Goal: Task Accomplishment & Management: Manage account settings

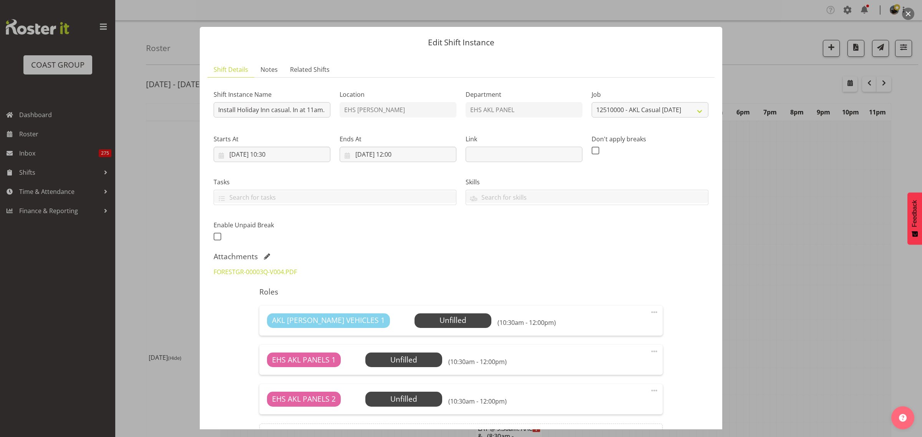
select select "8654"
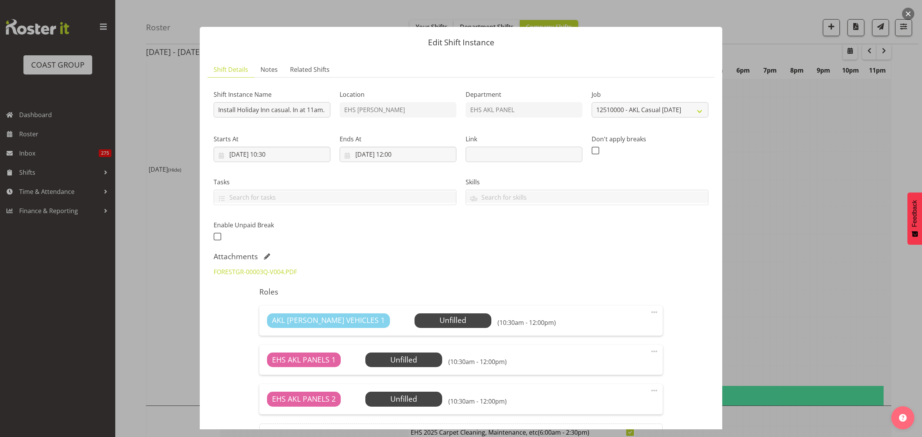
click at [909, 16] on button "button" at bounding box center [908, 14] width 12 height 12
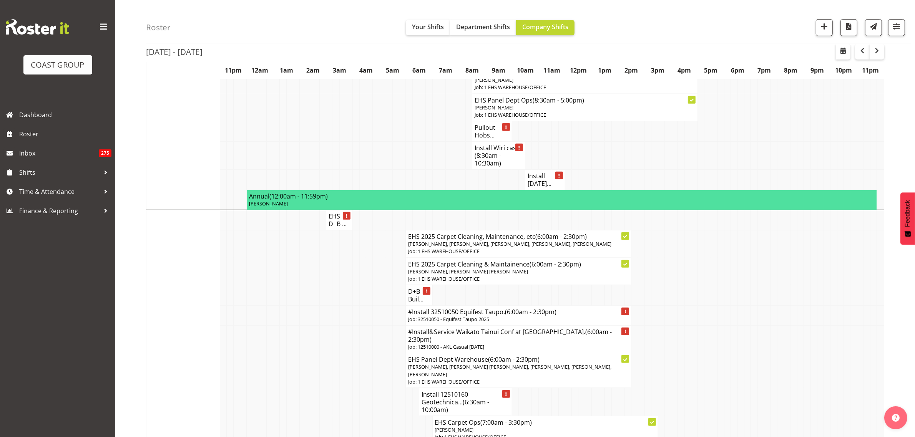
scroll to position [0, 0]
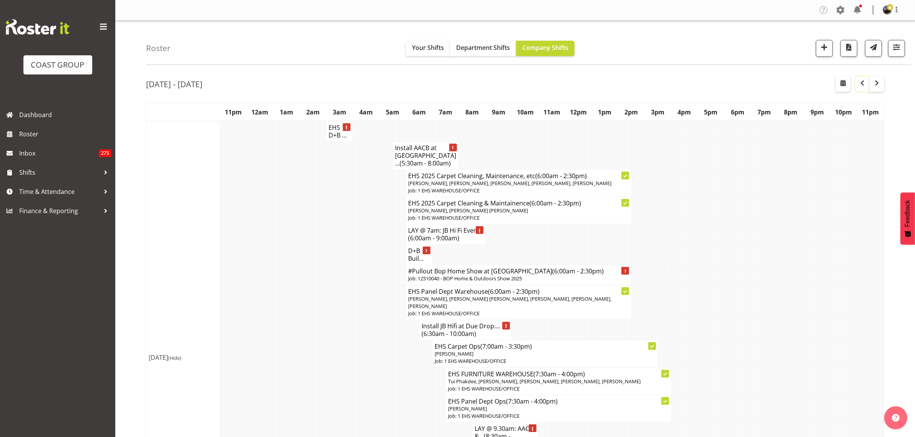
click at [864, 87] on span "button" at bounding box center [862, 82] width 9 height 9
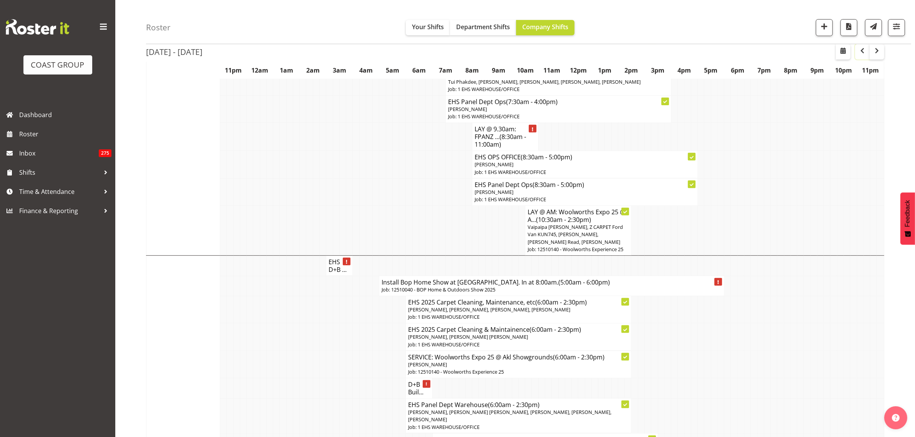
scroll to position [144, 0]
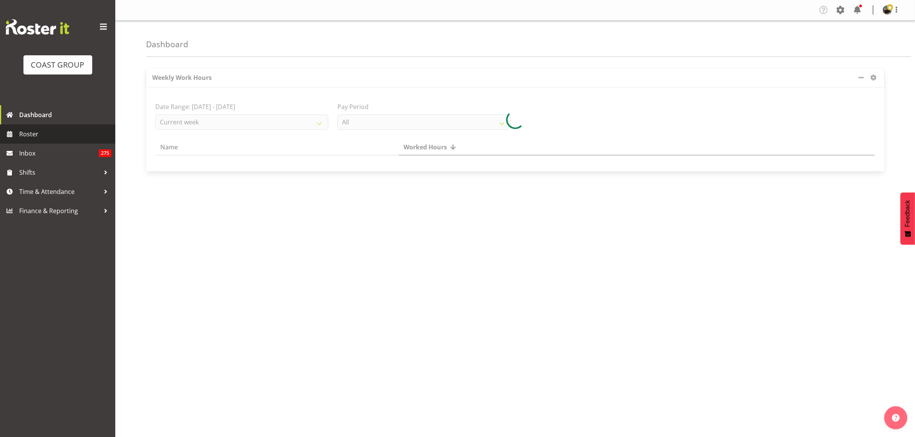
click at [45, 139] on span "Roster" at bounding box center [65, 134] width 92 height 12
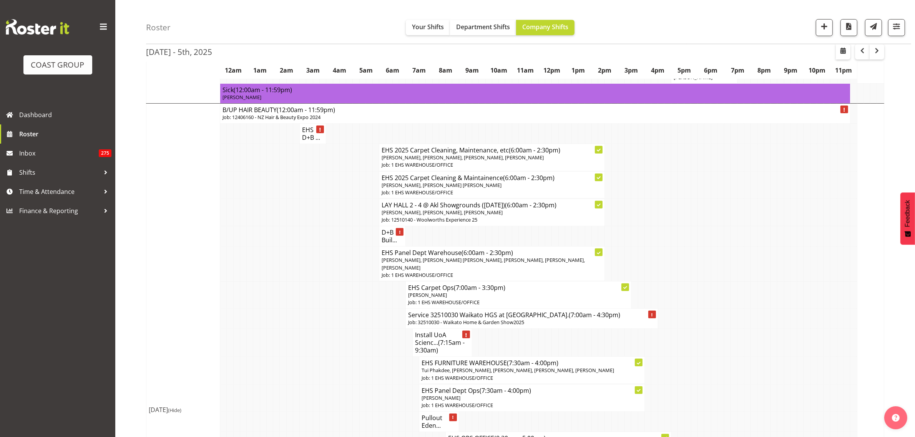
scroll to position [673, 0]
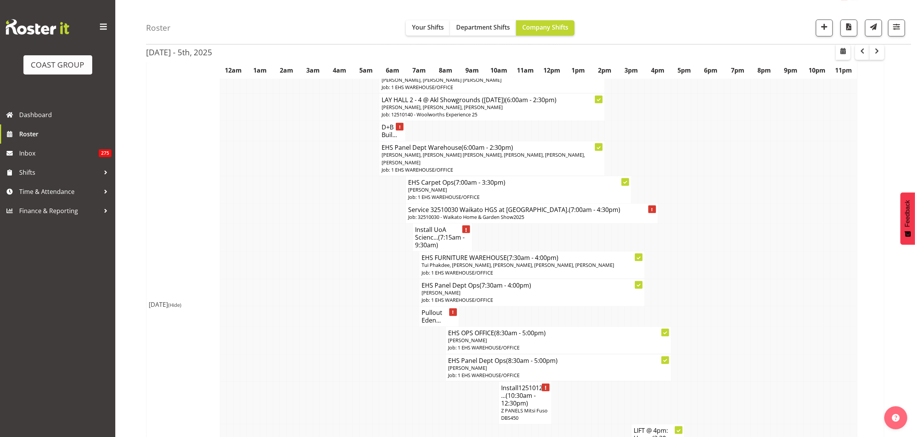
click at [427, 311] on h4 "Pullout Eden..." at bounding box center [439, 316] width 35 height 15
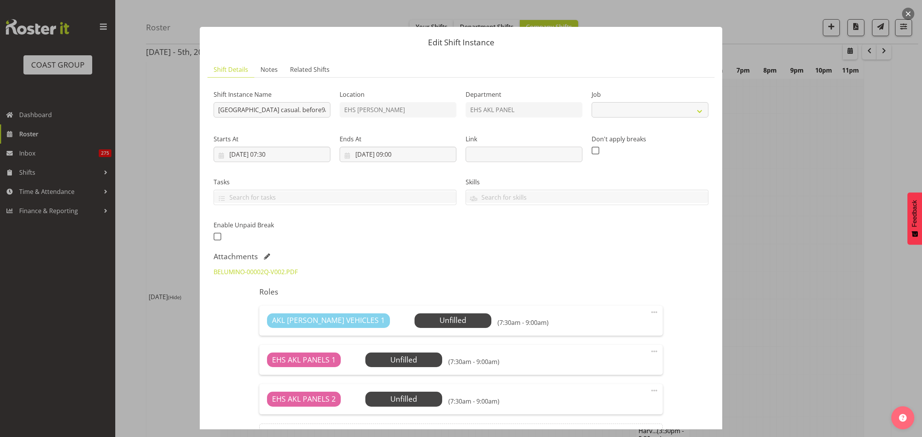
select select "8653"
drag, startPoint x: 906, startPoint y: 15, endPoint x: 904, endPoint y: 29, distance: 14.0
click at [906, 17] on button "button" at bounding box center [908, 14] width 12 height 12
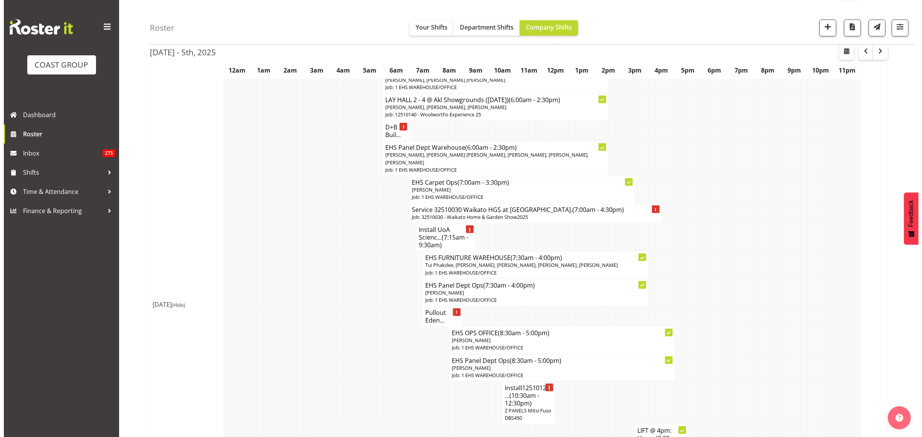
scroll to position [769, 0]
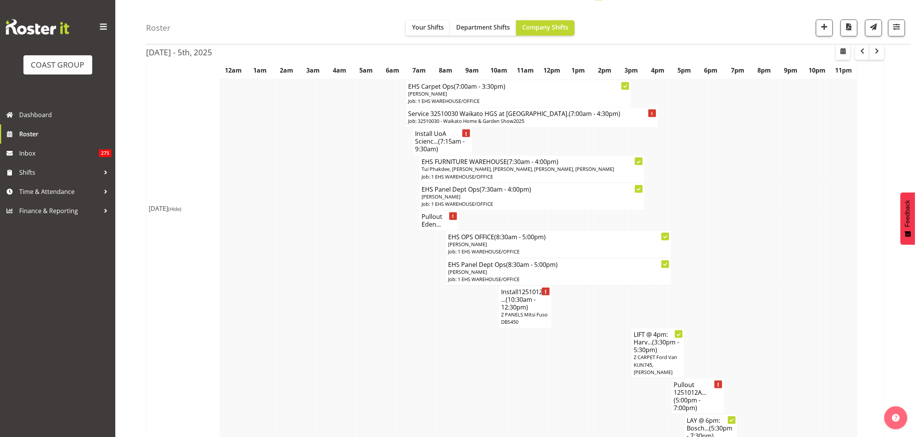
click at [433, 218] on h4 "Pullout Eden..." at bounding box center [439, 220] width 35 height 15
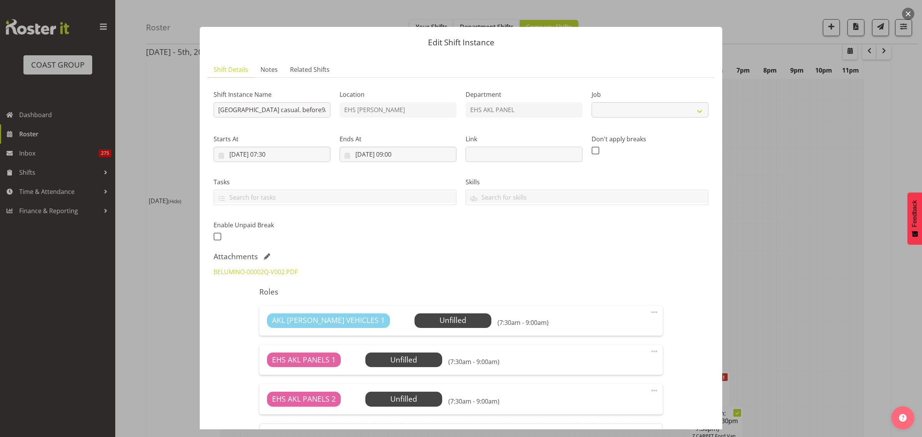
select select "8653"
drag, startPoint x: 909, startPoint y: 14, endPoint x: 832, endPoint y: 112, distance: 124.2
click at [909, 16] on button "button" at bounding box center [908, 14] width 12 height 12
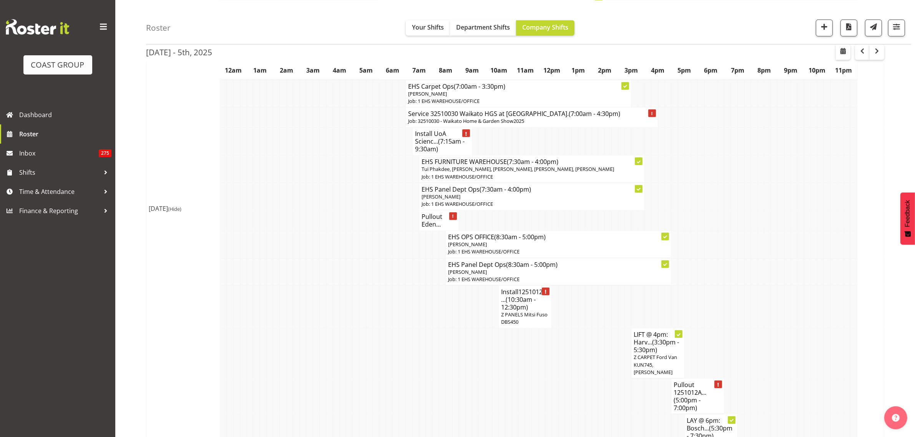
click at [434, 218] on h4 "Pullout Eden..." at bounding box center [439, 220] width 35 height 15
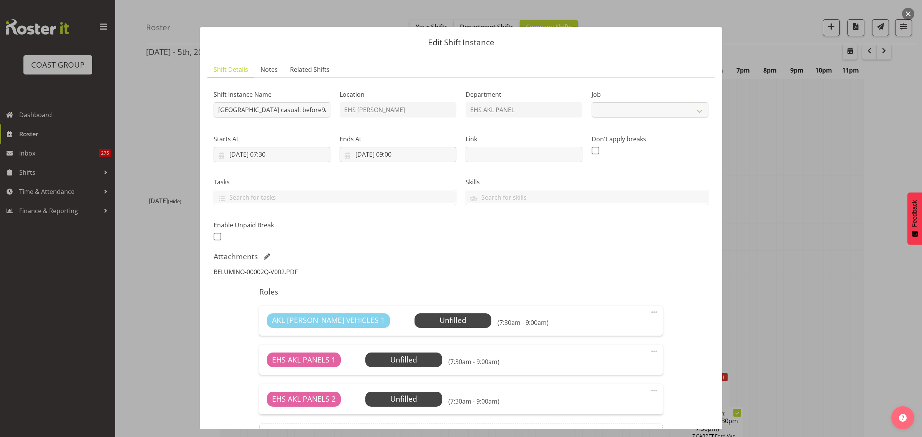
select select "8653"
click at [250, 273] on link "BELUMINO-00002Q-V002.PDF" at bounding box center [256, 272] width 84 height 8
click at [650, 390] on span at bounding box center [654, 390] width 9 height 9
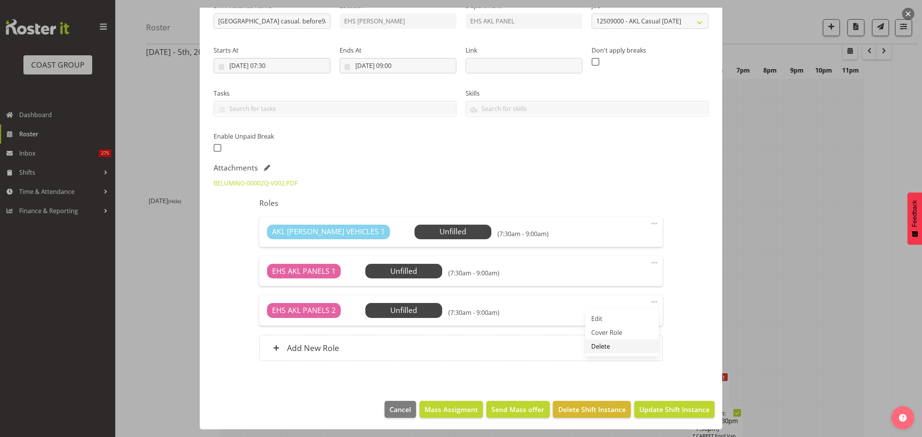
click at [608, 348] on link "Delete" at bounding box center [622, 347] width 74 height 14
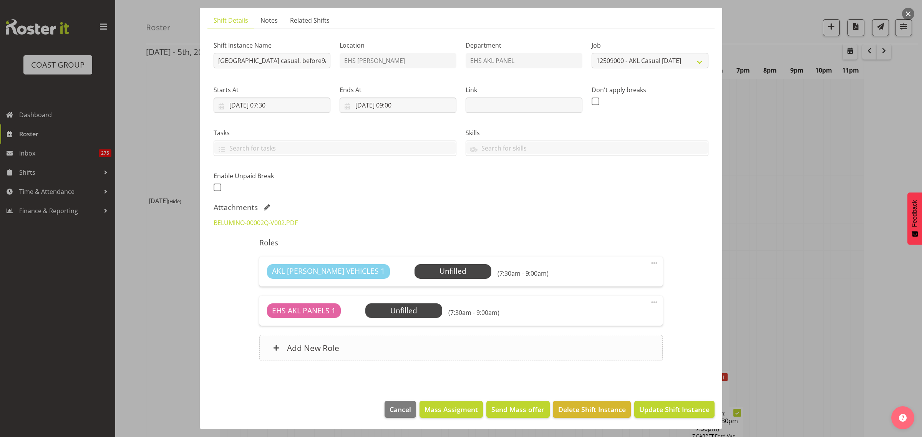
scroll to position [49, 0]
click at [423, 106] on input "[DATE] 09:00" at bounding box center [398, 105] width 117 height 15
click at [414, 266] on select "00 01 02 03 04 05 06 07 08 09 10 11 12 13 14 15 16 17 18 19 20 21 22 23 24 25 2…" at bounding box center [418, 268] width 17 height 15
select select "30"
click at [410, 261] on select "00 01 02 03 04 05 06 07 08 09 10 11 12 13 14 15 16 17 18 19 20 21 22 23 24 25 2…" at bounding box center [418, 268] width 17 height 15
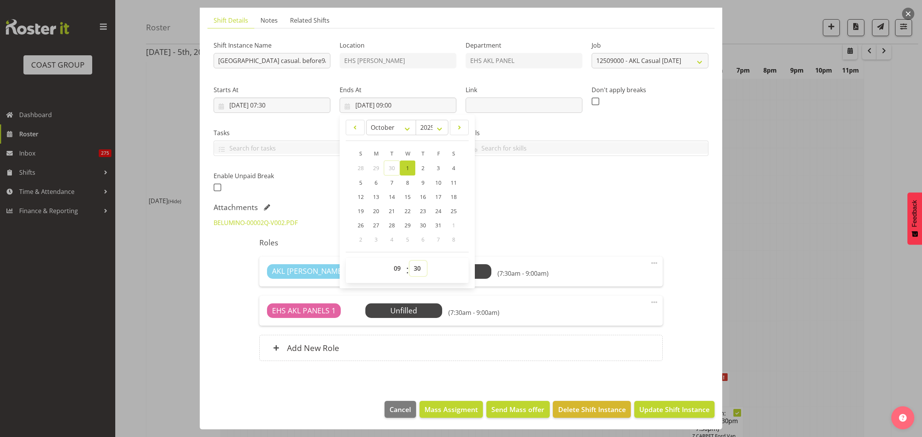
type input "[DATE] 09:30"
click at [658, 409] on span "Update Shift Instance" at bounding box center [674, 410] width 70 height 10
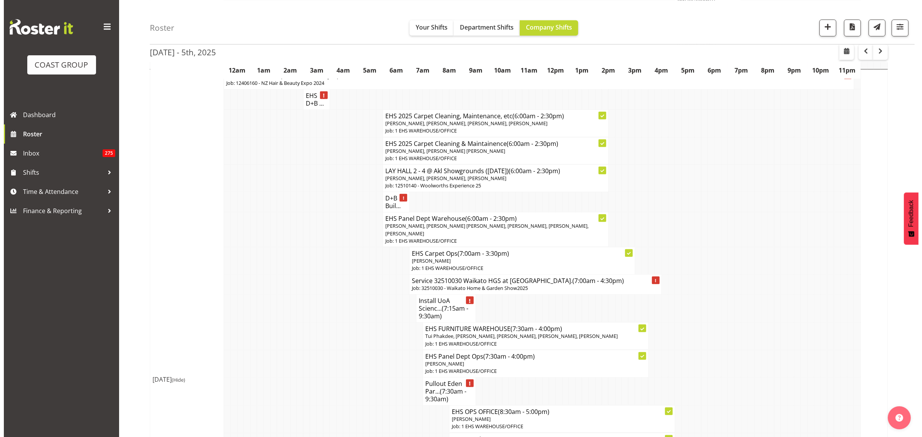
scroll to position [624, 0]
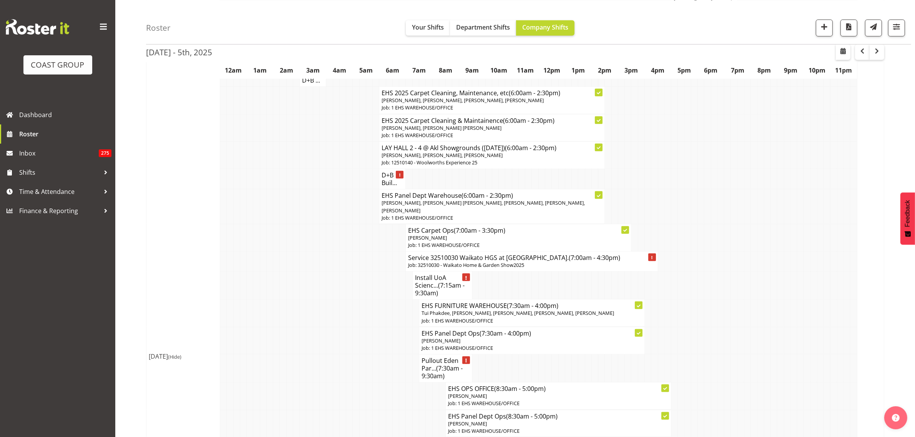
click at [483, 199] on span "[PERSON_NAME], [PERSON_NAME] [PERSON_NAME], [PERSON_NAME], [PERSON_NAME], [PERS…" at bounding box center [483, 206] width 203 height 14
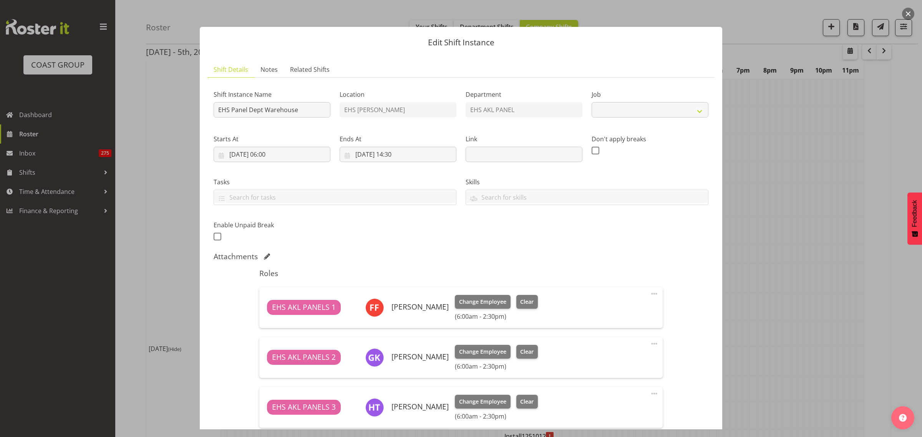
select select "69"
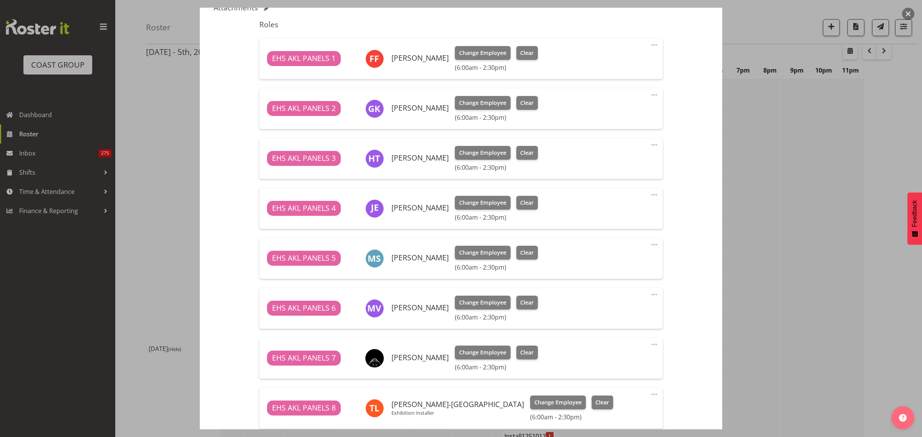
scroll to position [288, 0]
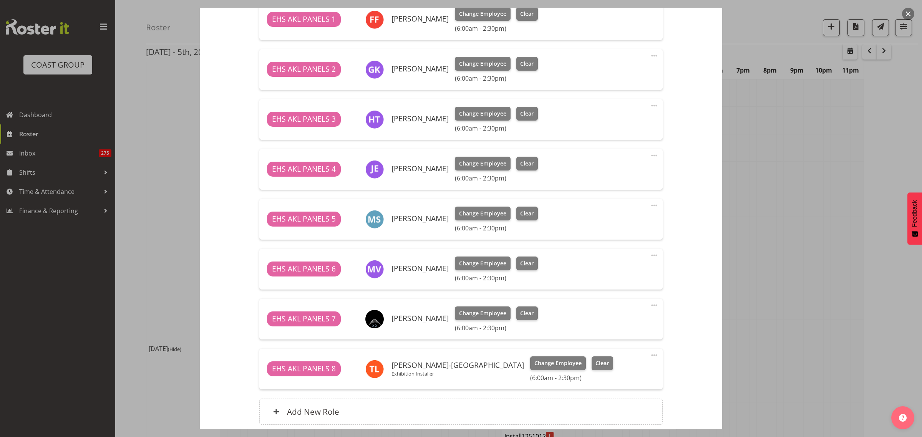
click at [650, 206] on span at bounding box center [654, 205] width 9 height 9
click at [630, 246] on link "Delete" at bounding box center [622, 250] width 74 height 14
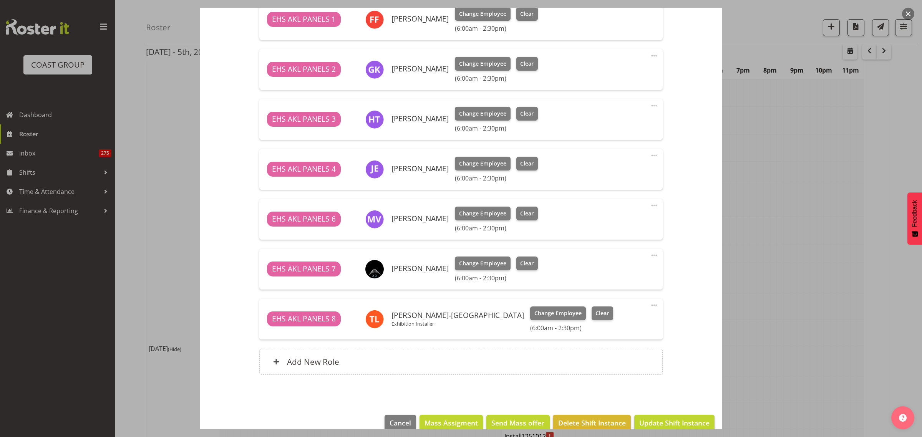
click at [650, 256] on span at bounding box center [654, 255] width 9 height 9
click at [650, 207] on span at bounding box center [654, 205] width 9 height 9
click at [621, 249] on link "Delete" at bounding box center [622, 250] width 74 height 14
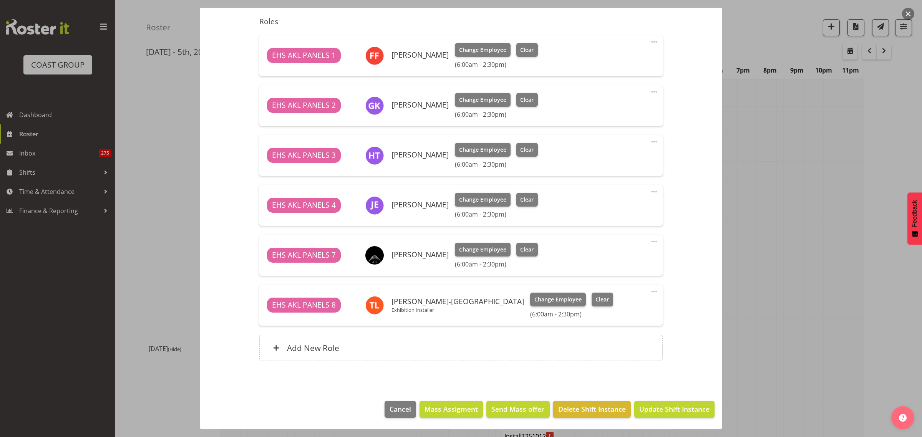
click at [650, 241] on span at bounding box center [654, 241] width 9 height 9
click at [627, 258] on link "Edit" at bounding box center [622, 259] width 74 height 14
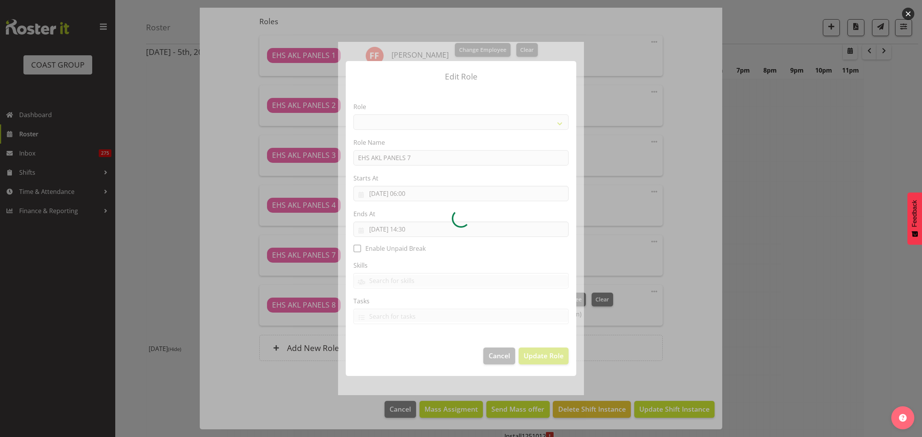
select select "188"
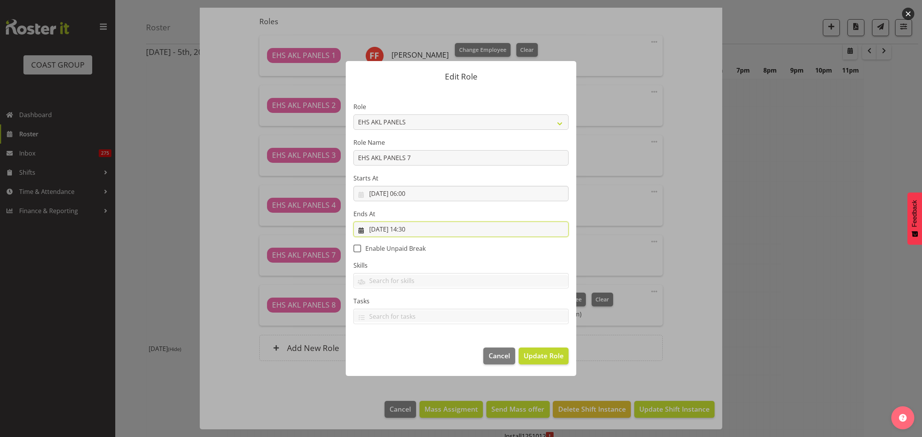
click at [452, 231] on input "[DATE] 14:30" at bounding box center [461, 229] width 215 height 15
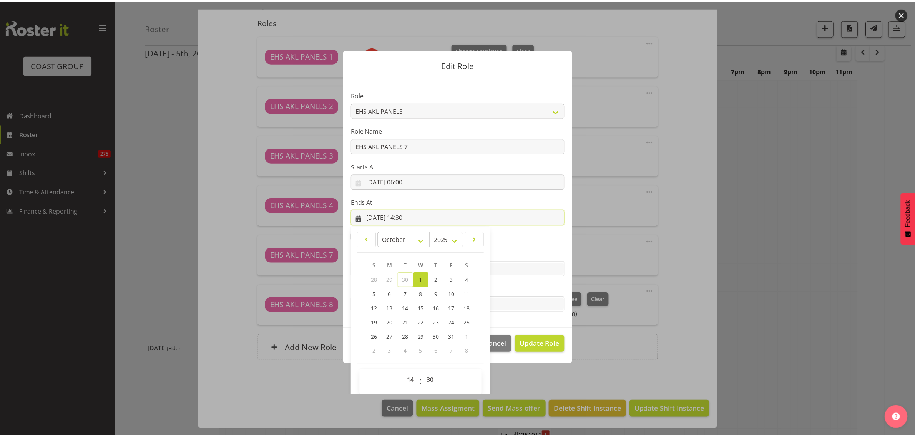
scroll to position [17, 0]
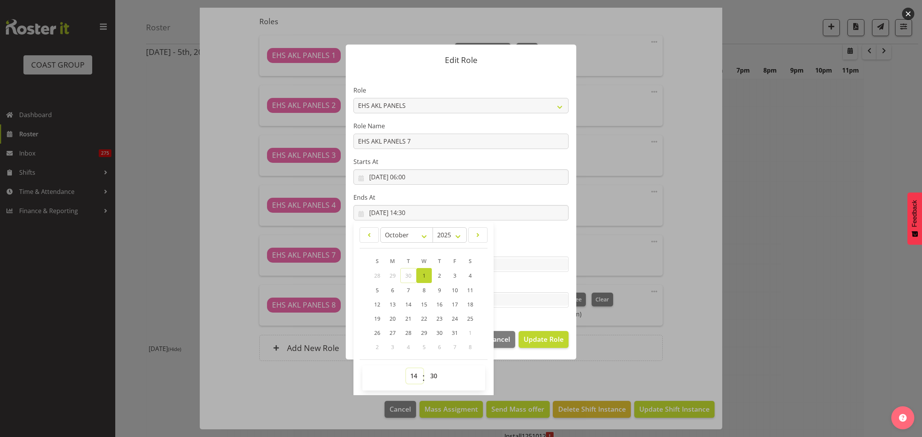
click at [412, 377] on select "00 01 02 03 04 05 06 07 08 09 10 11 12 13 14 15 16 17 18 19 20 21 22 23" at bounding box center [414, 376] width 17 height 15
select select "7"
click at [406, 369] on select "00 01 02 03 04 05 06 07 08 09 10 11 12 13 14 15 16 17 18 19 20 21 22 23" at bounding box center [414, 376] width 17 height 15
type input "[DATE] 07:30"
click at [539, 339] on span "Update Role" at bounding box center [544, 339] width 40 height 10
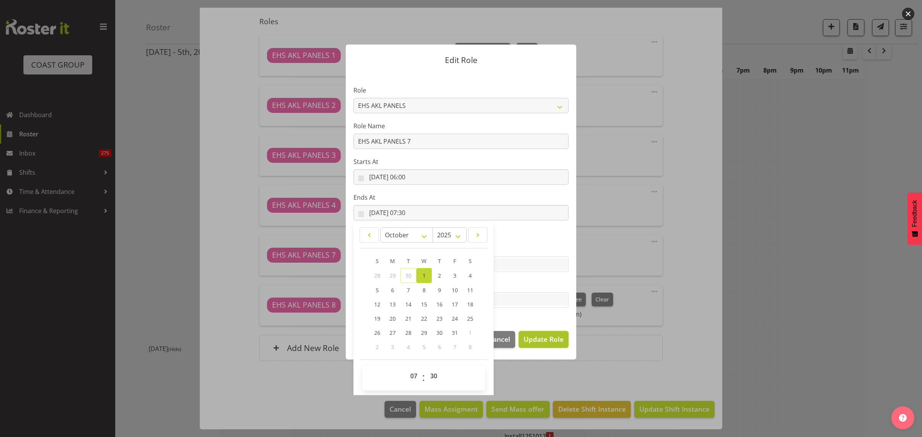
select select
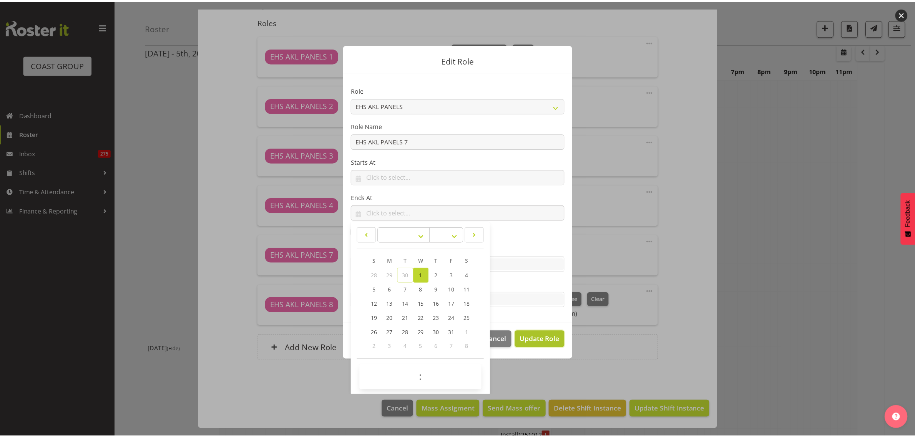
scroll to position [16, 0]
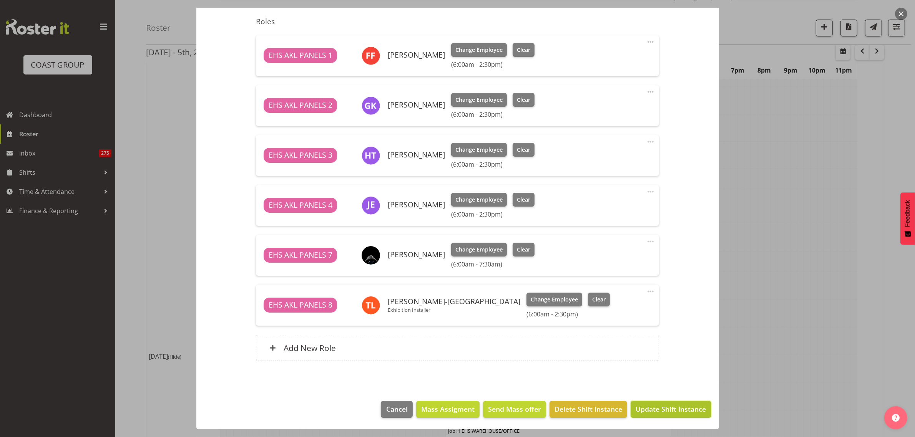
click at [662, 409] on span "Update Shift Instance" at bounding box center [671, 409] width 70 height 10
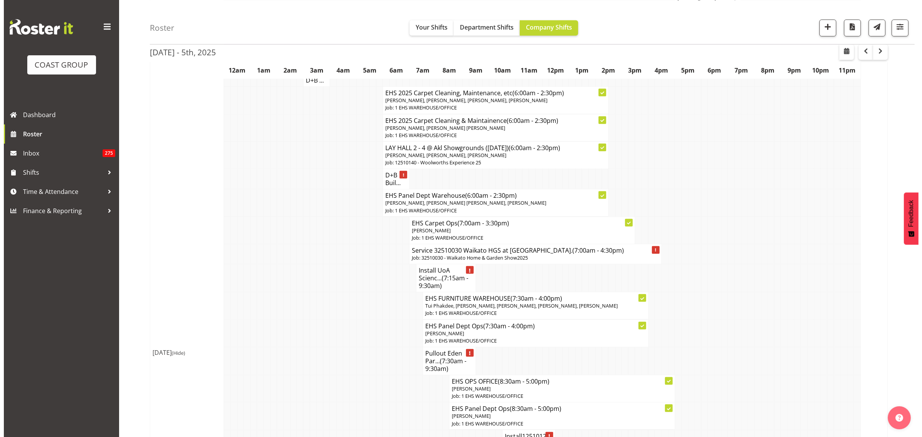
scroll to position [721, 0]
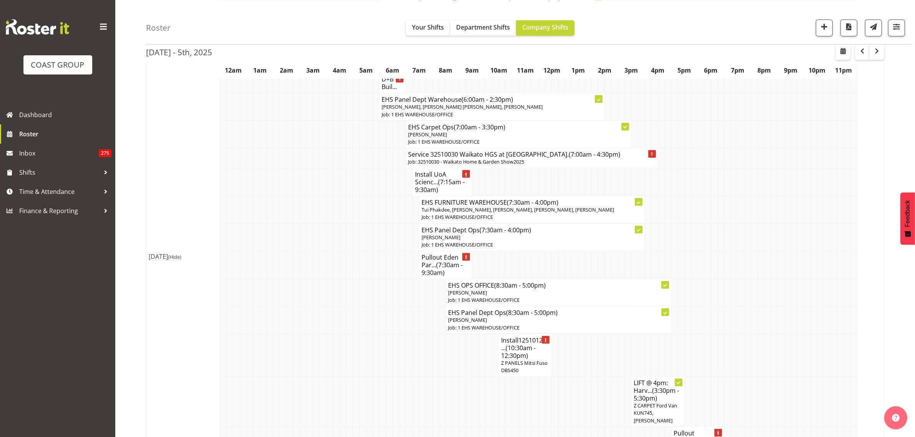
click at [440, 184] on span "(7:15am - 9:30am)" at bounding box center [440, 186] width 50 height 16
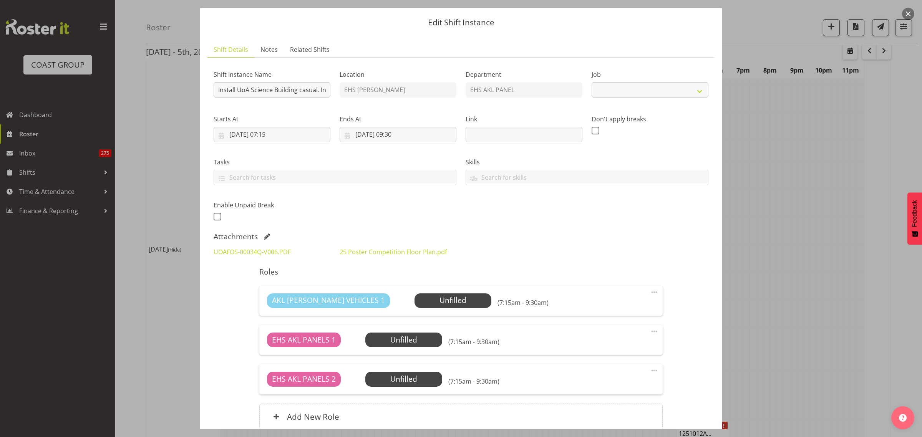
select select "8654"
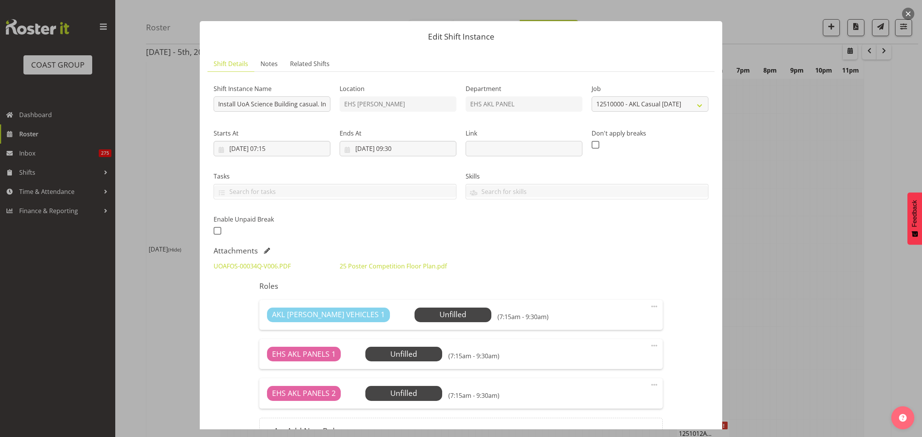
scroll to position [0, 0]
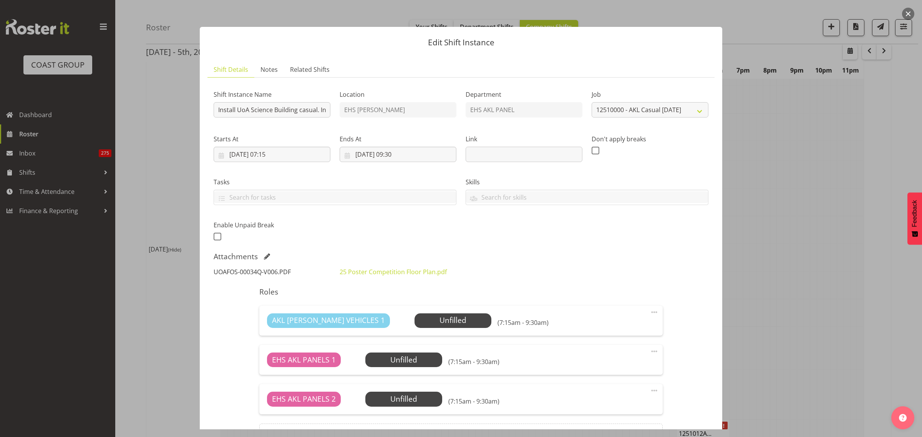
click at [271, 270] on link "UOAFOS-00034Q-V006.PDF" at bounding box center [252, 272] width 77 height 8
click at [910, 13] on button "button" at bounding box center [908, 14] width 12 height 12
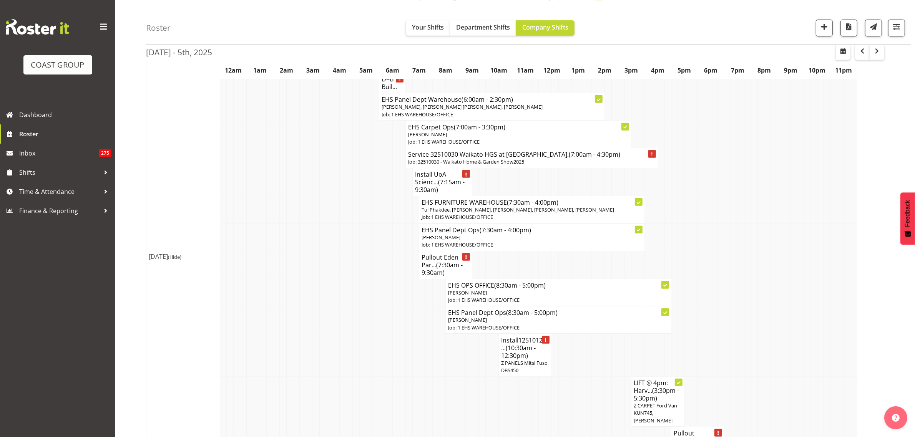
drag, startPoint x: 441, startPoint y: 181, endPoint x: 456, endPoint y: 184, distance: 15.5
click at [441, 181] on span "(7:15am - 9:30am)" at bounding box center [440, 186] width 50 height 16
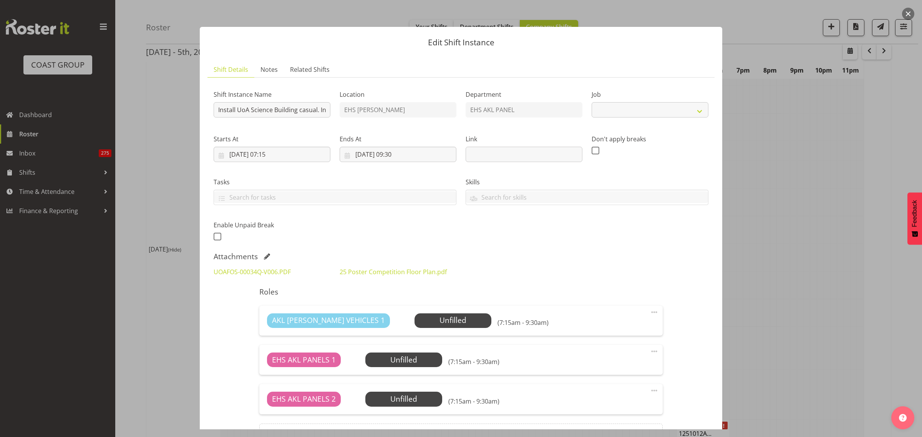
select select "8654"
click at [267, 271] on link "UOAFOS-00034Q-V006.PDF" at bounding box center [252, 272] width 77 height 8
click at [427, 321] on span "Select Employee" at bounding box center [452, 320] width 57 height 11
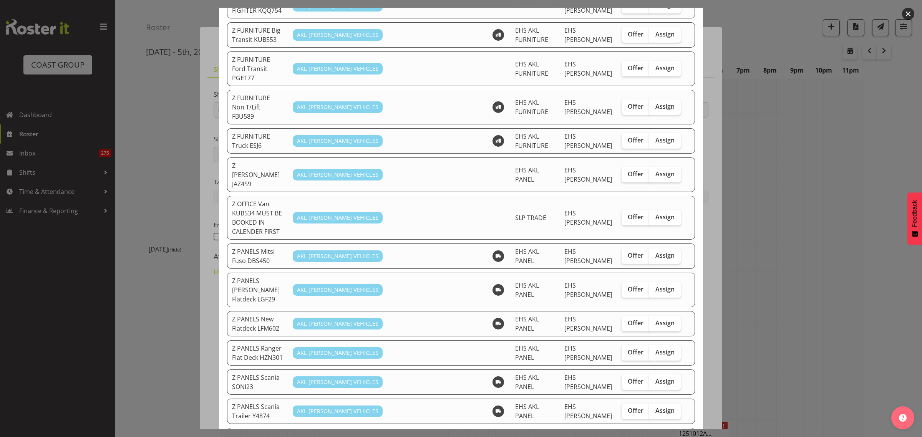
scroll to position [384, 0]
click at [662, 319] on span "Assign" at bounding box center [665, 323] width 19 height 8
click at [654, 320] on input "Assign" at bounding box center [651, 322] width 5 height 5
checkbox input "true"
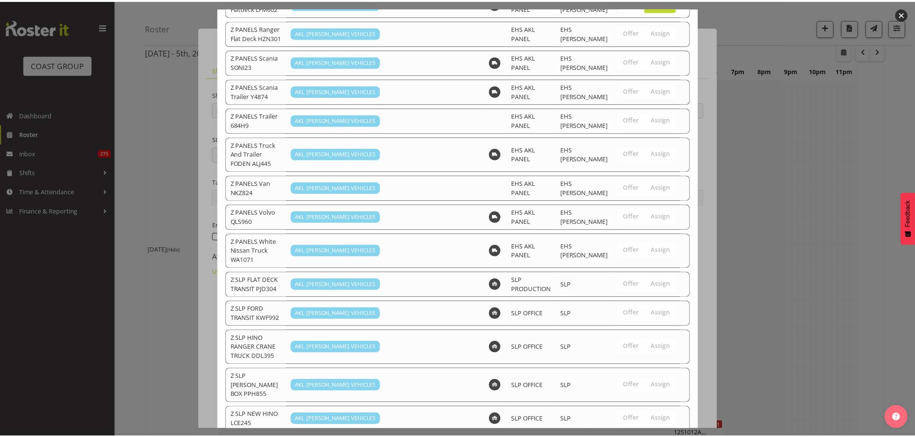
scroll to position [733, 0]
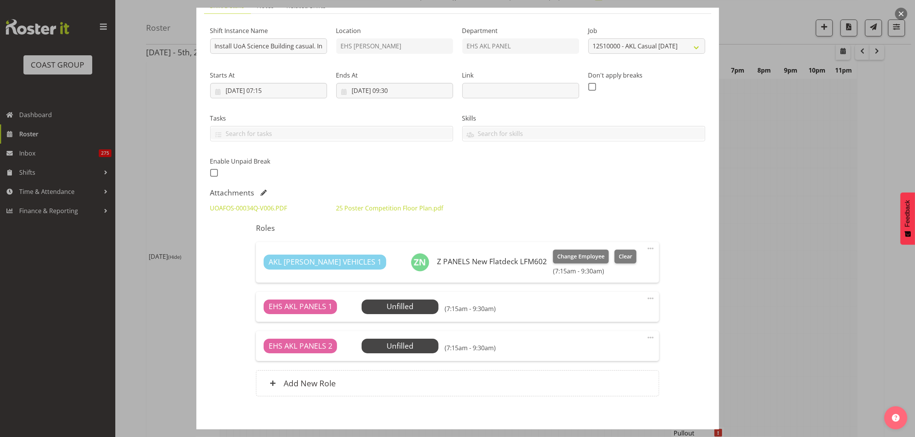
scroll to position [99, 0]
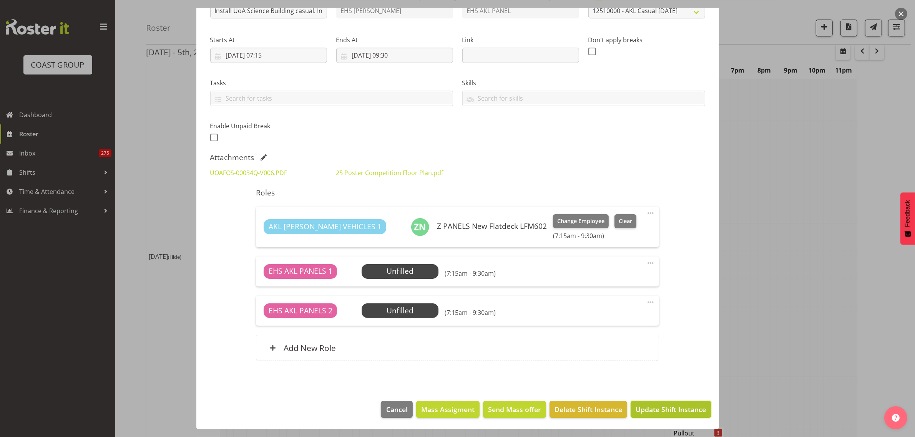
click at [660, 410] on span "Update Shift Instance" at bounding box center [671, 410] width 70 height 10
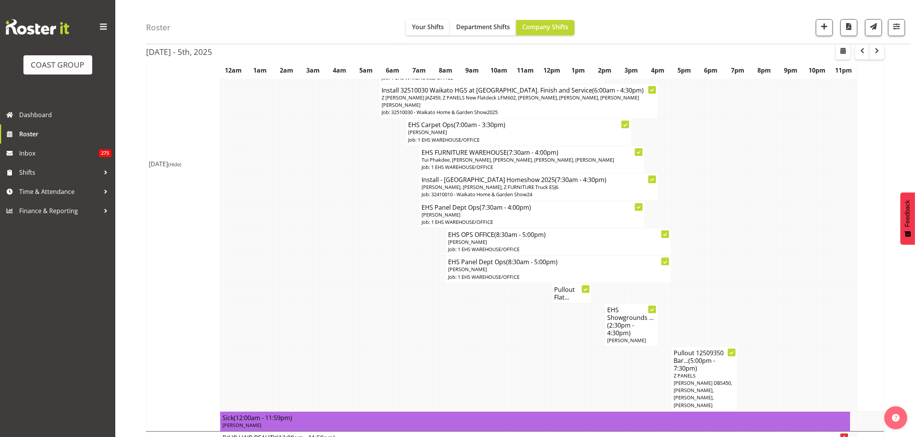
scroll to position [240, 0]
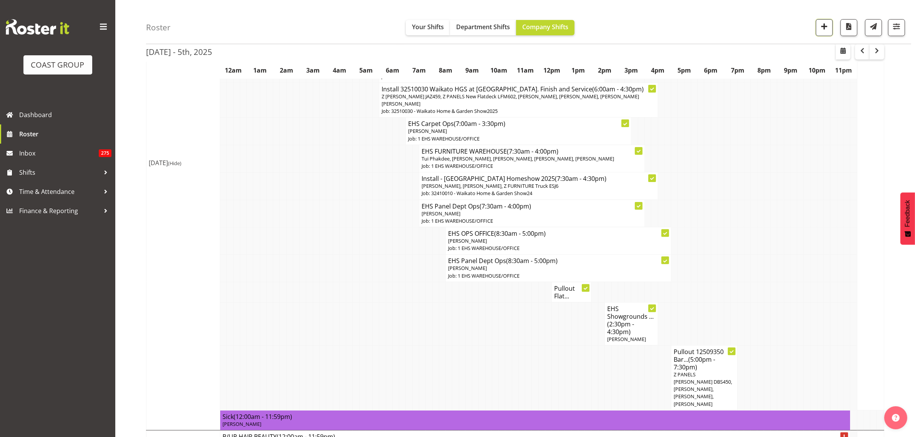
click at [822, 29] on span "button" at bounding box center [824, 27] width 10 height 10
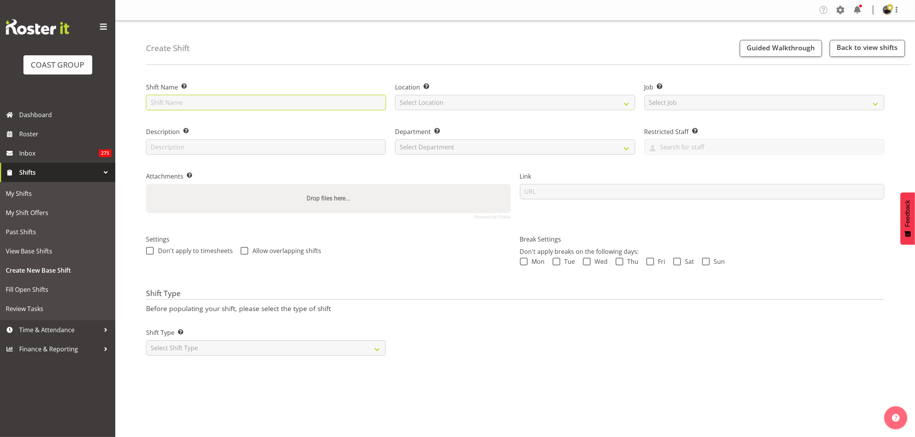
click at [183, 104] on input "text" at bounding box center [266, 102] width 240 height 15
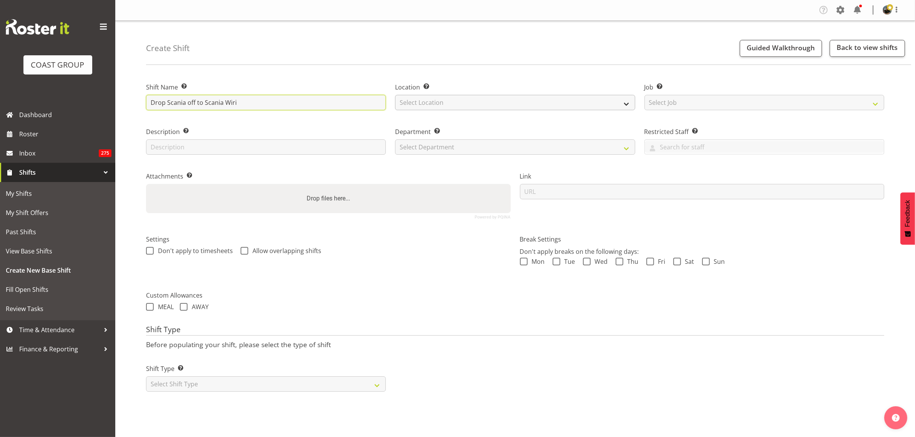
type input "Drop Scania off to Scania Wiri"
click at [625, 102] on select "Select Location EHS RYMER" at bounding box center [515, 102] width 240 height 15
select select "35"
click at [395, 95] on select "Select Location EHS RYMER" at bounding box center [515, 102] width 240 height 15
click at [875, 106] on select "Select Job Create new job 1 Carlton Events 1 Carlton Hamilton 1 Carlton Welling…" at bounding box center [764, 102] width 240 height 15
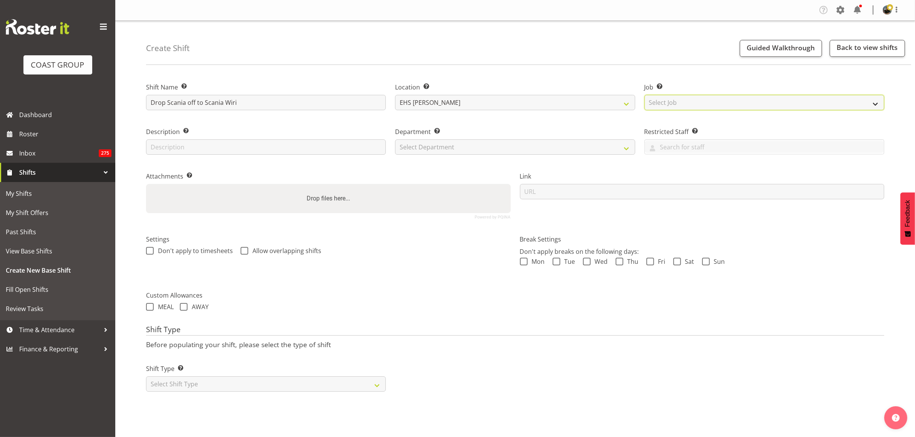
select select "69"
click at [644, 95] on select "Select Job Create new job 1 Carlton Events 1 Carlton Hamilton 1 Carlton Welling…" at bounding box center [764, 102] width 240 height 15
click at [626, 148] on select "Select Department EHS AKL PANEL EHS AKL CARPET" at bounding box center [515, 147] width 240 height 15
select select "39"
click at [395, 140] on select "Select Department EHS AKL PANEL EHS AKL CARPET" at bounding box center [515, 147] width 240 height 15
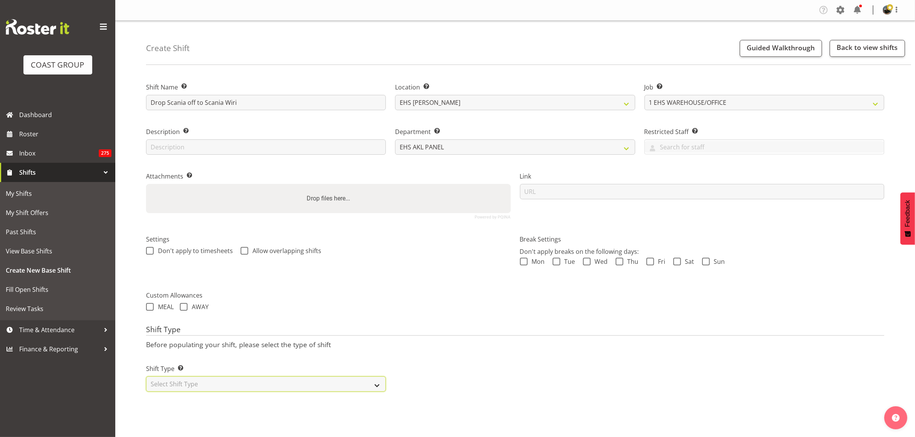
click at [377, 387] on select "Select Shift Type One Off Shift Recurring Shift Rotating Shift" at bounding box center [266, 384] width 240 height 15
select select "one_off"
click at [146, 377] on select "Select Shift Type One Off Shift Recurring Shift Rotating Shift" at bounding box center [266, 384] width 240 height 15
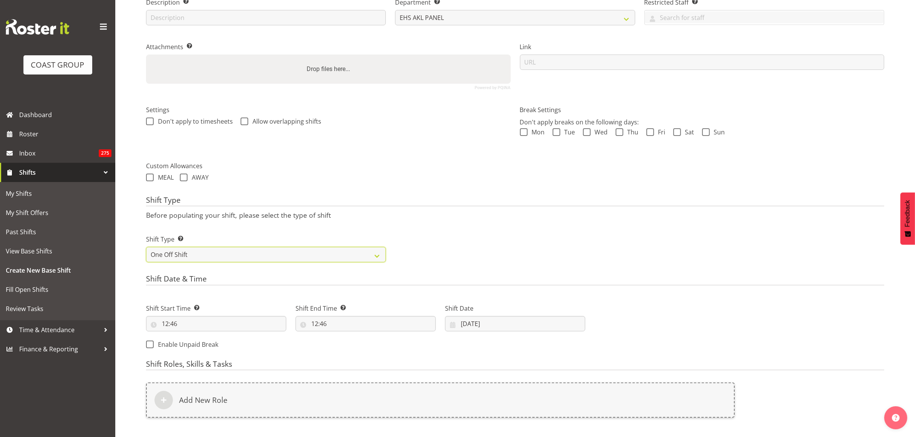
scroll to position [227, 0]
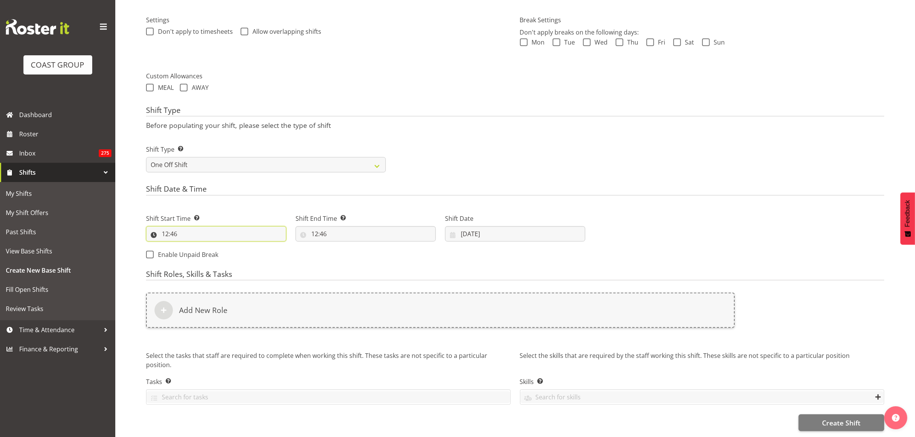
click at [212, 229] on input "12:46" at bounding box center [216, 233] width 140 height 15
click at [195, 246] on select "00 01 02 03 04 05 06 07 08 09 10 11 12 13 14 15 16 17 18 19 20 21 22 23" at bounding box center [198, 253] width 17 height 15
select select "6"
click at [190, 246] on select "00 01 02 03 04 05 06 07 08 09 10 11 12 13 14 15 16 17 18 19 20 21 22 23" at bounding box center [198, 253] width 17 height 15
type input "06:46"
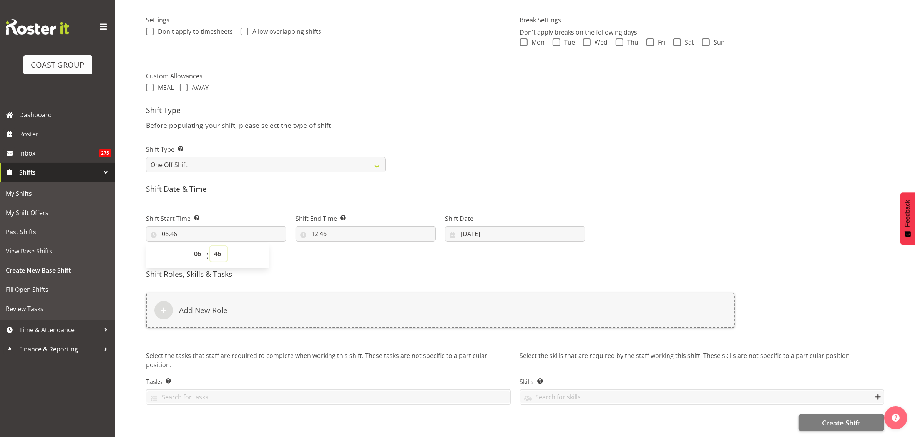
click at [216, 247] on select "00 01 02 03 04 05 06 07 08 09 10 11 12 13 14 15 16 17 18 19 20 21 22 23 24 25 2…" at bounding box center [218, 253] width 17 height 15
select select "0"
click at [210, 246] on select "00 01 02 03 04 05 06 07 08 09 10 11 12 13 14 15 16 17 18 19 20 21 22 23 24 25 2…" at bounding box center [218, 253] width 17 height 15
type input "06:00"
click at [389, 229] on input "12:46" at bounding box center [366, 233] width 140 height 15
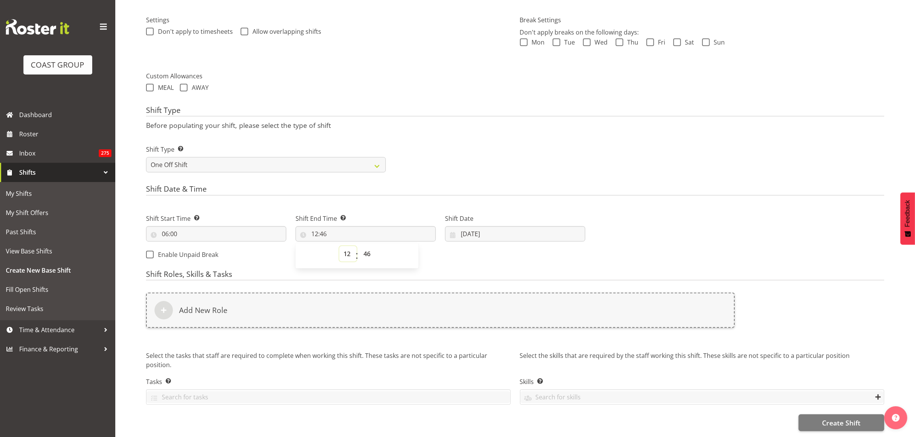
click at [346, 246] on select "00 01 02 03 04 05 06 07 08 09 10 11 12 13 14 15 16 17 18 19 20 21 22 23" at bounding box center [347, 253] width 17 height 15
select select "7"
click at [339, 246] on select "00 01 02 03 04 05 06 07 08 09 10 11 12 13 14 15 16 17 18 19 20 21 22 23" at bounding box center [347, 253] width 17 height 15
type input "07:46"
click at [366, 248] on select "00 01 02 03 04 05 06 07 08 09 10 11 12 13 14 15 16 17 18 19 20 21 22 23 24 25 2…" at bounding box center [367, 253] width 17 height 15
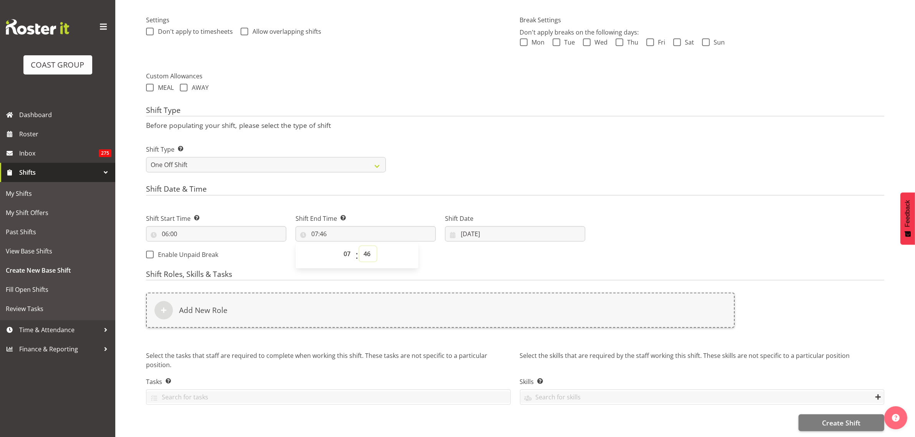
select select "15"
click at [359, 246] on select "00 01 02 03 04 05 06 07 08 09 10 11 12 13 14 15 16 17 18 19 20 21 22 23 24 25 2…" at bounding box center [367, 253] width 17 height 15
type input "07:15"
click at [523, 228] on input "30/09/2025" at bounding box center [515, 233] width 140 height 15
click at [567, 253] on span at bounding box center [569, 256] width 9 height 9
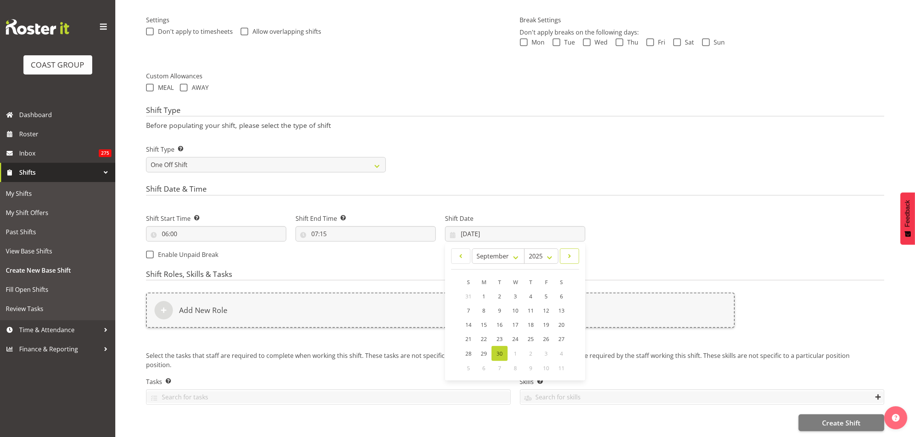
select select "9"
click at [513, 292] on link "1" at bounding box center [515, 296] width 15 height 15
type input "01/10/2025"
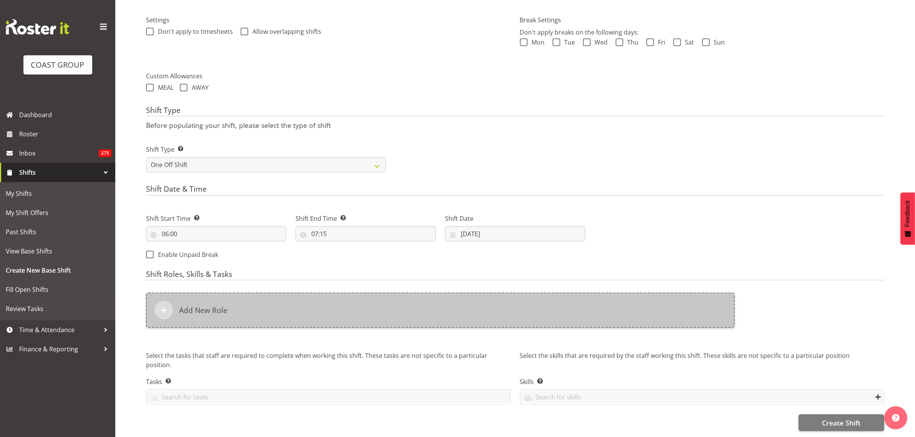
click at [347, 298] on div "Add New Role" at bounding box center [440, 310] width 589 height 35
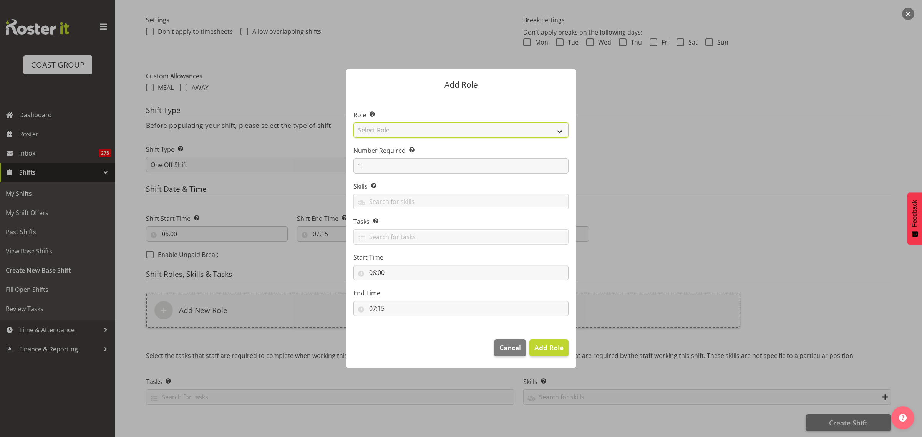
click at [560, 132] on select "Select Role ACCOUNT MANAGER ACCOUNT MANAGER DW ACCOUNTS [PERSON_NAME] VEHICLES …" at bounding box center [461, 130] width 215 height 15
select select "188"
click at [354, 123] on select "Select Role ACCOUNT MANAGER ACCOUNT MANAGER DW ACCOUNTS [PERSON_NAME] VEHICLES …" at bounding box center [461, 130] width 215 height 15
click at [374, 166] on input "1" at bounding box center [461, 165] width 215 height 15
type input "2"
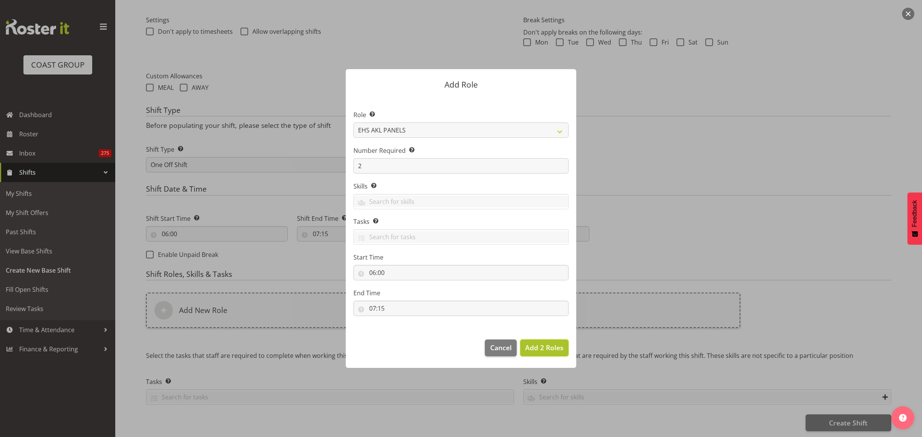
click at [548, 351] on span "Add 2 Roles" at bounding box center [544, 347] width 38 height 9
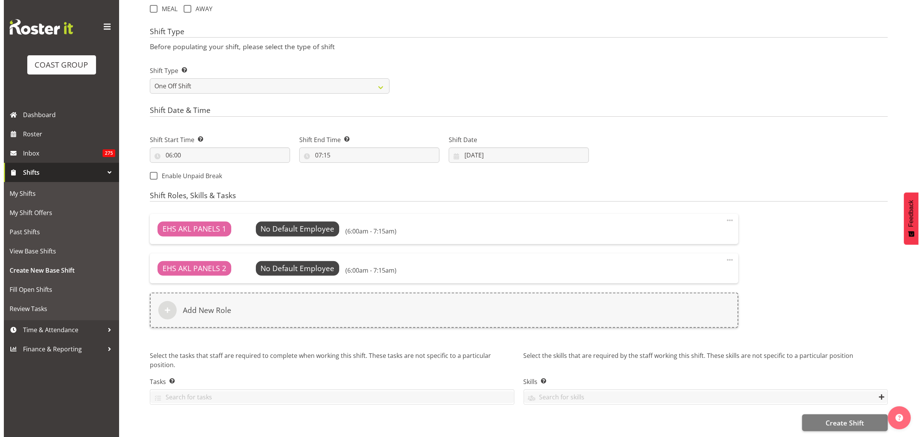
scroll to position [306, 0]
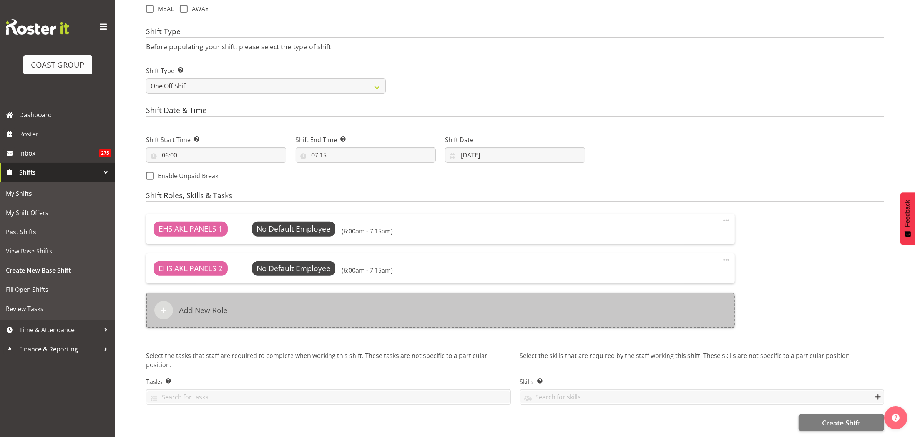
click at [373, 304] on div "Add New Role" at bounding box center [440, 310] width 589 height 35
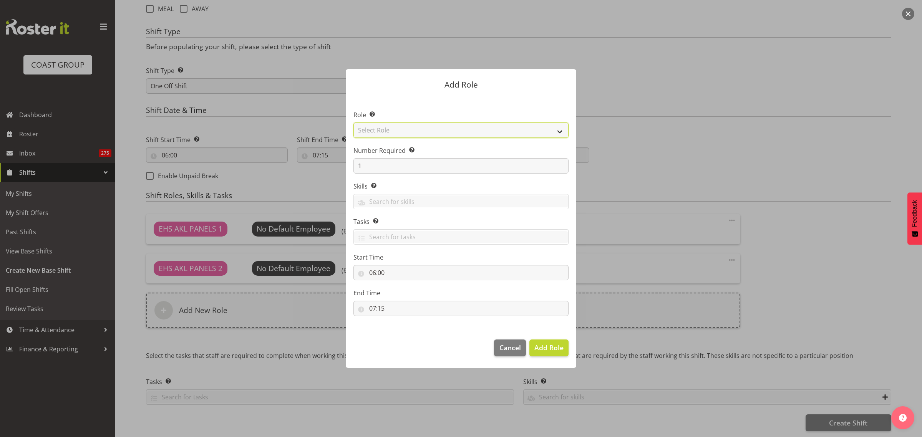
click at [561, 131] on select "Select Role ACCOUNT MANAGER ACCOUNT MANAGER DW ACCOUNTS [PERSON_NAME] VEHICLES …" at bounding box center [461, 130] width 215 height 15
select select "81"
click at [354, 123] on select "Select Role ACCOUNT MANAGER ACCOUNT MANAGER DW ACCOUNTS [PERSON_NAME] VEHICLES …" at bounding box center [461, 130] width 215 height 15
click at [368, 162] on input "1" at bounding box center [461, 165] width 215 height 15
type input "2"
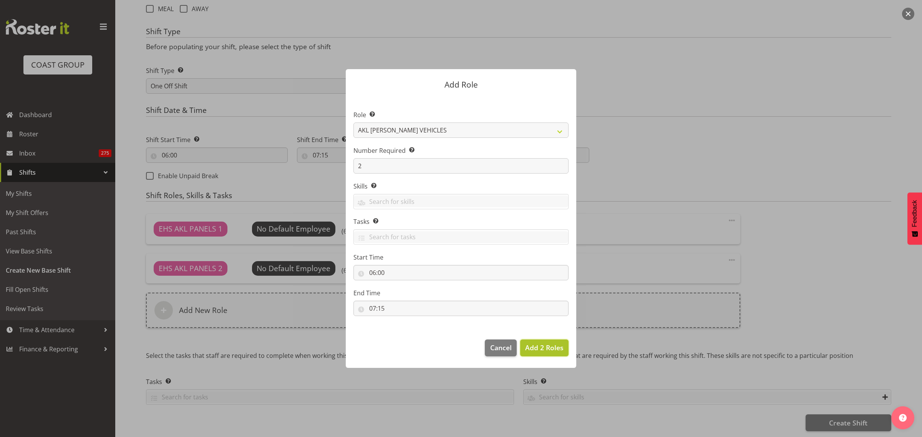
click at [547, 349] on span "Add 2 Roles" at bounding box center [544, 347] width 38 height 9
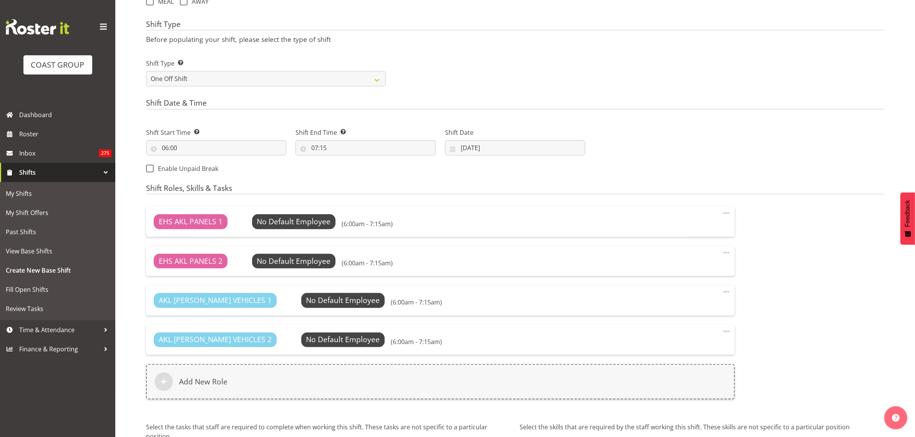
click at [726, 333] on span at bounding box center [726, 331] width 9 height 9
click at [683, 350] on link "Edit" at bounding box center [694, 349] width 74 height 14
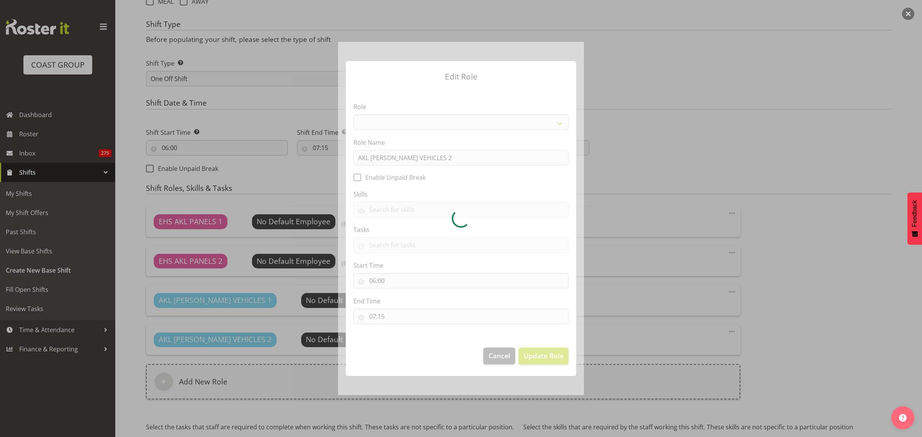
select select "81"
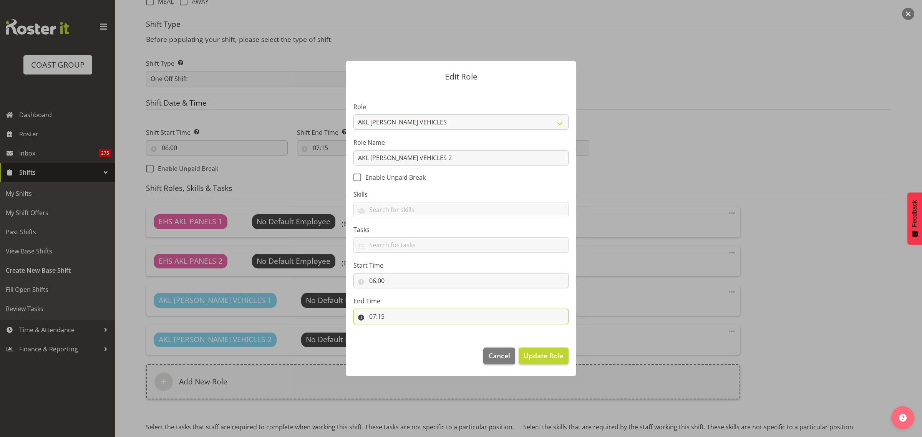
click at [402, 317] on input "07:15" at bounding box center [461, 316] width 215 height 15
click at [404, 337] on select "00 01 02 03 04 05 06 07 08 09 10 11 12 13 14 15 16 17 18 19 20 21 22 23" at bounding box center [405, 336] width 17 height 15
select select "17"
click at [397, 329] on select "00 01 02 03 04 05 06 07 08 09 10 11 12 13 14 15 16 17 18 19 20 21 22 23" at bounding box center [405, 336] width 17 height 15
type input "17:15"
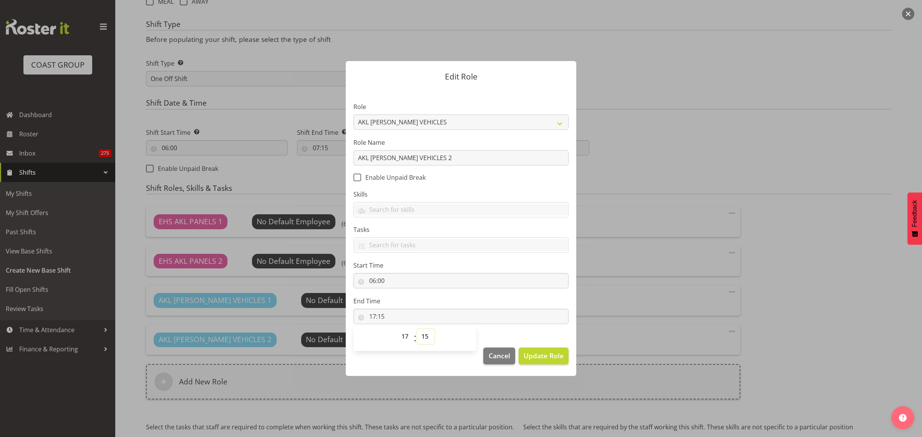
click at [427, 337] on select "00 01 02 03 04 05 06 07 08 09 10 11 12 13 14 15 16 17 18 19 20 21 22 23 24 25 2…" at bounding box center [425, 336] width 17 height 15
select select "0"
click at [417, 329] on select "00 01 02 03 04 05 06 07 08 09 10 11 12 13 14 15 16 17 18 19 20 21 22 23 24 25 2…" at bounding box center [425, 336] width 17 height 15
type input "17:00"
click at [541, 355] on span "Update Role" at bounding box center [544, 356] width 40 height 10
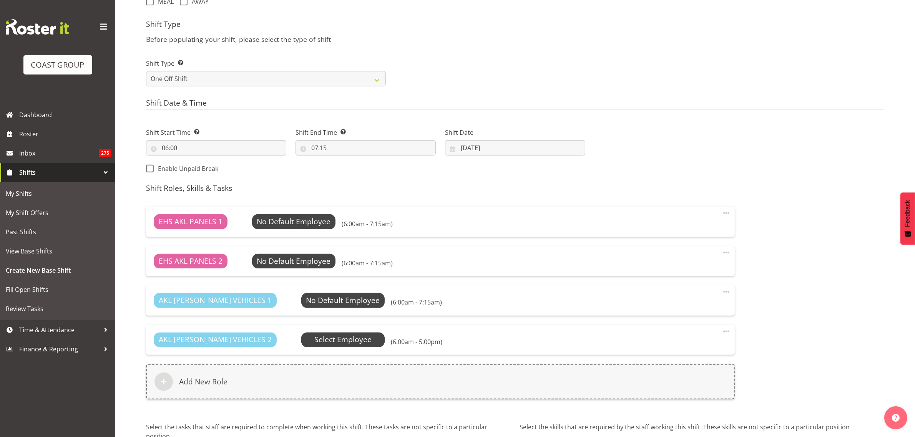
click at [314, 340] on span "Select Employee" at bounding box center [342, 339] width 57 height 11
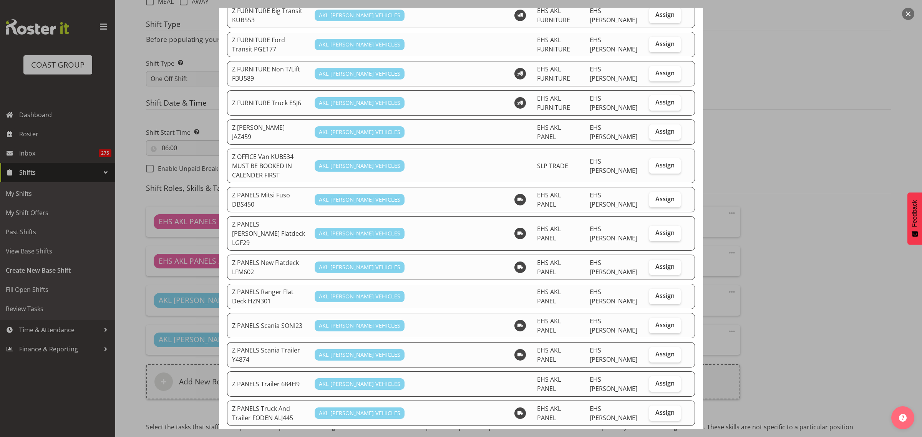
scroll to position [384, 0]
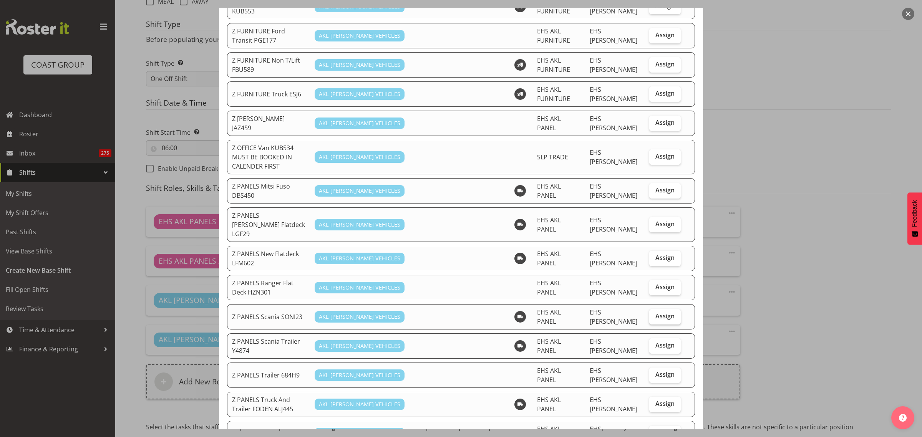
click at [658, 312] on span "Assign" at bounding box center [665, 316] width 19 height 8
click at [654, 314] on input "Assign" at bounding box center [651, 316] width 5 height 5
checkbox input "true"
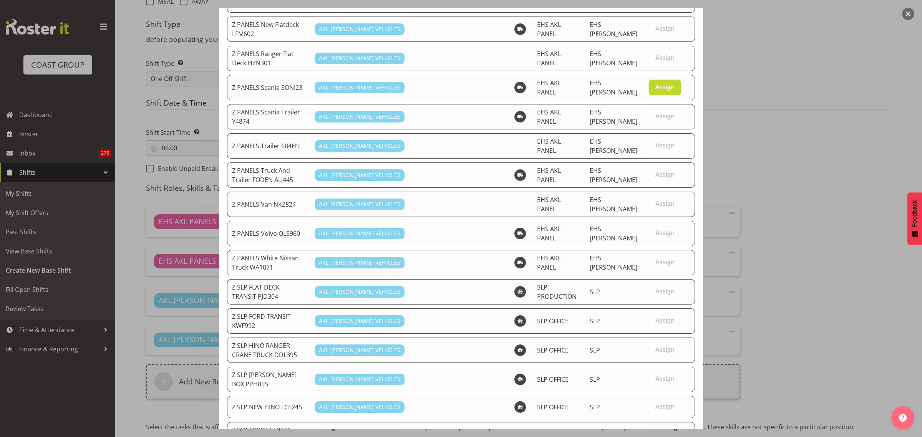
scroll to position [687, 0]
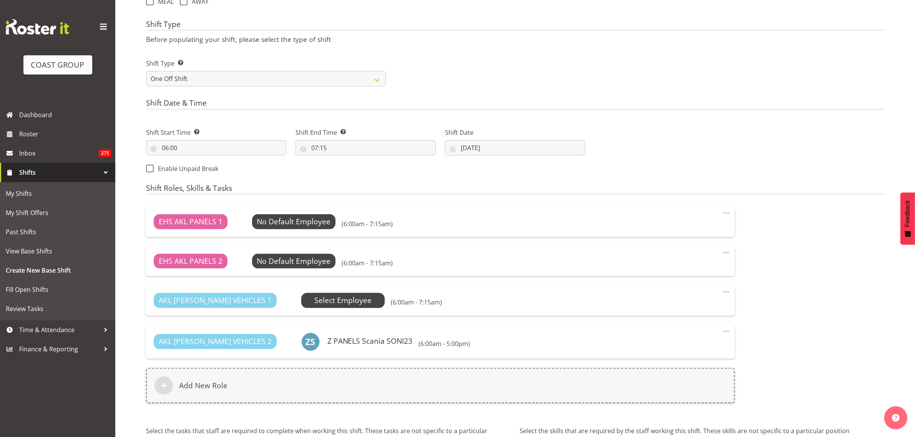
click at [320, 302] on span "Select Employee" at bounding box center [342, 300] width 57 height 11
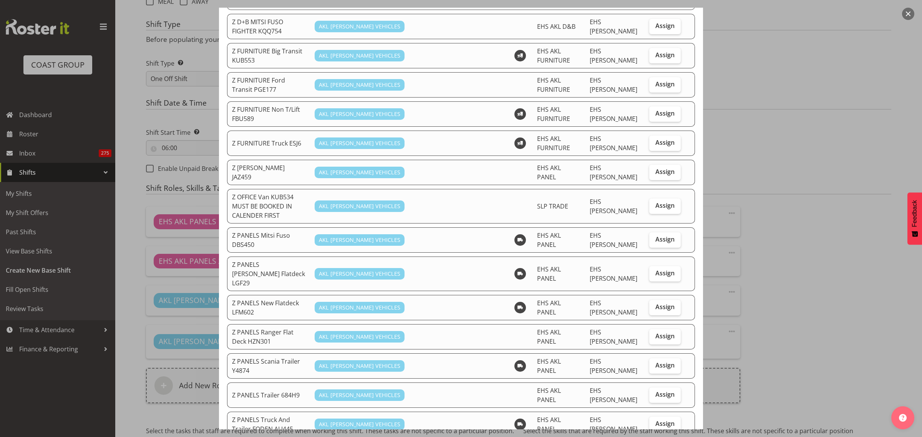
scroll to position [336, 0]
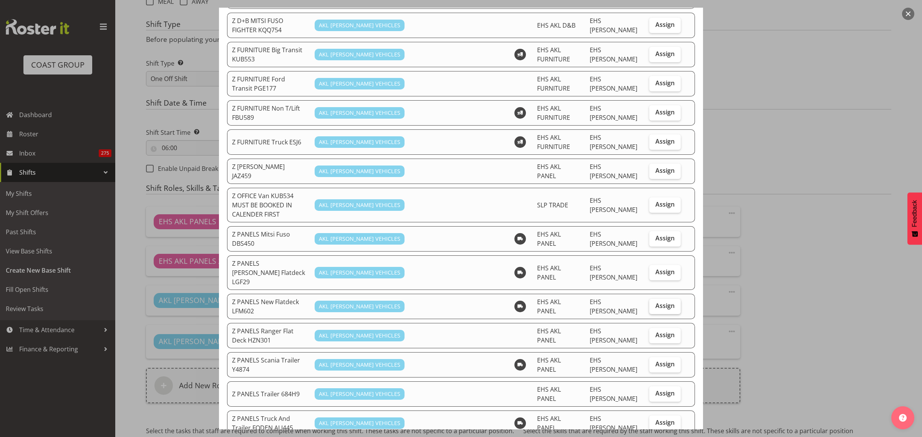
click at [656, 302] on span "Assign" at bounding box center [665, 306] width 19 height 8
click at [654, 304] on input "Assign" at bounding box center [651, 306] width 5 height 5
checkbox input "true"
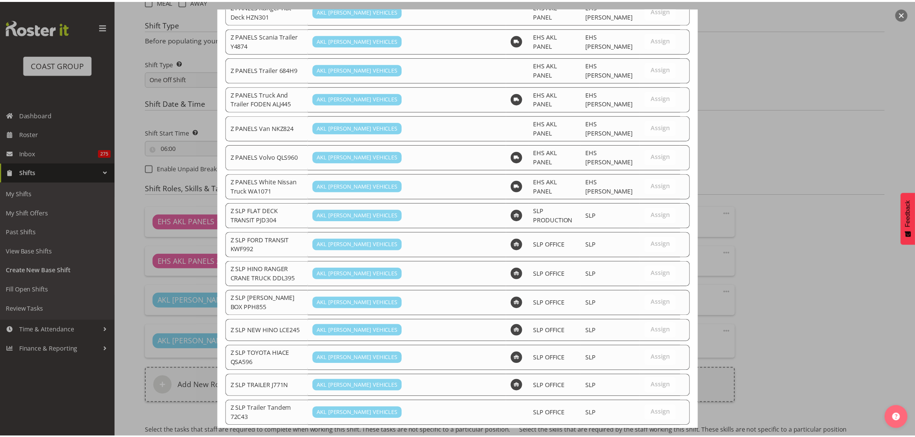
scroll to position [661, 0]
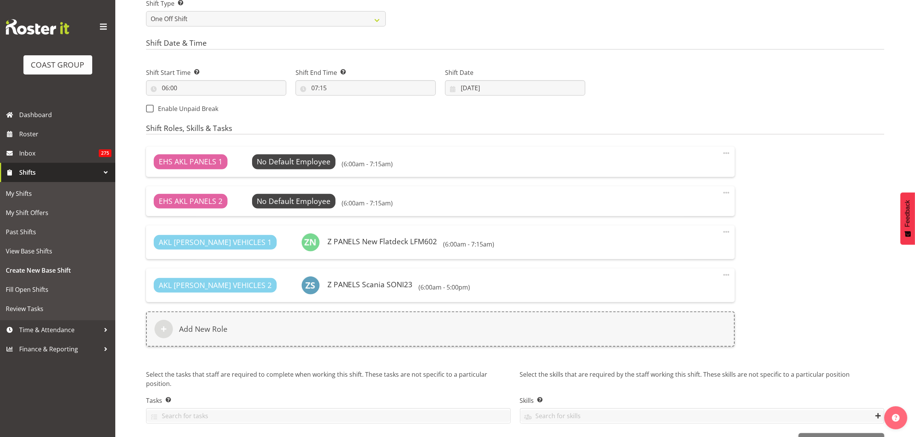
scroll to position [391, 0]
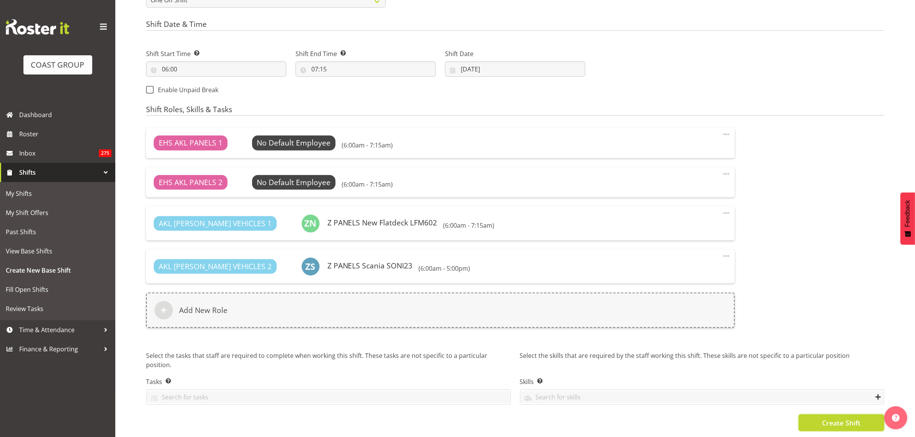
click at [840, 418] on span "Create Shift" at bounding box center [841, 423] width 38 height 10
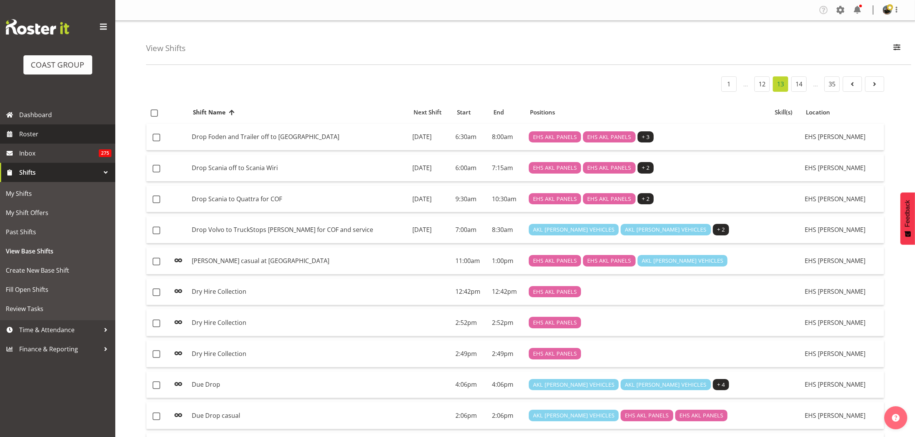
click at [54, 135] on span "Roster" at bounding box center [65, 134] width 92 height 12
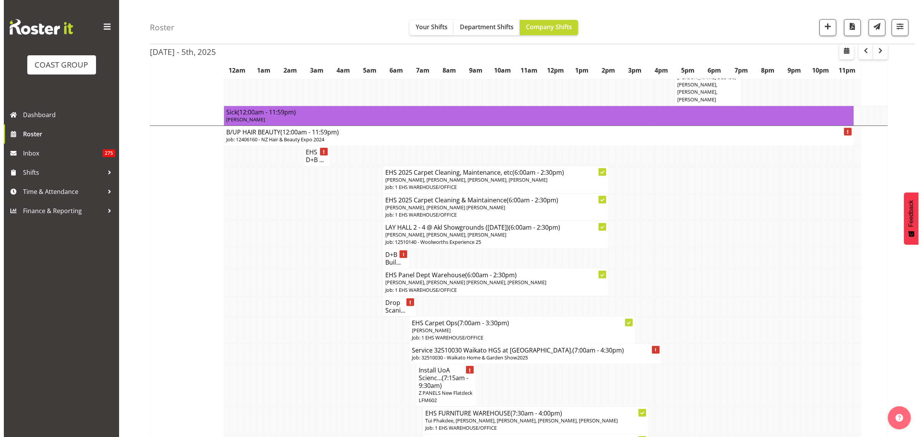
scroll to position [528, 0]
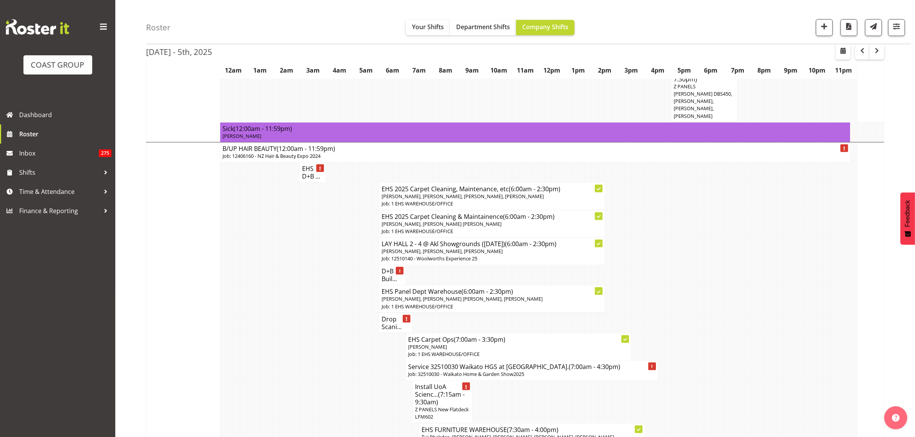
click at [494, 296] on span "[PERSON_NAME], [PERSON_NAME] [PERSON_NAME], [PERSON_NAME]" at bounding box center [462, 299] width 161 height 7
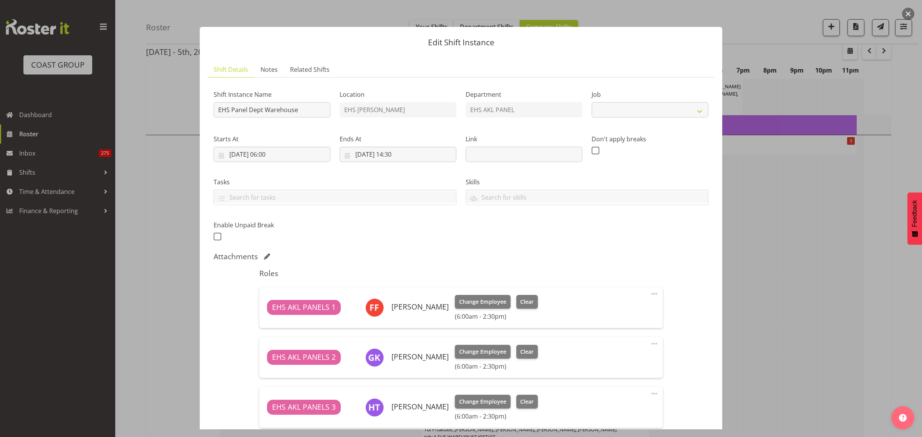
select select "69"
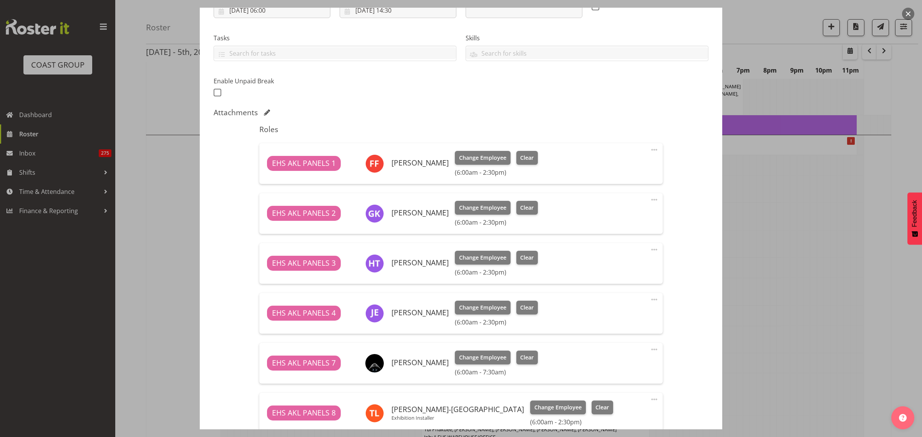
scroll to position [192, 0]
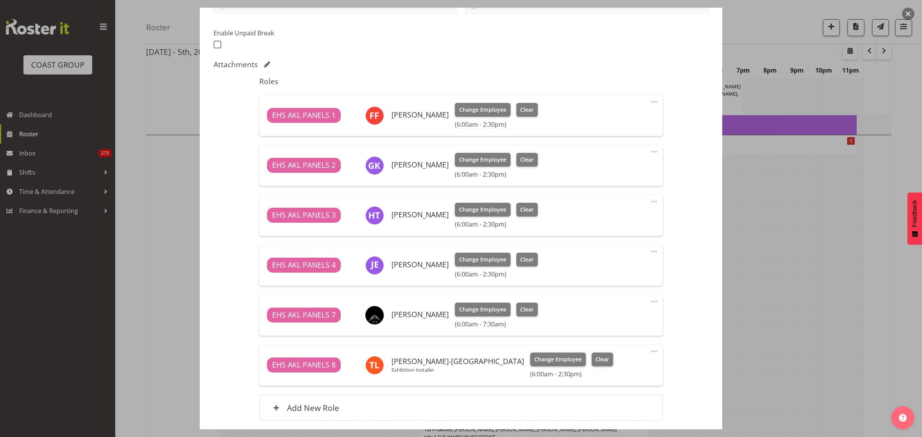
click at [650, 203] on span at bounding box center [654, 201] width 9 height 9
click at [607, 217] on link "Edit" at bounding box center [622, 219] width 74 height 14
select select "9"
select select "2025"
select select "6"
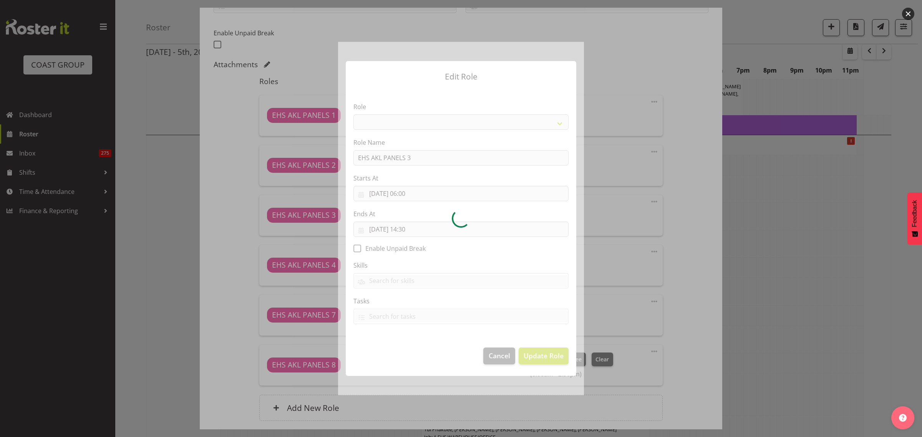
select select "188"
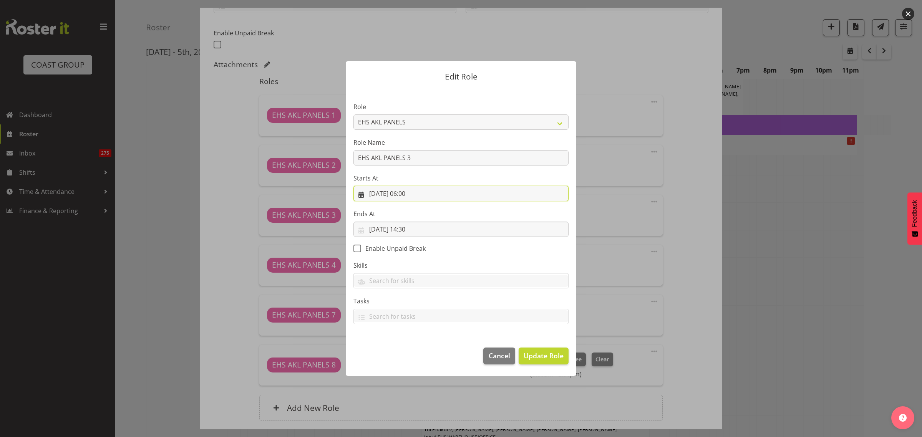
click at [435, 195] on input "[DATE] 06:00" at bounding box center [461, 193] width 215 height 15
click at [413, 359] on select "00 01 02 03 04 05 06 07 08 09 10 11 12 13 14 15 16 17 18 19 20 21 22 23" at bounding box center [414, 356] width 17 height 15
select select "9"
click at [406, 349] on select "00 01 02 03 04 05 06 07 08 09 10 11 12 13 14 15 16 17 18 19 20 21 22 23" at bounding box center [414, 356] width 17 height 15
type input "[DATE] 09:00"
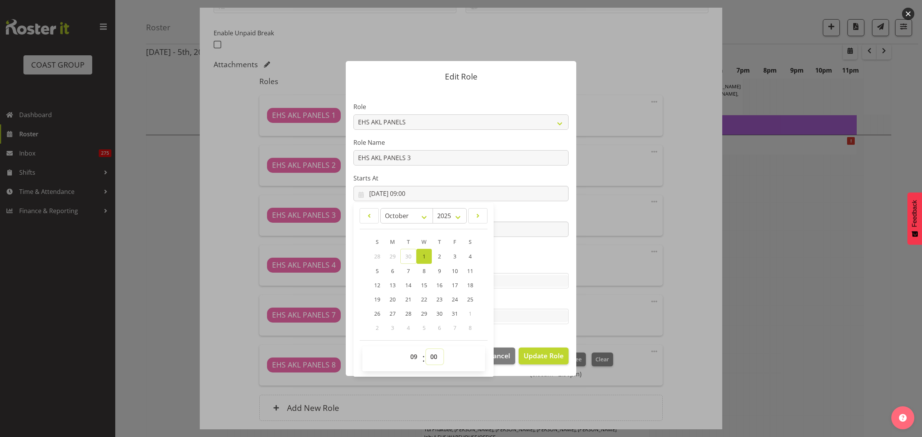
drag, startPoint x: 435, startPoint y: 356, endPoint x: 437, endPoint y: 349, distance: 7.2
click at [435, 356] on select "00 01 02 03 04 05 06 07 08 09 10 11 12 13 14 15 16 17 18 19 20 21 22 23 24 25 2…" at bounding box center [434, 356] width 17 height 15
select select "30"
click at [426, 349] on select "00 01 02 03 04 05 06 07 08 09 10 11 12 13 14 15 16 17 18 19 20 21 22 23 24 25 2…" at bounding box center [434, 356] width 17 height 15
type input "[DATE] 09:30"
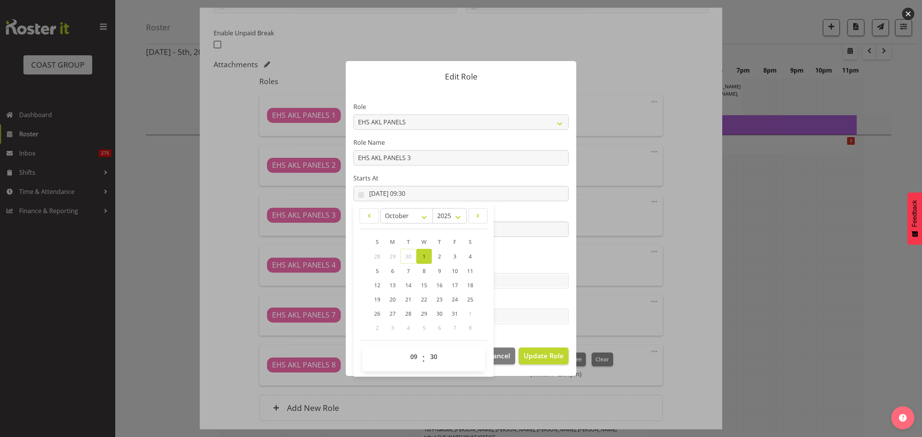
click at [525, 252] on section "Role ACCOUNT MANAGER ACCOUNT MANAGER DW ACCOUNTS [PERSON_NAME] VEHICLES AKL [PE…" at bounding box center [461, 213] width 231 height 251
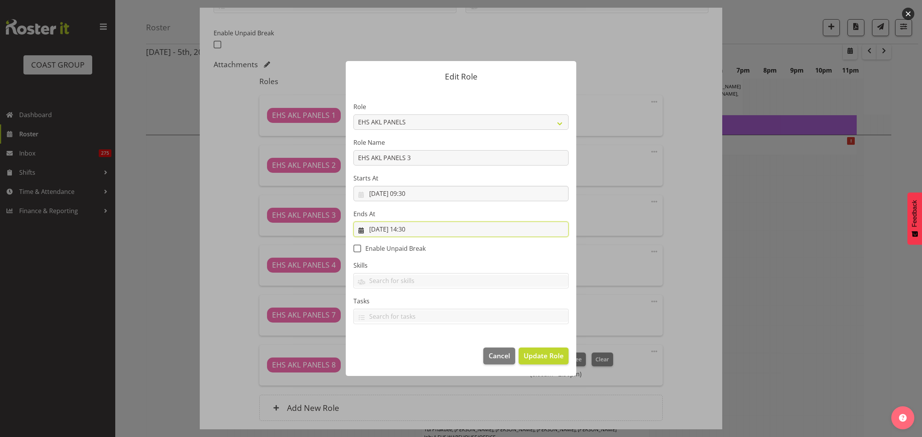
click at [480, 227] on input "[DATE] 14:30" at bounding box center [461, 229] width 215 height 15
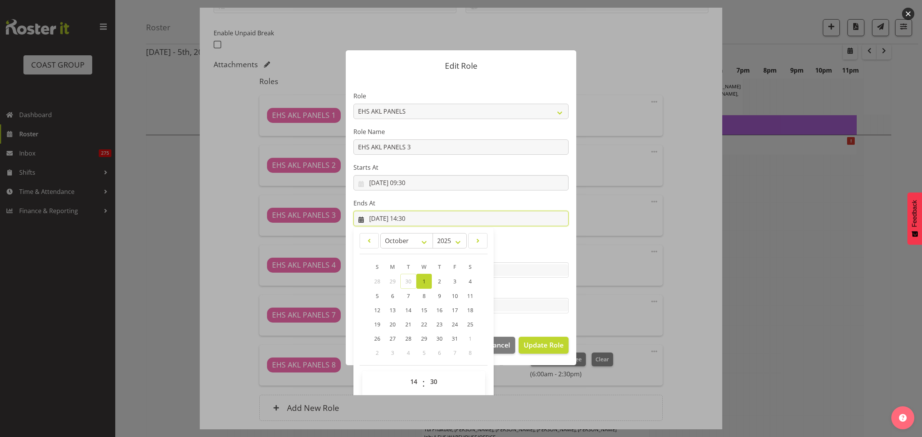
scroll to position [17, 0]
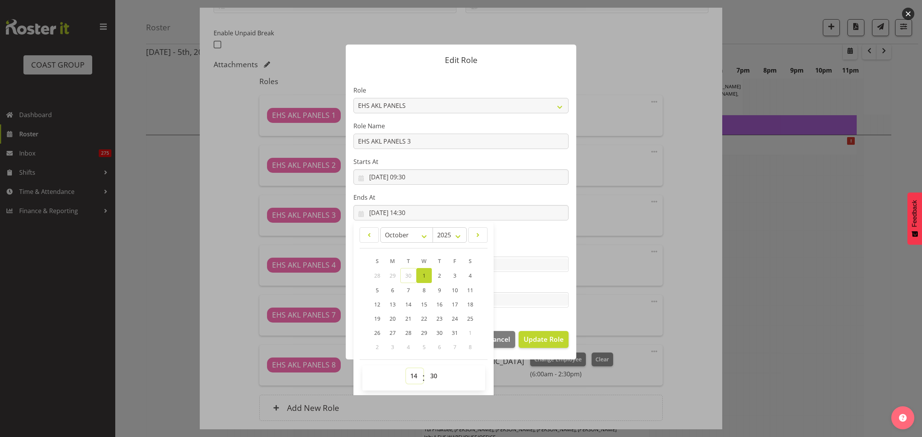
click at [411, 375] on select "00 01 02 03 04 05 06 07 08 09 10 11 12 13 14 15 16 17 18 19 20 21 22 23" at bounding box center [414, 376] width 17 height 15
select select "10"
click at [406, 369] on select "00 01 02 03 04 05 06 07 08 09 10 11 12 13 14 15 16 17 18 19 20 21 22 23" at bounding box center [414, 376] width 17 height 15
type input "[DATE] 10:30"
click at [531, 241] on section "Role ACCOUNT MANAGER ACCOUNT MANAGER DW ACCOUNTS [PERSON_NAME] VEHICLES AKL [PE…" at bounding box center [461, 197] width 231 height 251
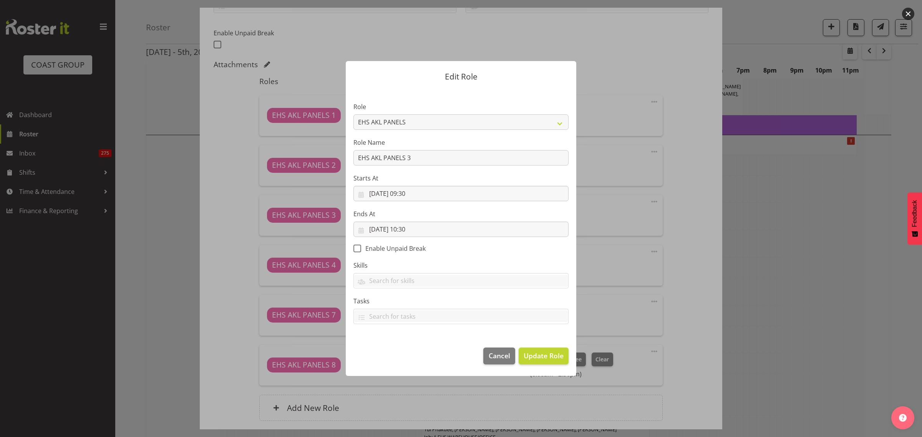
scroll to position [0, 0]
click at [533, 360] on span "Update Role" at bounding box center [544, 356] width 40 height 10
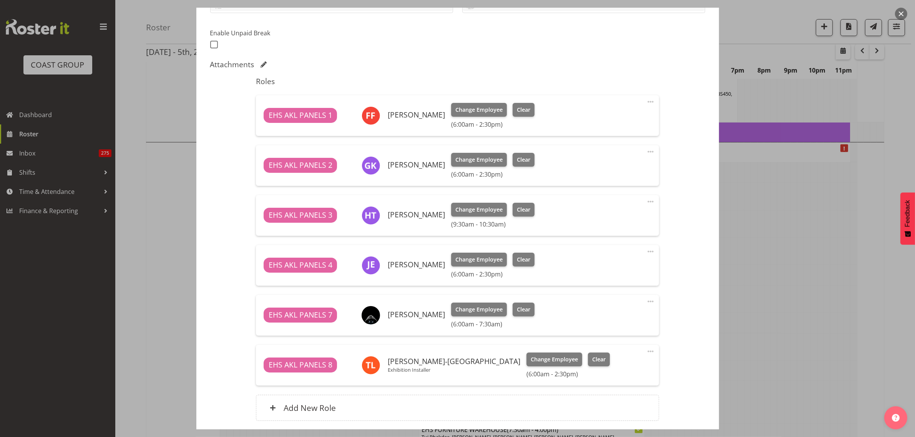
click at [646, 252] on span at bounding box center [650, 251] width 9 height 9
click at [596, 269] on link "Edit" at bounding box center [618, 269] width 74 height 14
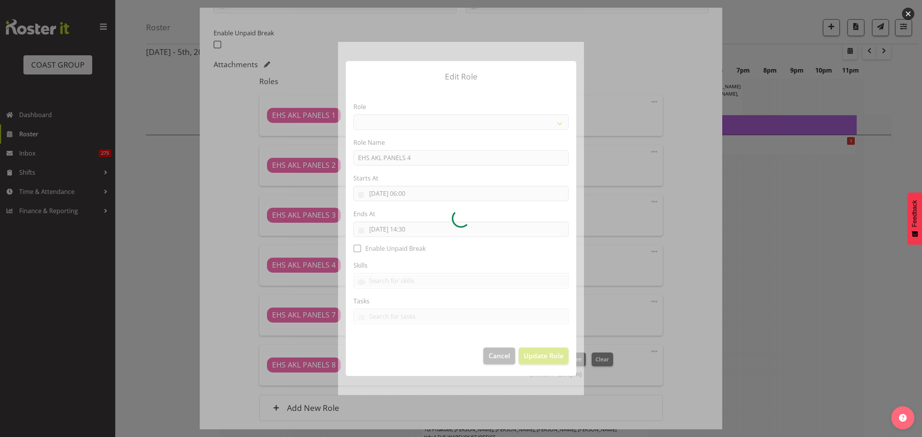
select select "188"
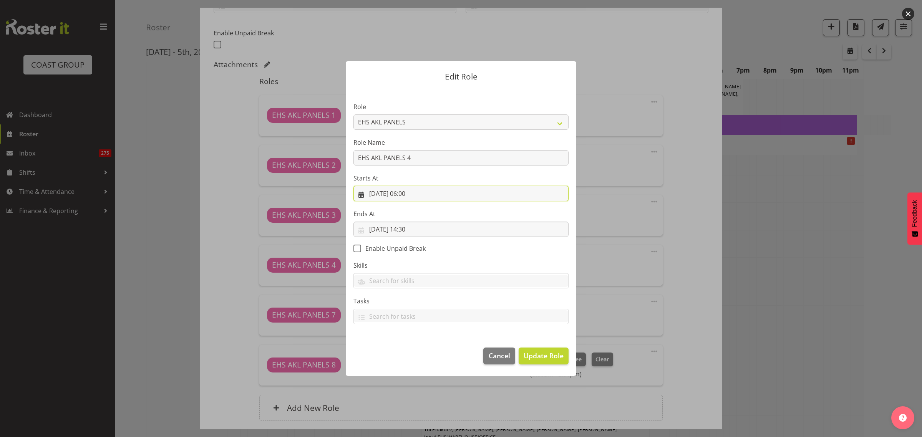
click at [428, 195] on input "[DATE] 06:00" at bounding box center [461, 193] width 215 height 15
click at [412, 357] on select "00 01 02 03 04 05 06 07 08 09 10 11 12 13 14 15 16 17 18 19 20 21 22 23" at bounding box center [414, 356] width 17 height 15
select select "9"
click at [406, 349] on select "00 01 02 03 04 05 06 07 08 09 10 11 12 13 14 15 16 17 18 19 20 21 22 23" at bounding box center [414, 356] width 17 height 15
type input "[DATE] 09:00"
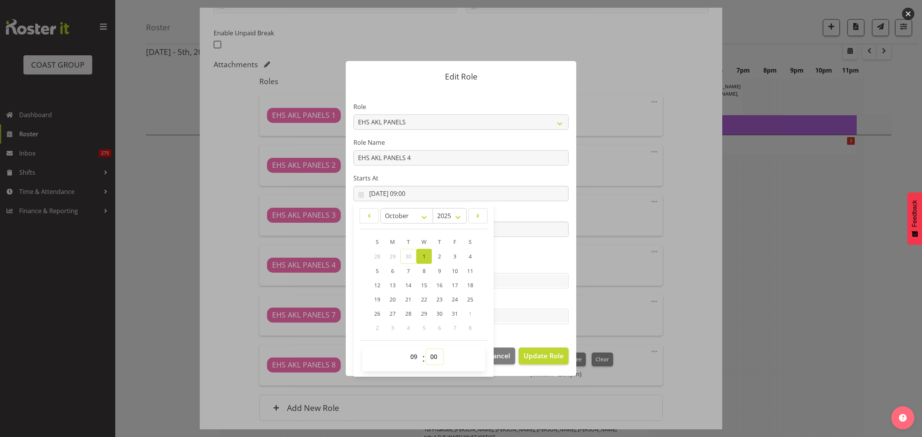
drag, startPoint x: 433, startPoint y: 359, endPoint x: 434, endPoint y: 352, distance: 7.8
click at [433, 359] on select "00 01 02 03 04 05 06 07 08 09 10 11 12 13 14 15 16 17 18 19 20 21 22 23 24 25 2…" at bounding box center [434, 356] width 17 height 15
select select "30"
click at [426, 349] on select "00 01 02 03 04 05 06 07 08 09 10 11 12 13 14 15 16 17 18 19 20 21 22 23 24 25 2…" at bounding box center [434, 356] width 17 height 15
type input "[DATE] 09:30"
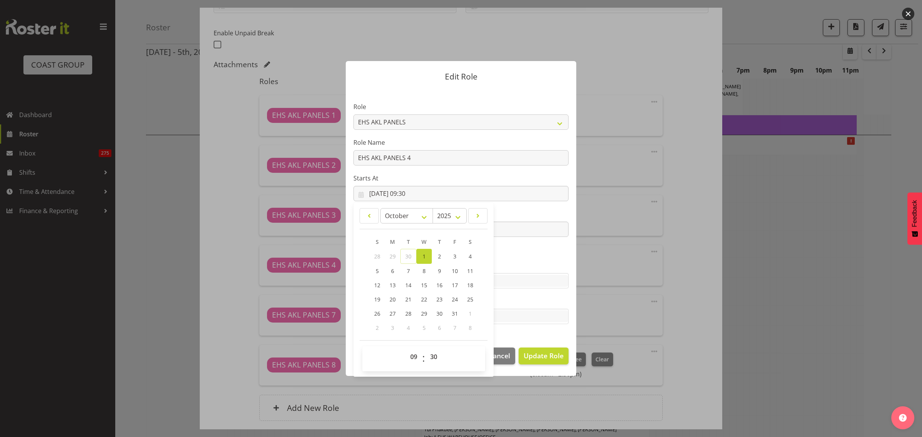
click at [522, 254] on section "Role ACCOUNT MANAGER ACCOUNT MANAGER DW ACCOUNTS [PERSON_NAME] VEHICLES AKL [PE…" at bounding box center [461, 213] width 231 height 251
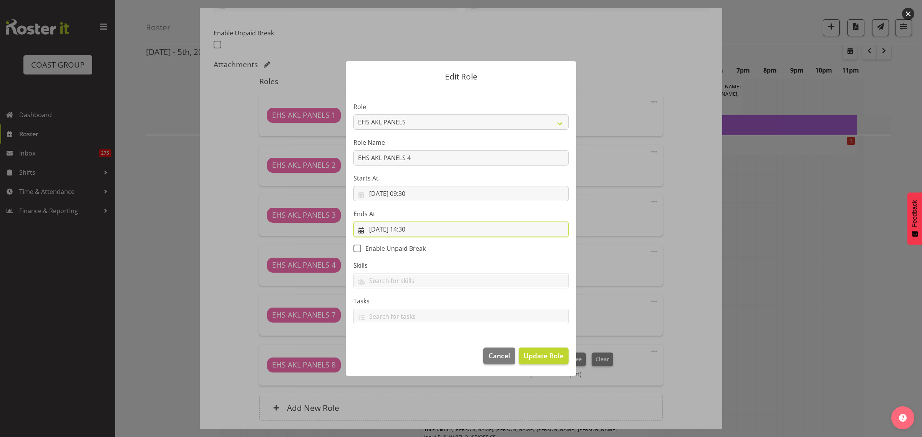
click at [458, 228] on input "[DATE] 14:30" at bounding box center [461, 229] width 215 height 15
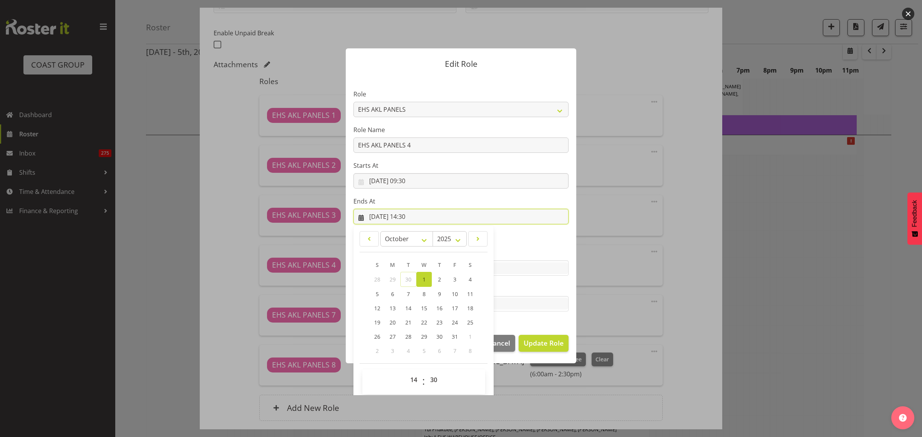
scroll to position [17, 0]
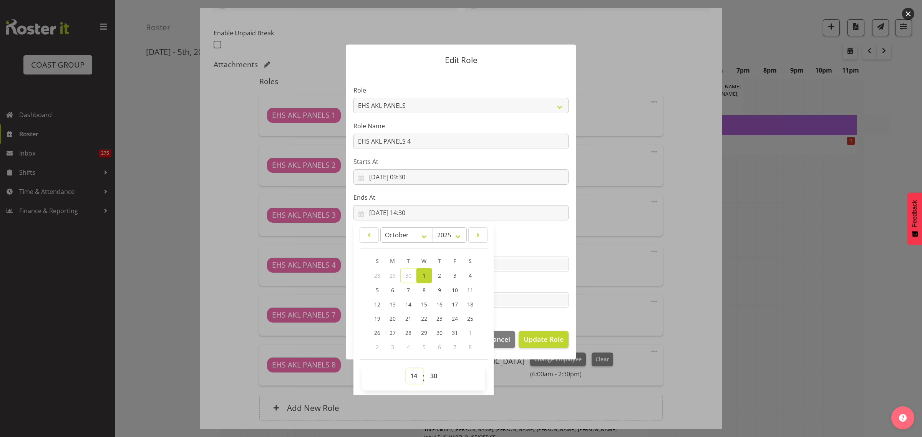
click at [410, 377] on select "00 01 02 03 04 05 06 07 08 09 10 11 12 13 14 15 16 17 18 19 20 21 22 23" at bounding box center [414, 376] width 17 height 15
select select "10"
click at [406, 369] on select "00 01 02 03 04 05 06 07 08 09 10 11 12 13 14 15 16 17 18 19 20 21 22 23" at bounding box center [414, 376] width 17 height 15
type input "[DATE] 10:30"
click at [519, 239] on section "Role ACCOUNT MANAGER ACCOUNT MANAGER DW ACCOUNTS [PERSON_NAME] VEHICLES AKL [PE…" at bounding box center [461, 197] width 231 height 251
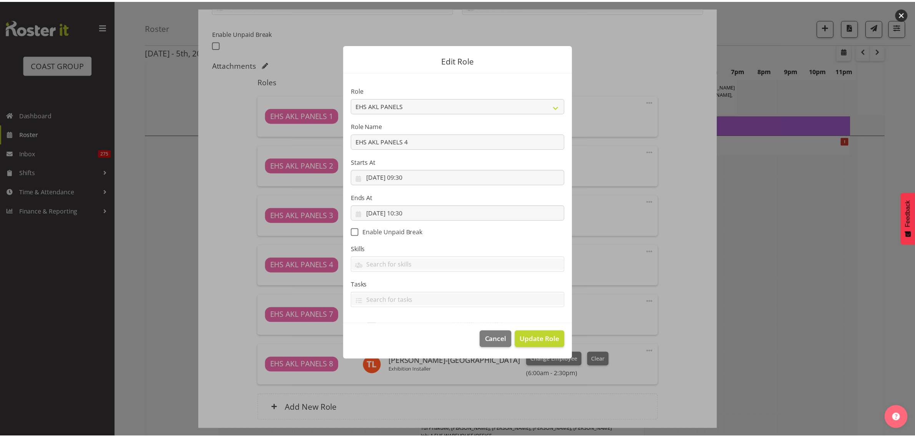
scroll to position [0, 0]
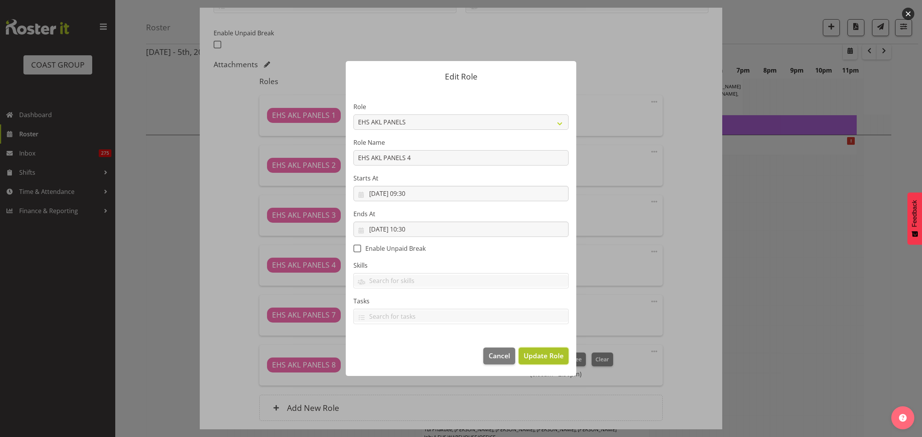
click at [533, 356] on span "Update Role" at bounding box center [544, 356] width 40 height 10
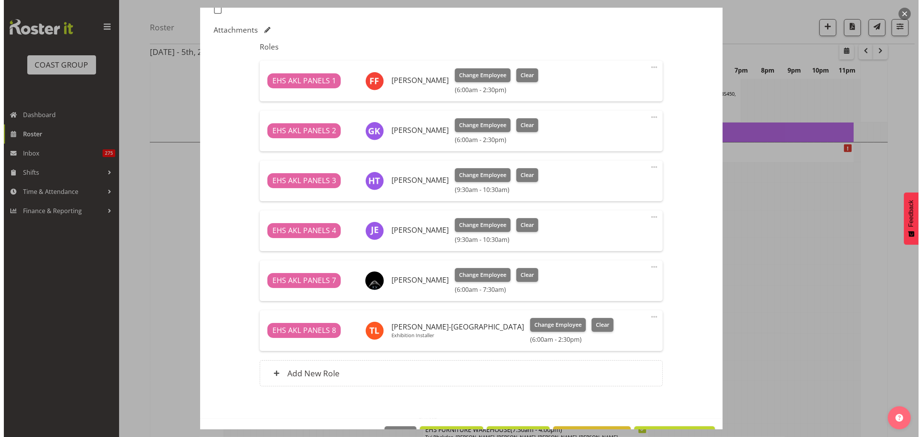
scroll to position [240, 0]
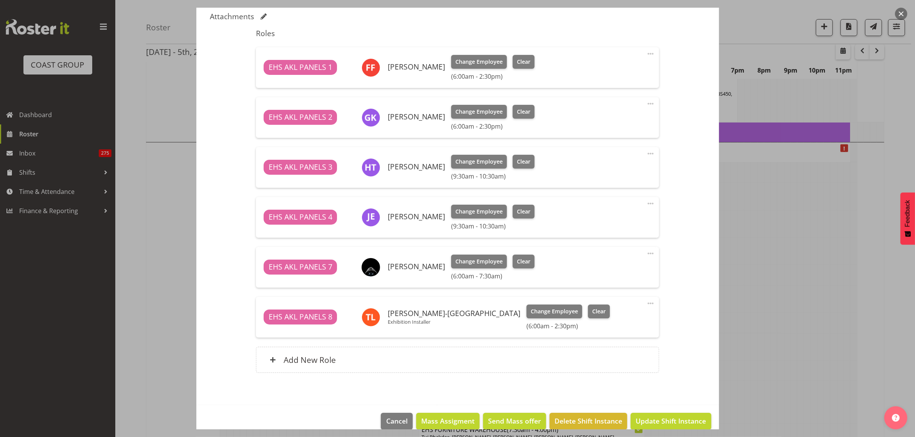
click at [646, 302] on span at bounding box center [650, 303] width 9 height 9
click at [608, 319] on link "Edit" at bounding box center [618, 321] width 74 height 14
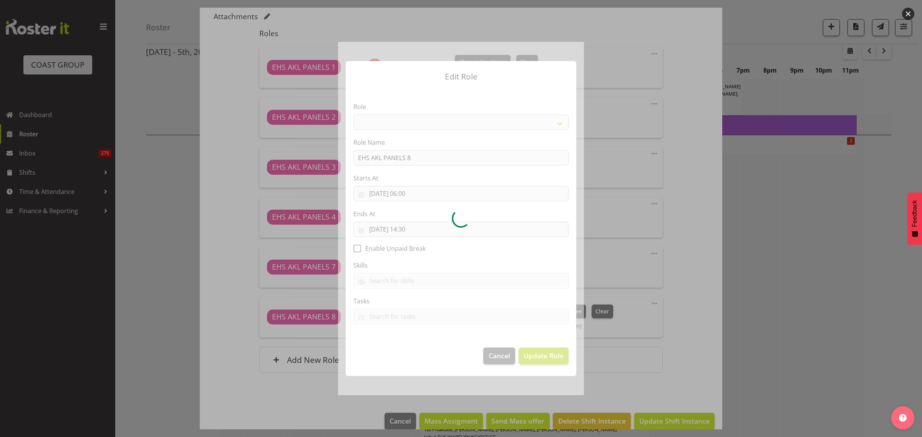
select select "188"
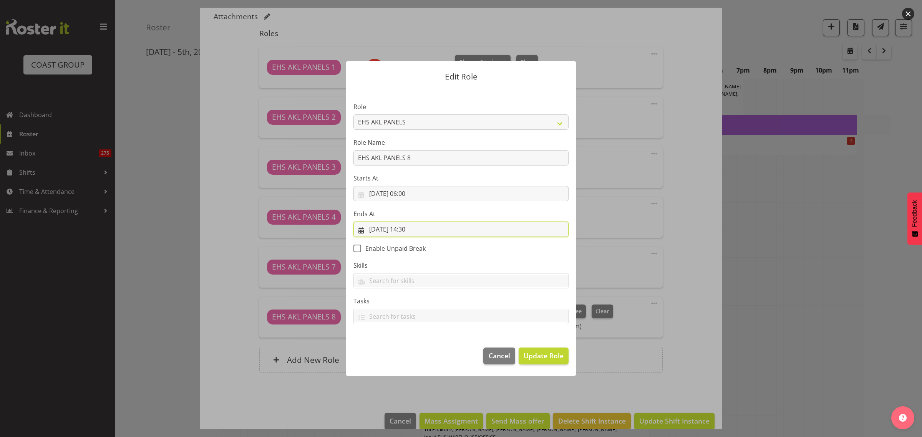
click at [435, 229] on input "[DATE] 14:30" at bounding box center [461, 229] width 215 height 15
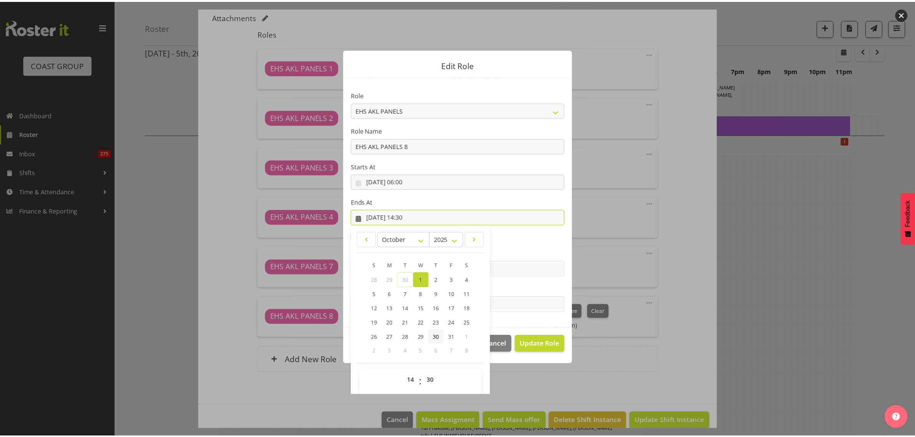
scroll to position [17, 0]
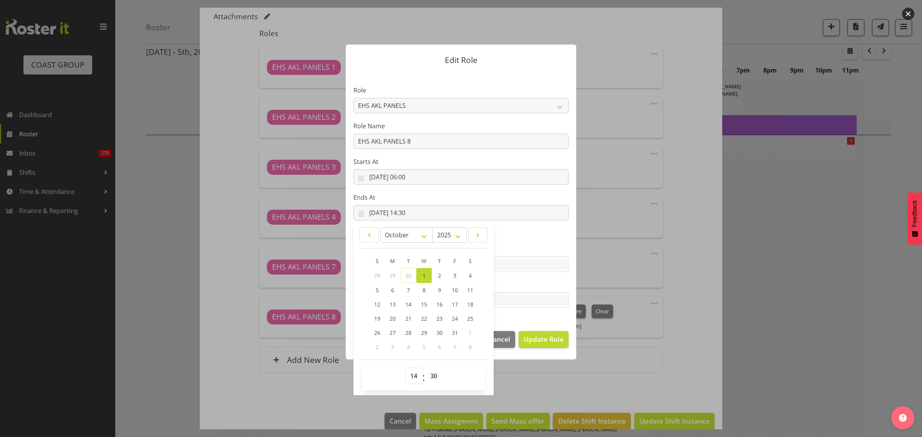
click at [410, 375] on select "00 01 02 03 04 05 06 07 08 09 10 11 12 13 14 15 16 17 18 19 20 21 22 23" at bounding box center [414, 376] width 17 height 15
select select "10"
click at [406, 369] on select "00 01 02 03 04 05 06 07 08 09 10 11 12 13 14 15 16 17 18 19 20 21 22 23" at bounding box center [414, 376] width 17 height 15
type input "[DATE] 10:30"
click at [538, 337] on span "Update Role" at bounding box center [544, 339] width 40 height 10
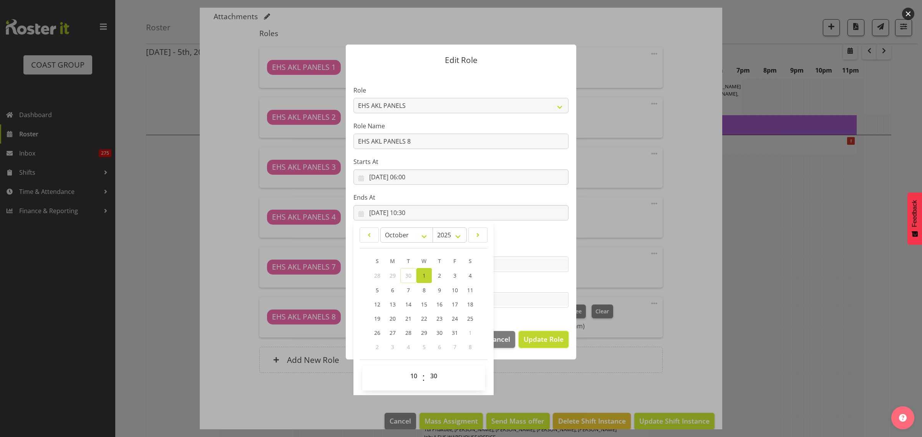
select select
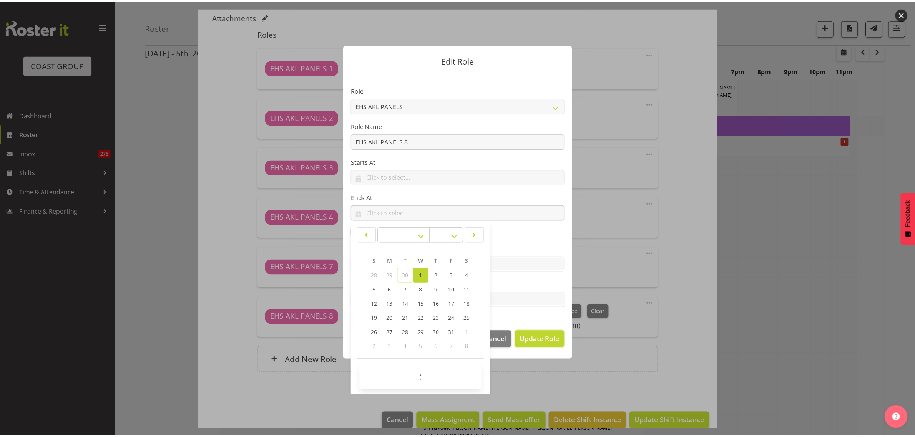
scroll to position [16, 0]
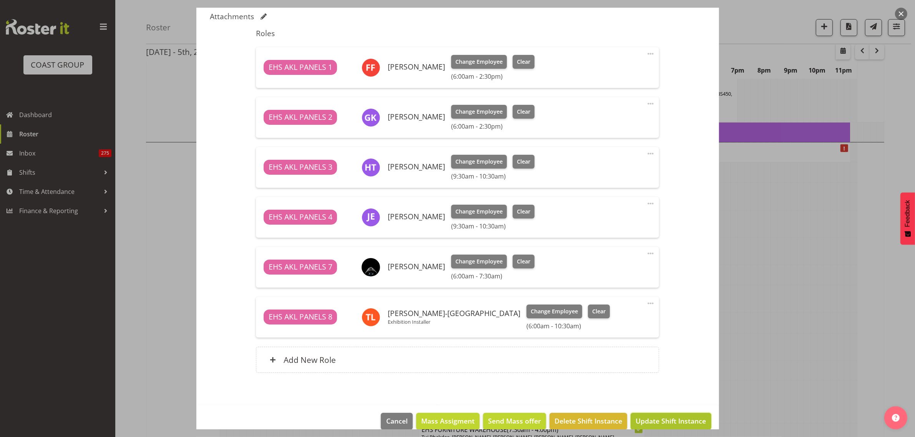
click at [655, 422] on span "Update Shift Instance" at bounding box center [671, 421] width 70 height 10
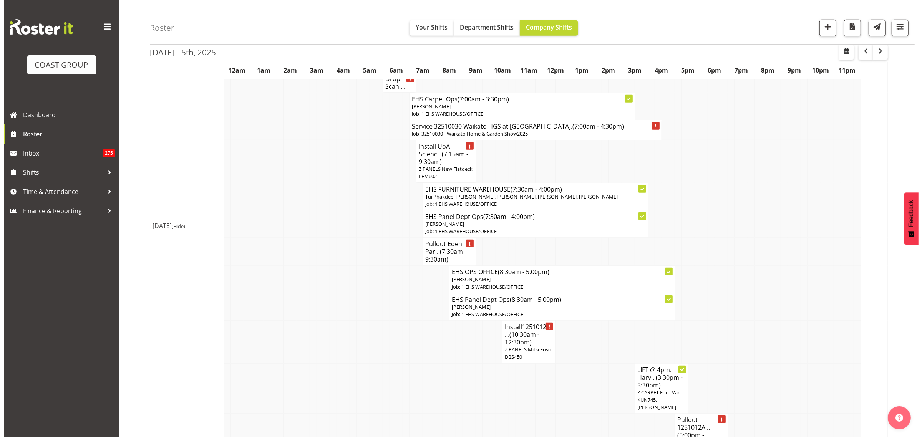
scroll to position [769, 0]
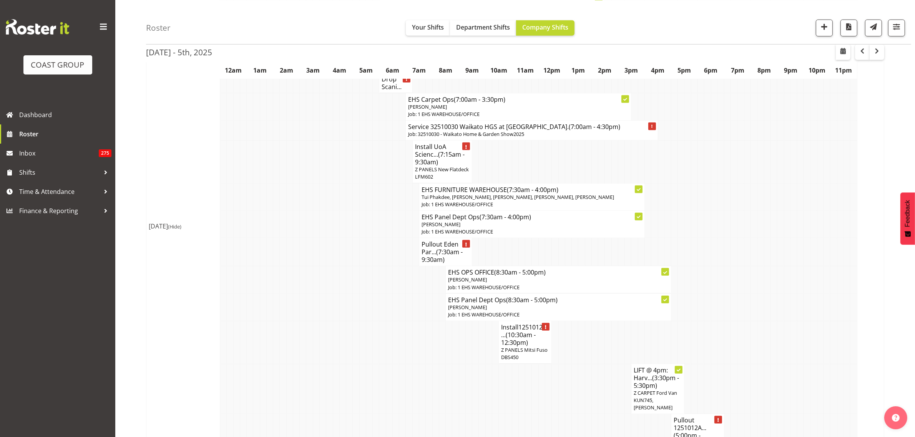
click at [437, 252] on h4 "Pullout Eden Par... (7:30am - 9:30am)" at bounding box center [446, 252] width 48 height 23
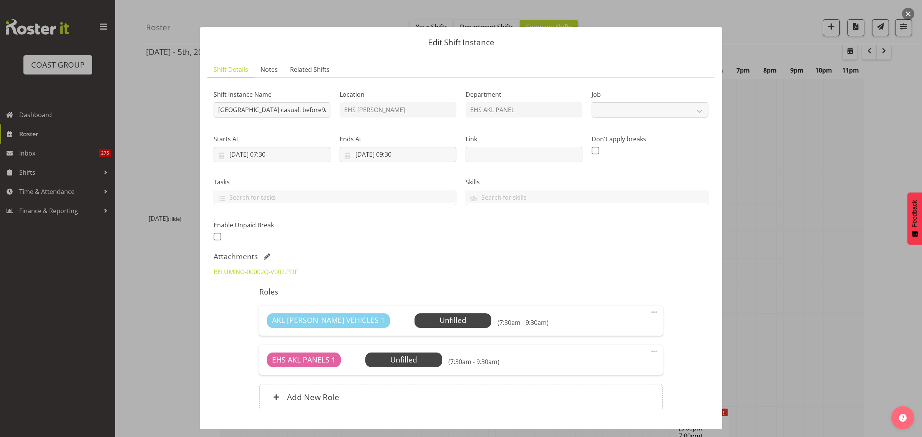
select select "8653"
click at [424, 321] on span "Select Employee" at bounding box center [452, 320] width 57 height 11
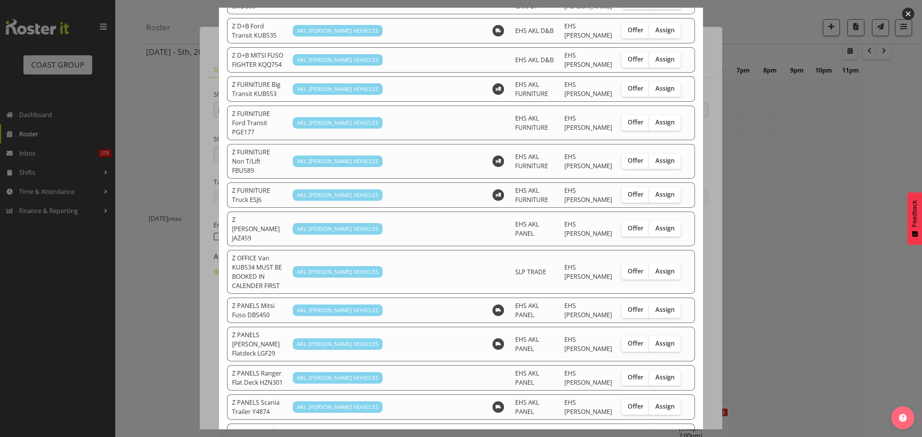
scroll to position [336, 0]
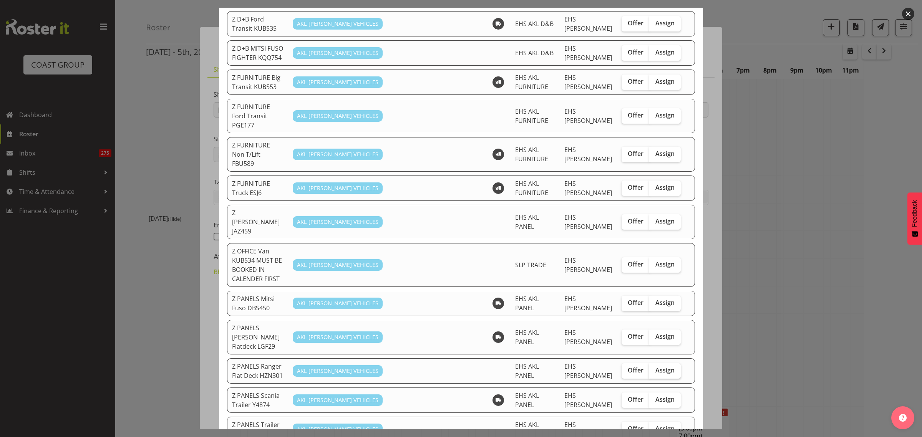
click at [656, 367] on span "Assign" at bounding box center [665, 371] width 19 height 8
click at [653, 368] on input "Assign" at bounding box center [651, 370] width 5 height 5
checkbox input "true"
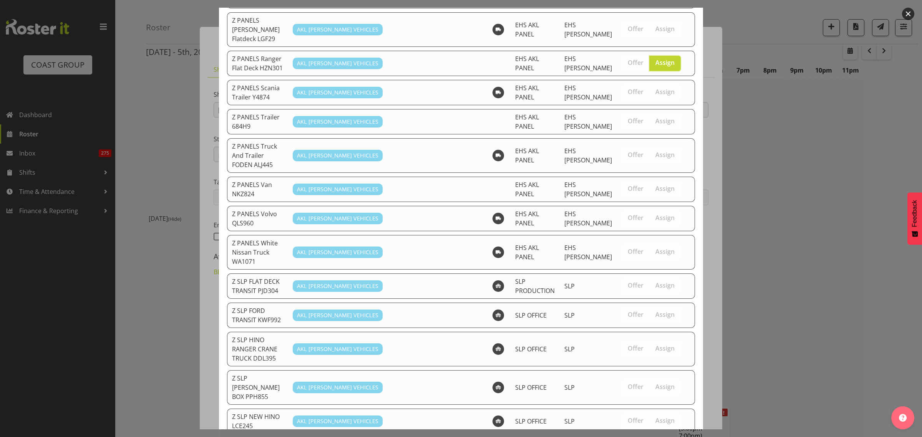
scroll to position [678, 0]
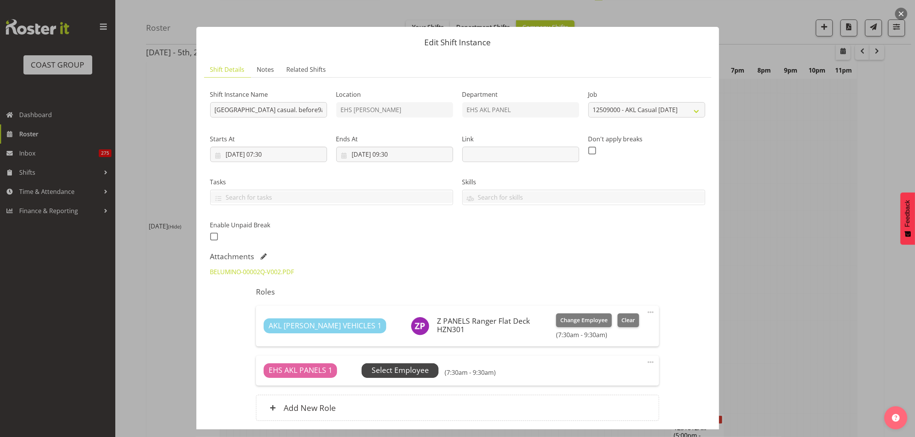
click at [414, 370] on span "Select Employee" at bounding box center [400, 370] width 57 height 11
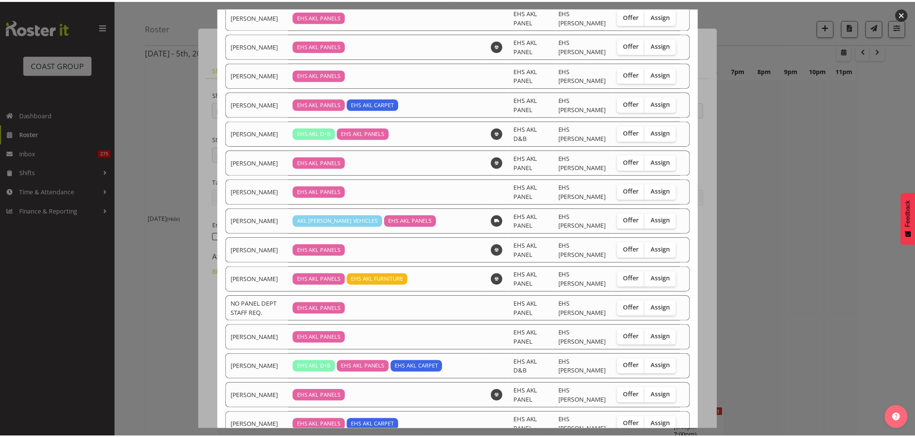
scroll to position [200, 0]
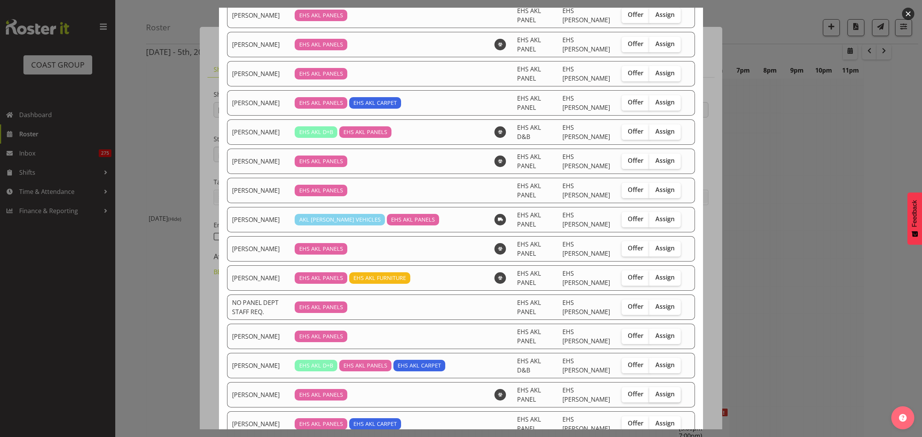
drag, startPoint x: 660, startPoint y: 344, endPoint x: 659, endPoint y: 348, distance: 3.9
click at [659, 390] on span "Assign" at bounding box center [665, 394] width 19 height 8
click at [654, 392] on input "Assign" at bounding box center [651, 394] width 5 height 5
checkbox input "true"
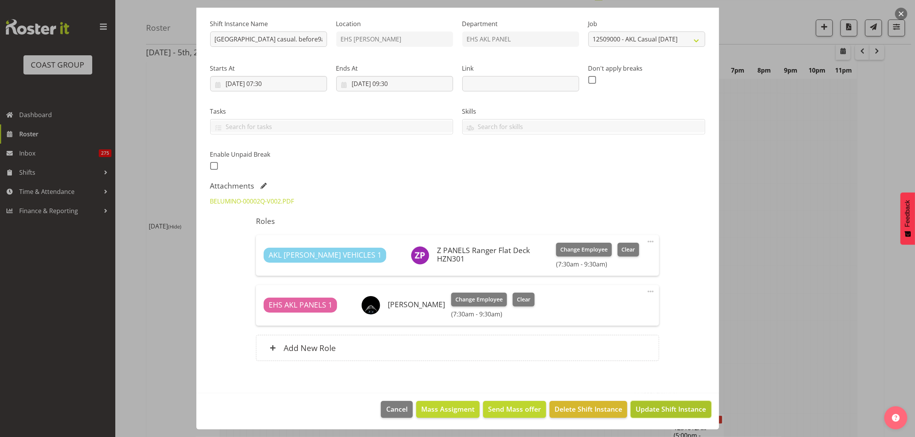
click at [641, 412] on span "Update Shift Instance" at bounding box center [671, 409] width 70 height 10
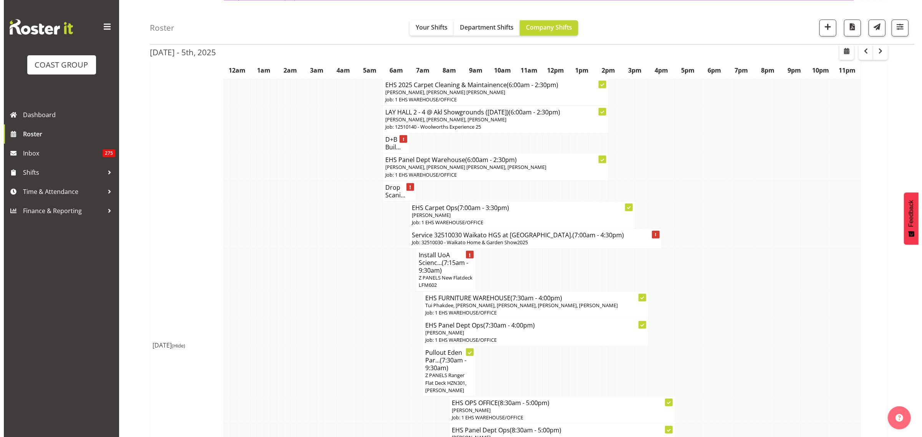
scroll to position [673, 0]
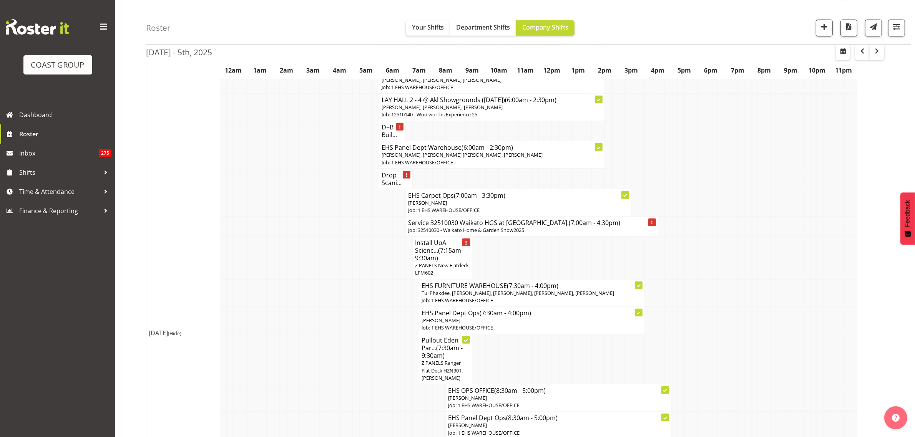
click at [392, 181] on h4 "Drop Scani..." at bounding box center [396, 178] width 28 height 15
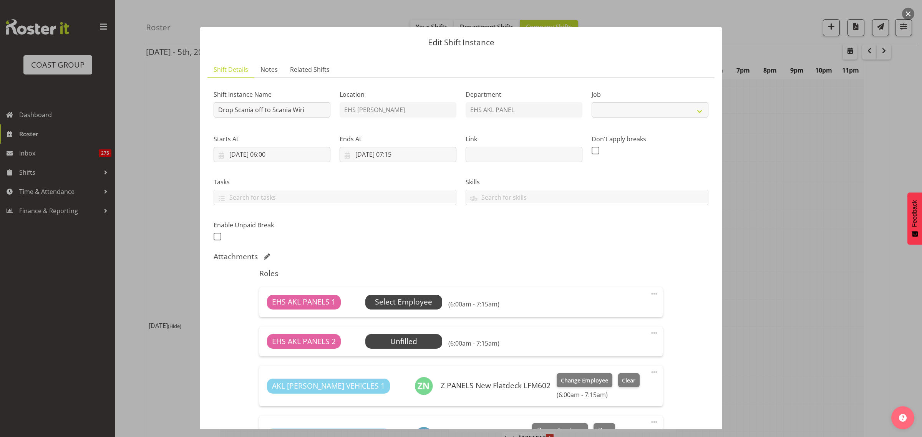
select select "69"
click at [411, 302] on span "Select Employee" at bounding box center [403, 302] width 57 height 11
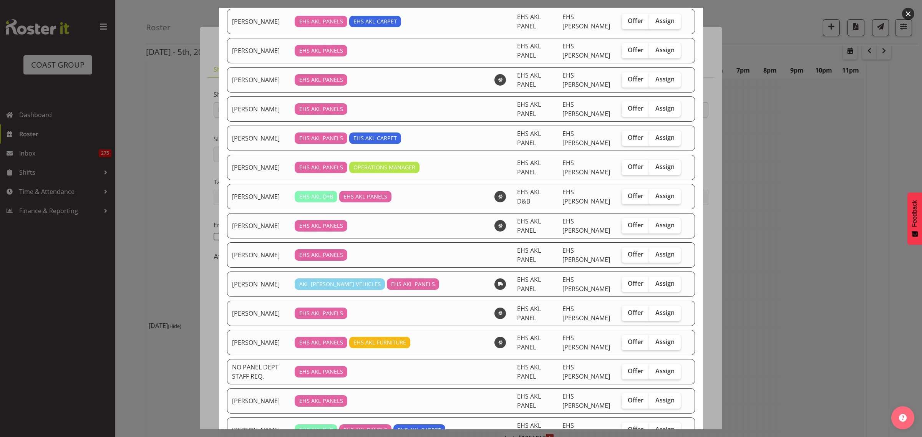
scroll to position [179, 0]
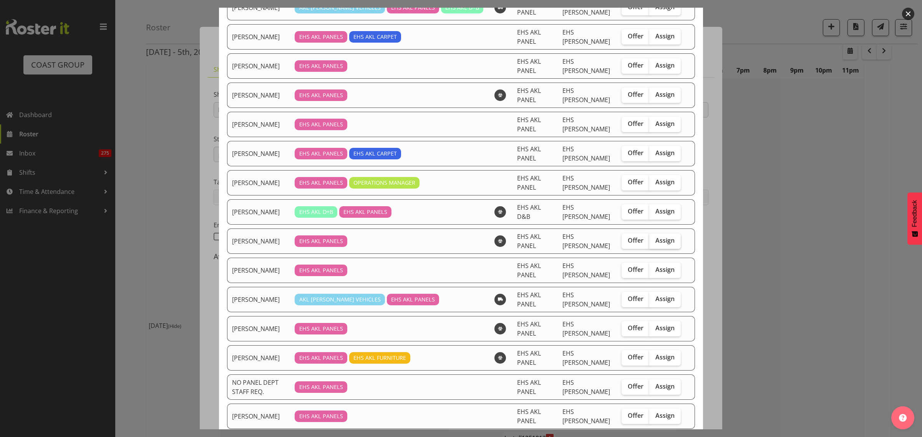
click at [656, 237] on span "Assign" at bounding box center [665, 241] width 19 height 8
click at [654, 238] on input "Assign" at bounding box center [651, 240] width 5 height 5
checkbox input "true"
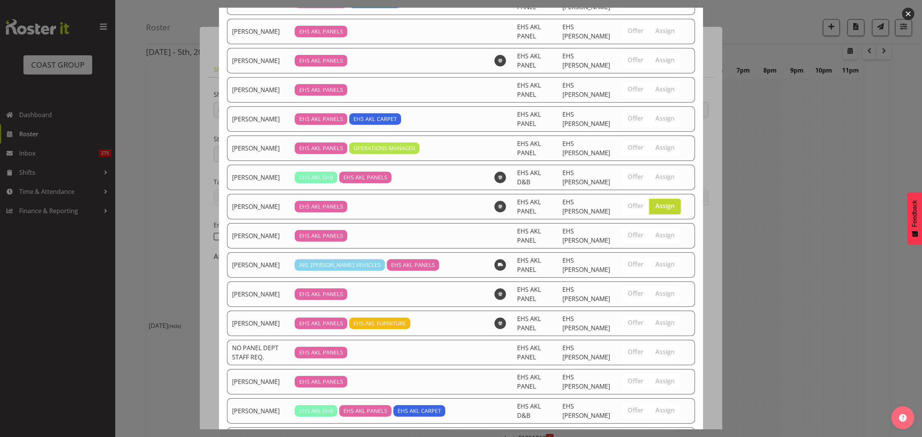
scroll to position [227, 0]
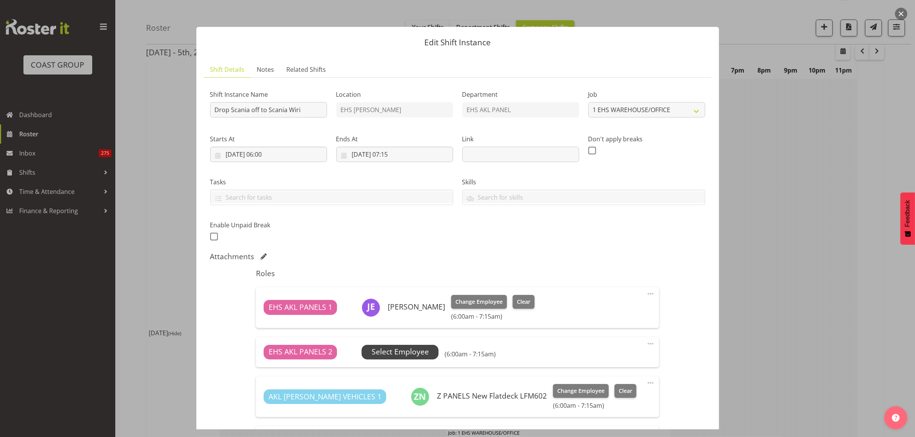
click at [419, 354] on span "Select Employee" at bounding box center [400, 352] width 57 height 11
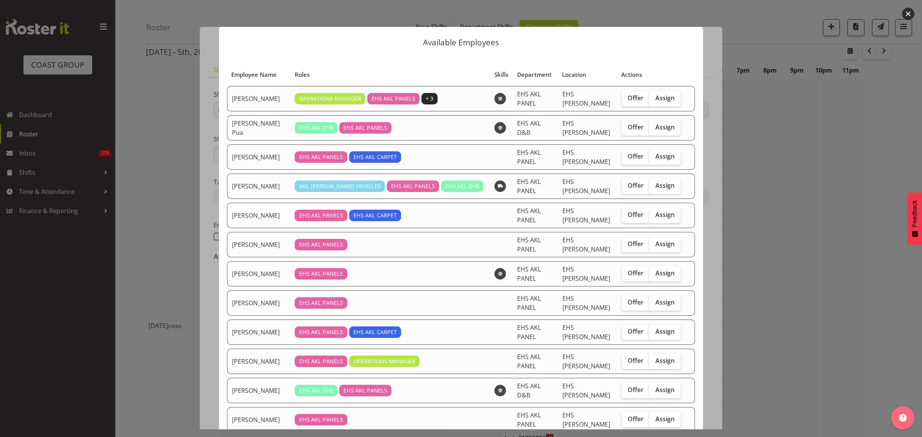
scroll to position [96, 0]
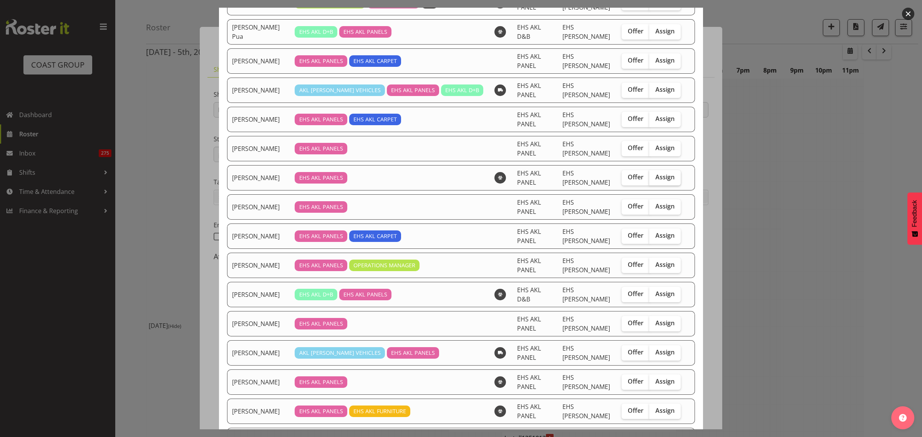
click at [656, 173] on span "Assign" at bounding box center [665, 177] width 19 height 8
click at [654, 175] on input "Assign" at bounding box center [651, 177] width 5 height 5
checkbox input "true"
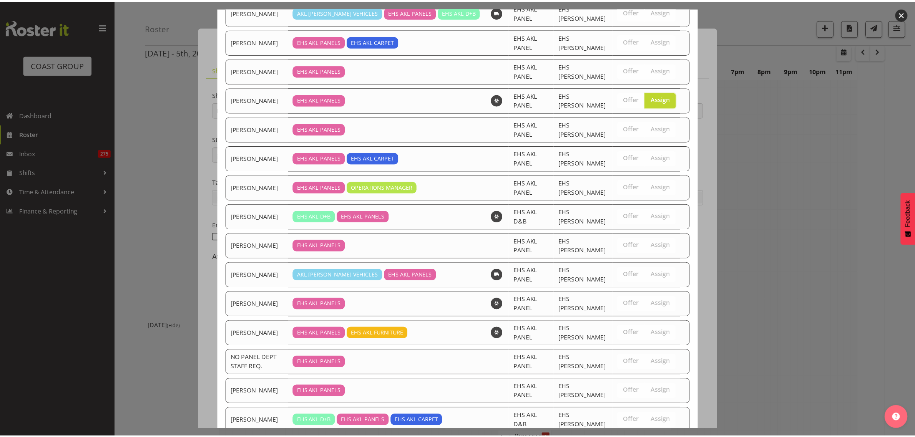
scroll to position [200, 0]
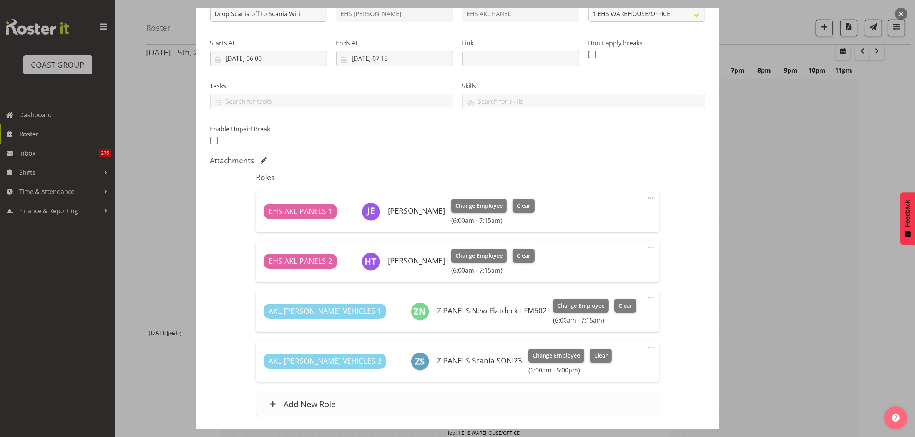
scroll to position [152, 0]
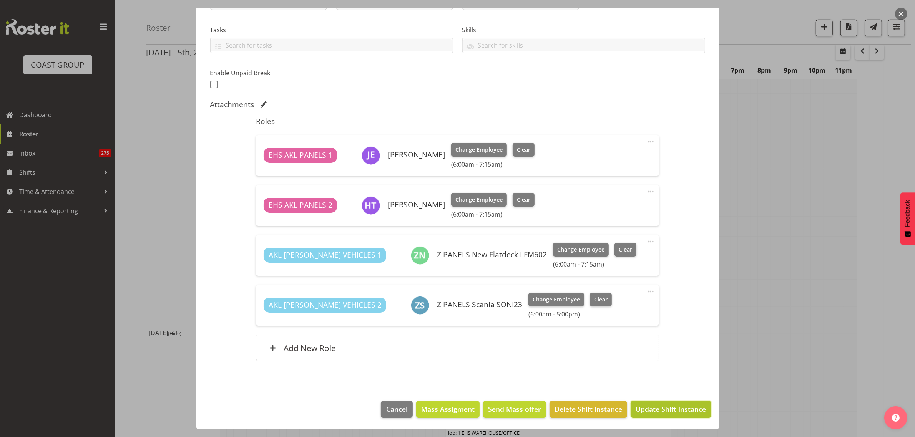
click at [656, 408] on span "Update Shift Instance" at bounding box center [671, 409] width 70 height 10
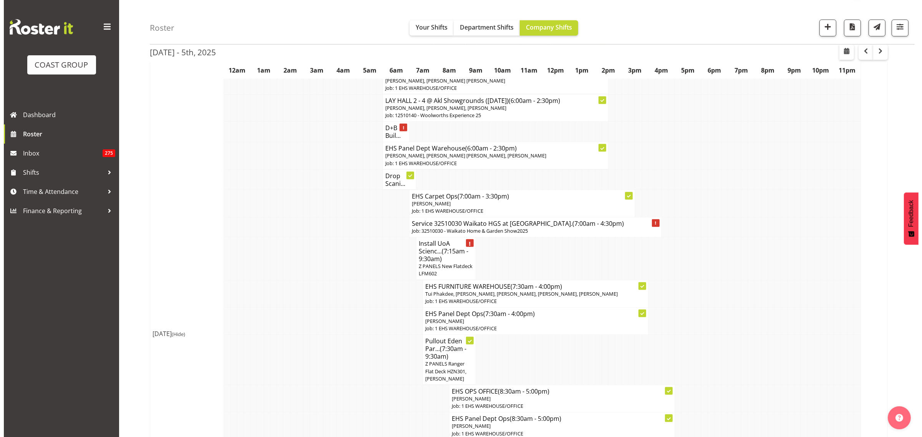
scroll to position [673, 0]
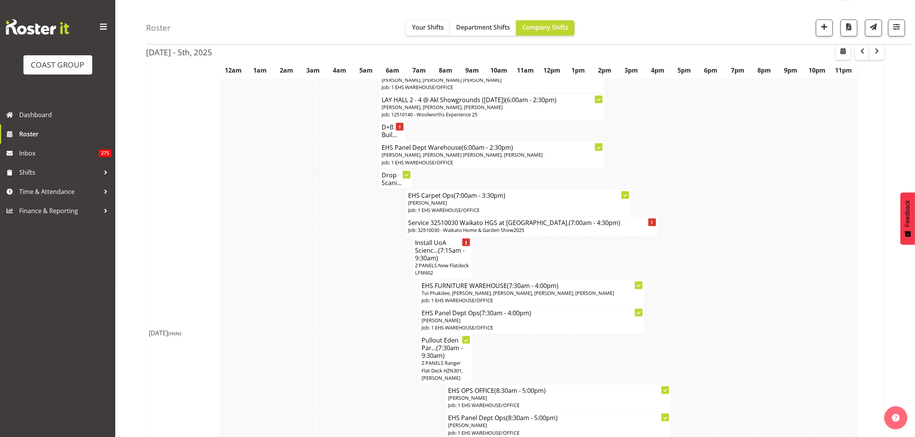
click at [441, 259] on h4 "Install UoA Scienc... (7:15am - 9:30am)" at bounding box center [442, 250] width 55 height 23
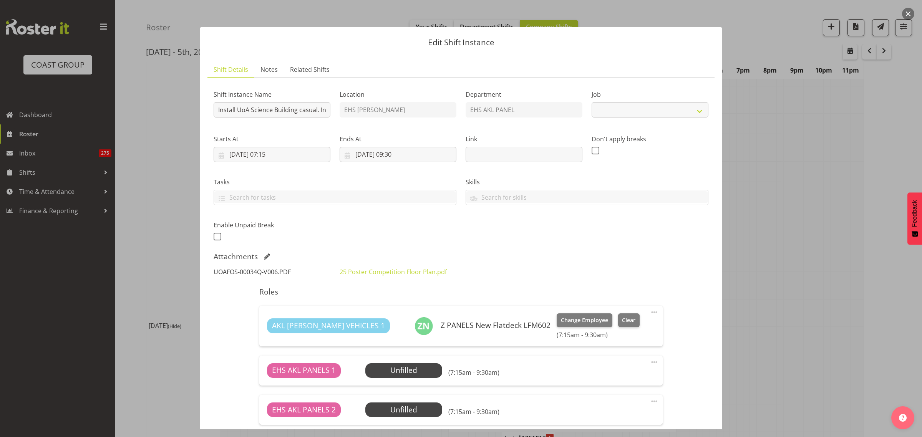
select select "8654"
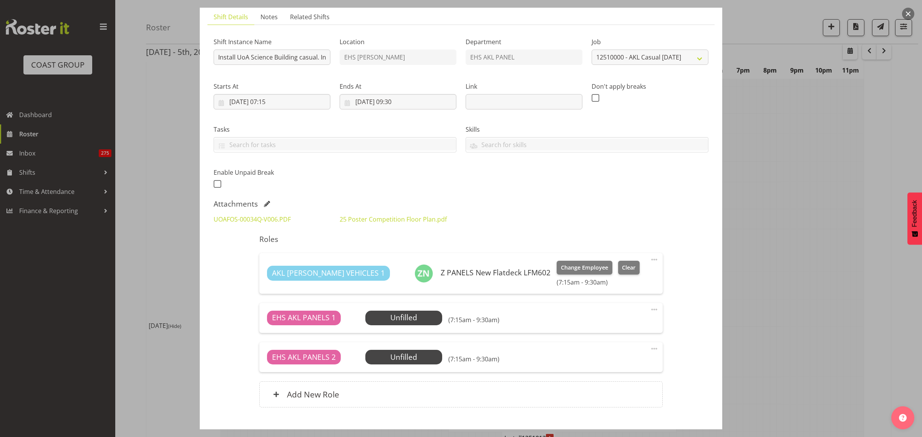
scroll to position [96, 0]
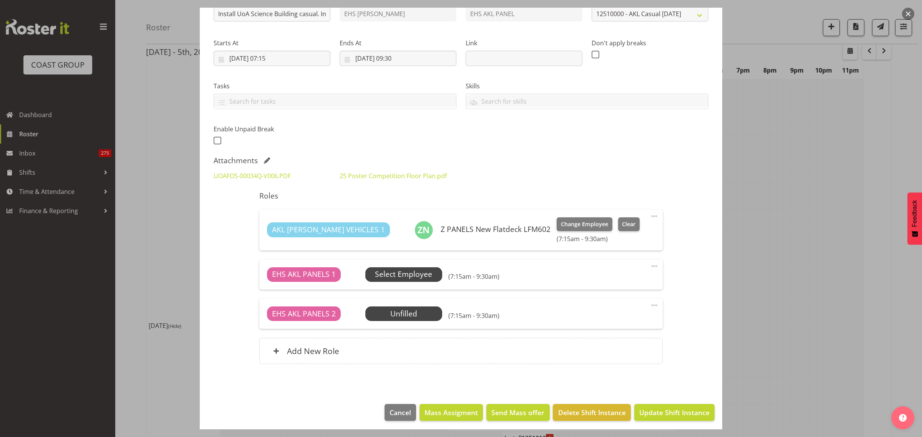
click at [423, 274] on span "Select Employee" at bounding box center [403, 274] width 57 height 11
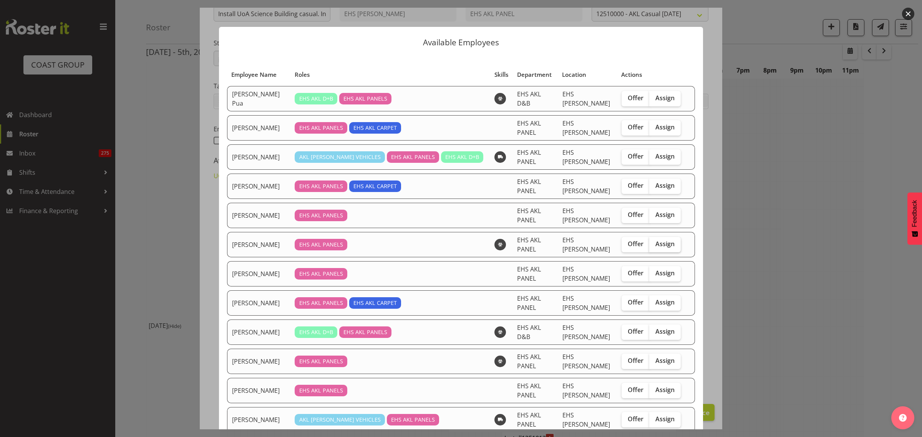
click at [669, 237] on label "Assign" at bounding box center [665, 244] width 32 height 15
click at [654, 242] on input "Assign" at bounding box center [651, 244] width 5 height 5
checkbox input "true"
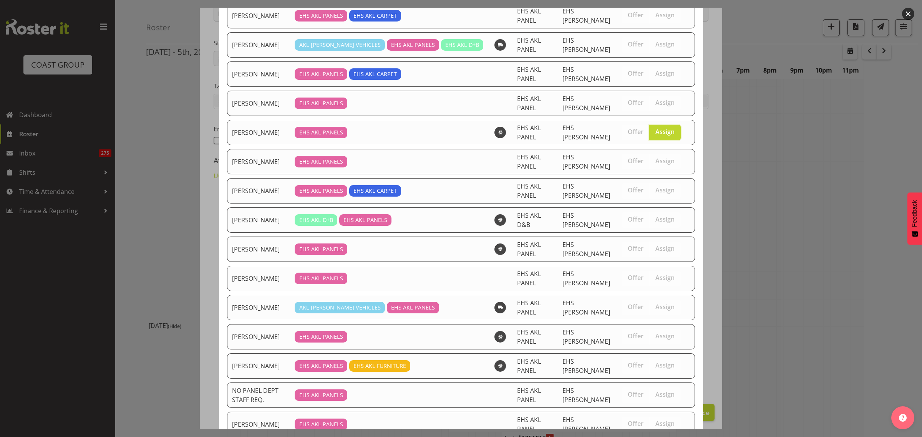
scroll to position [174, 0]
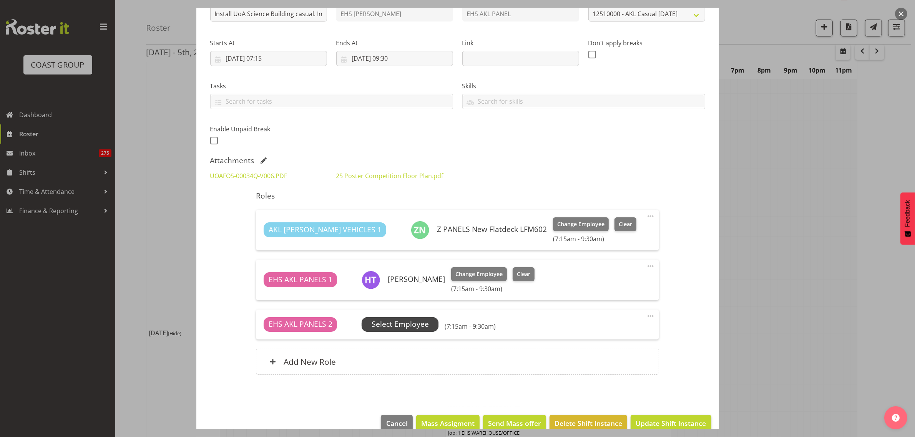
click at [414, 323] on span "Select Employee" at bounding box center [400, 324] width 57 height 11
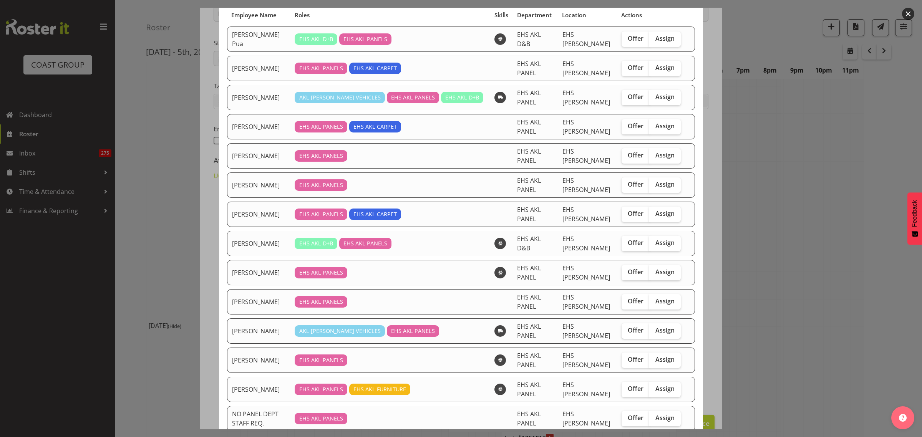
scroll to position [52, 0]
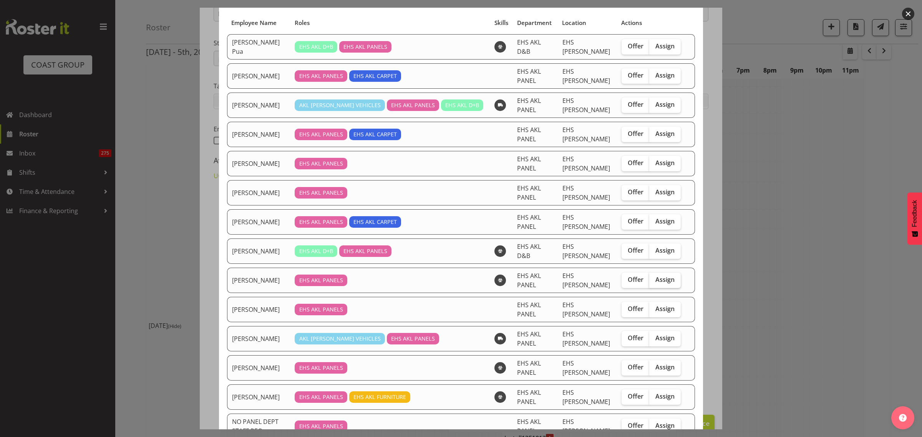
click at [656, 276] on span "Assign" at bounding box center [665, 280] width 19 height 8
click at [652, 277] on input "Assign" at bounding box center [651, 279] width 5 height 5
checkbox input "true"
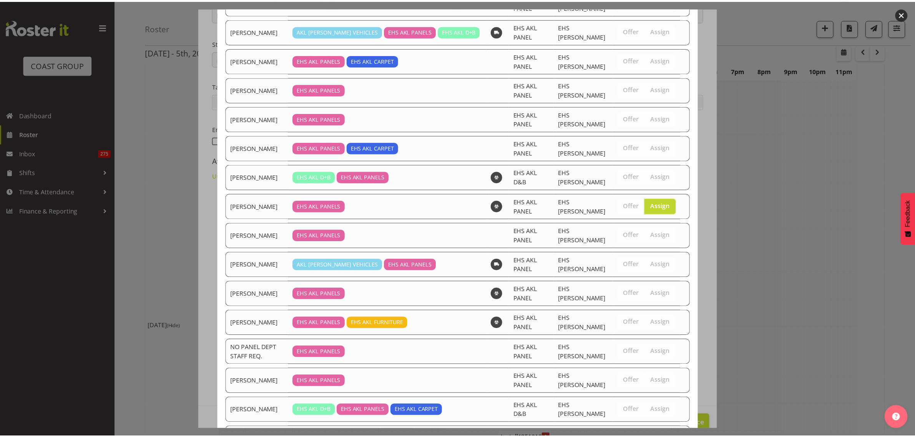
scroll to position [148, 0]
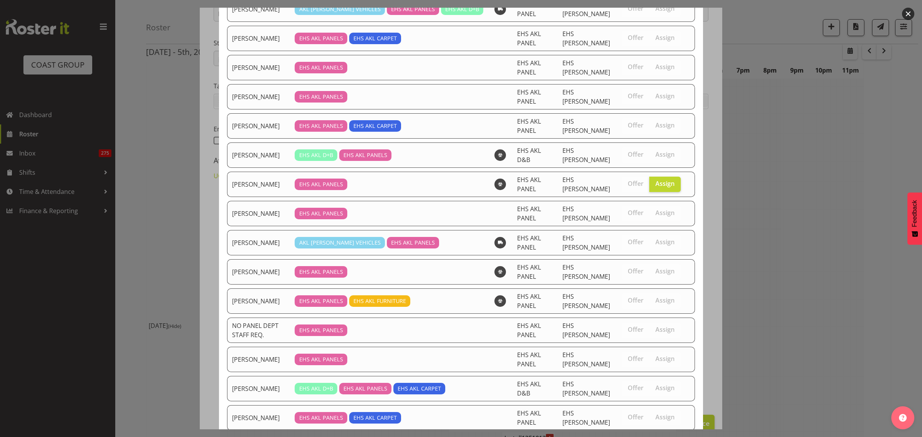
drag, startPoint x: 635, startPoint y: 412, endPoint x: 671, endPoint y: 397, distance: 39.1
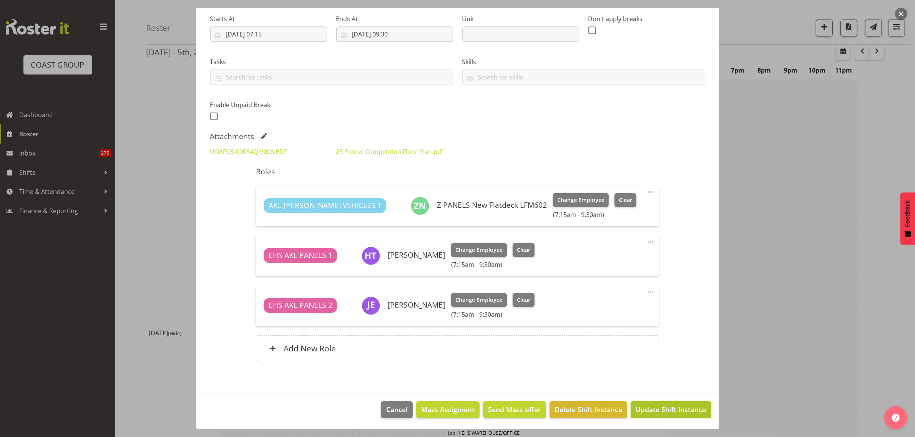
click at [662, 414] on span "Update Shift Instance" at bounding box center [671, 410] width 70 height 10
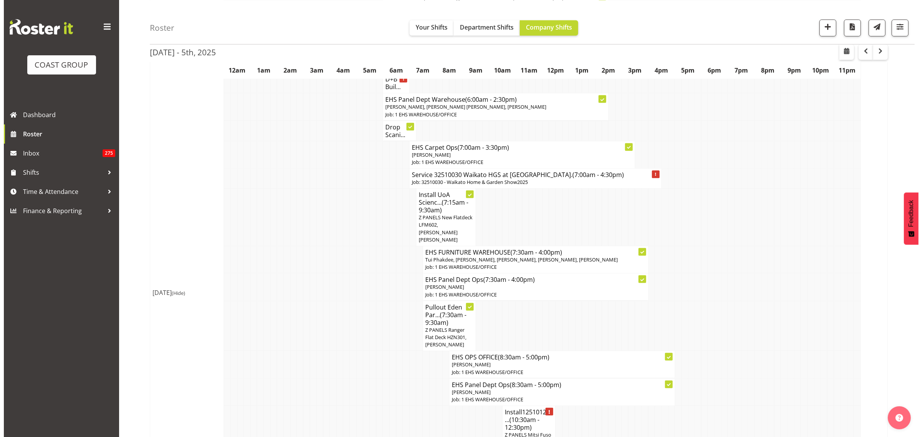
scroll to position [865, 0]
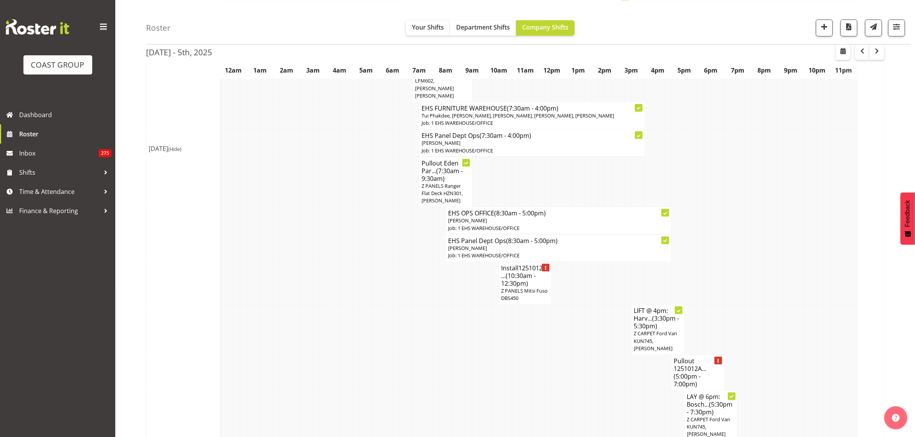
click at [527, 291] on span "Z PANELS Mitsi Fuso DBS450" at bounding box center [524, 294] width 47 height 14
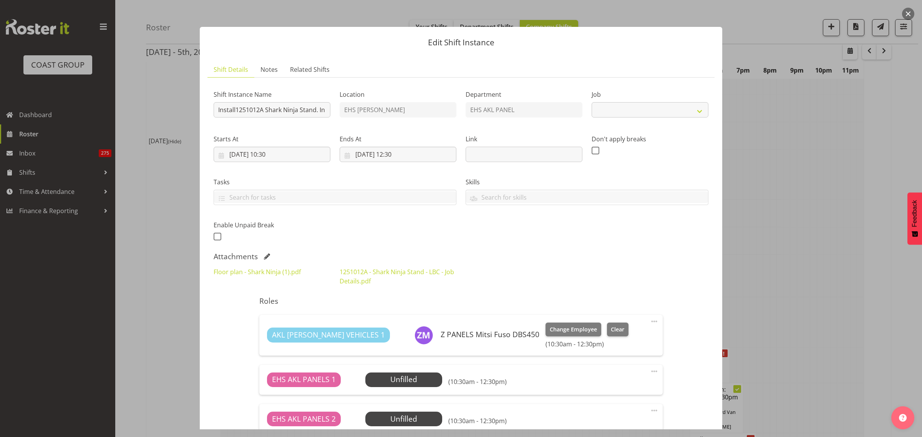
select select "10715"
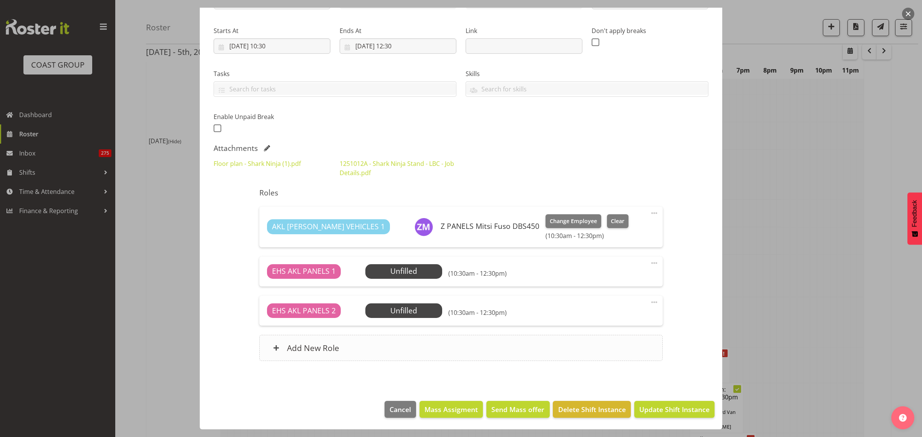
click at [425, 359] on div "Add New Role" at bounding box center [460, 348] width 403 height 26
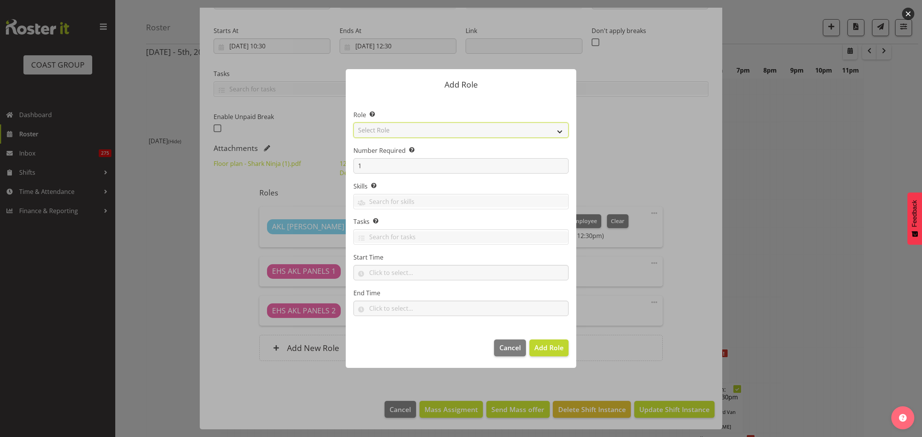
click at [560, 131] on select "Select Role ACCOUNT MANAGER ACCOUNT MANAGER DW ACCOUNTS [PERSON_NAME] VEHICLES …" at bounding box center [461, 130] width 215 height 15
select select "188"
click at [354, 123] on select "Select Role ACCOUNT MANAGER ACCOUNT MANAGER DW ACCOUNTS [PERSON_NAME] VEHICLES …" at bounding box center [461, 130] width 215 height 15
click at [547, 348] on span "Add Role" at bounding box center [549, 347] width 29 height 9
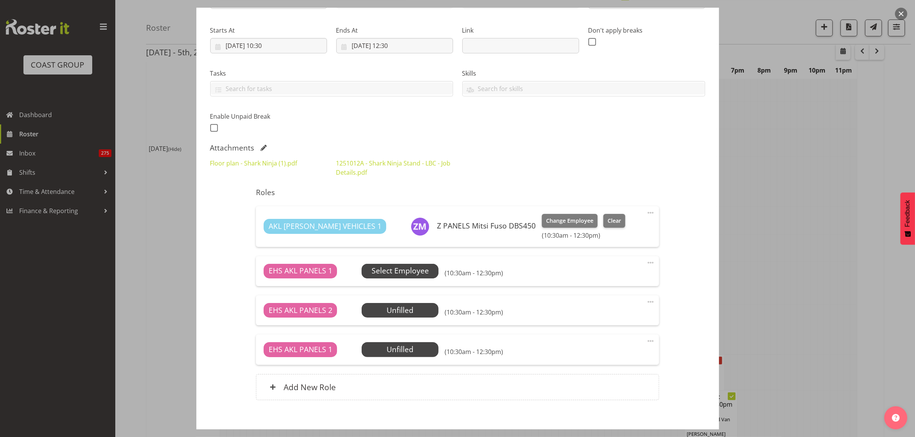
click at [412, 268] on span "Select Employee" at bounding box center [400, 271] width 57 height 11
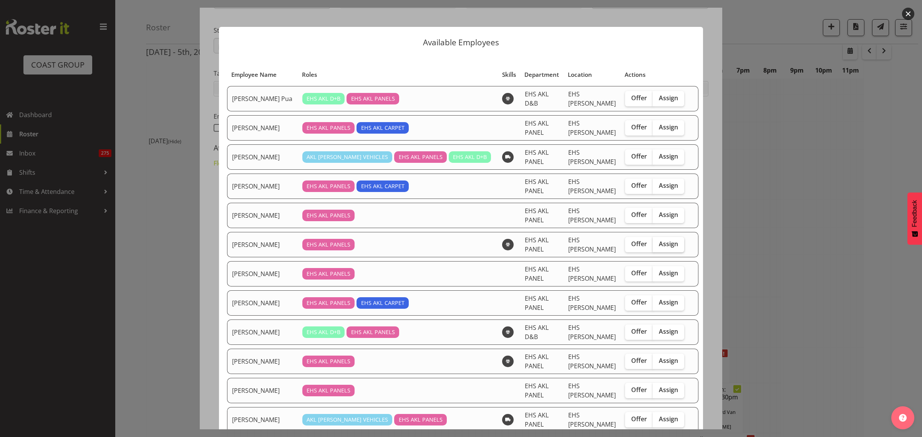
click at [659, 240] on span "Assign" at bounding box center [668, 244] width 19 height 8
click at [658, 242] on input "Assign" at bounding box center [655, 244] width 5 height 5
checkbox input "true"
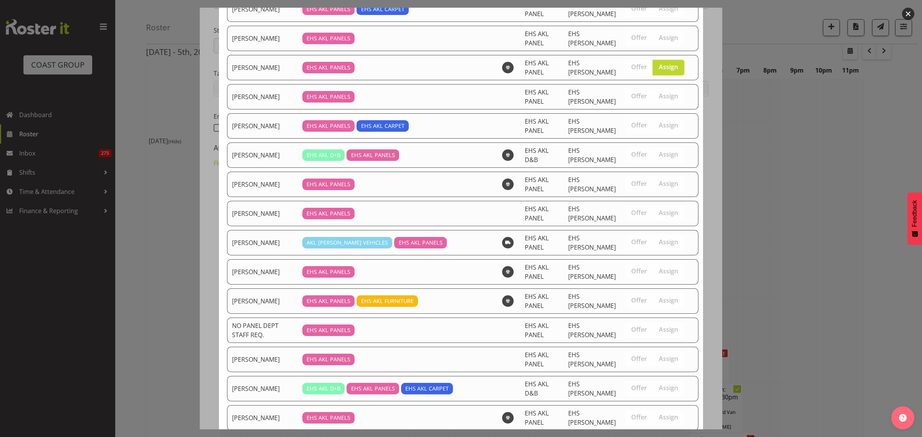
scroll to position [227, 0]
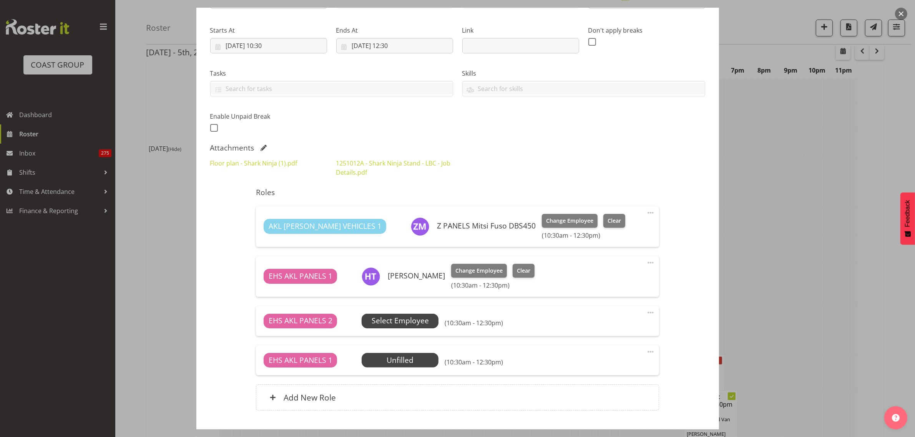
click at [402, 322] on span "Select Employee" at bounding box center [400, 321] width 57 height 11
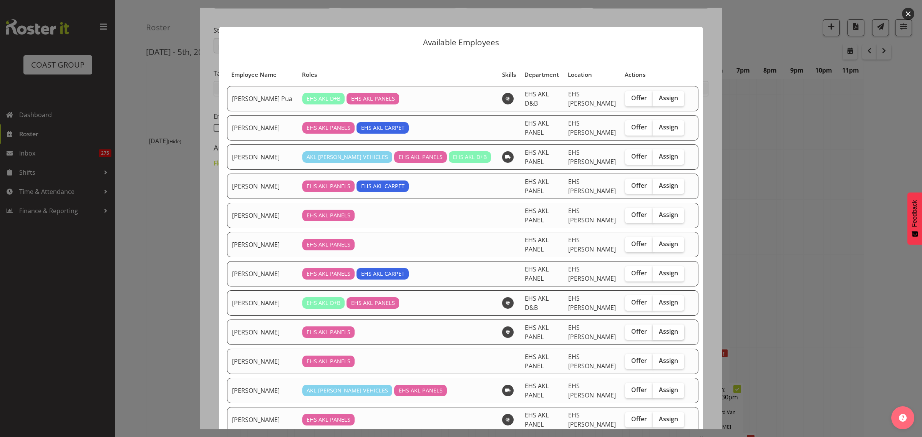
click at [659, 328] on span "Assign" at bounding box center [668, 332] width 19 height 8
click at [653, 329] on input "Assign" at bounding box center [655, 331] width 5 height 5
checkbox input "true"
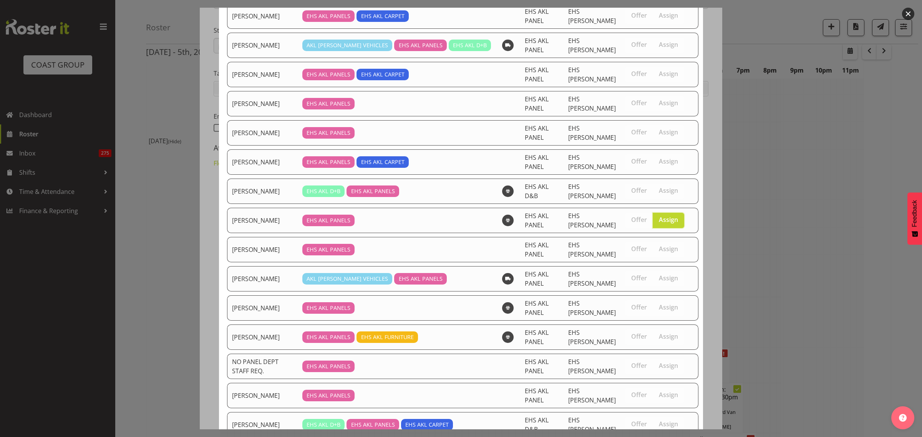
scroll to position [200, 0]
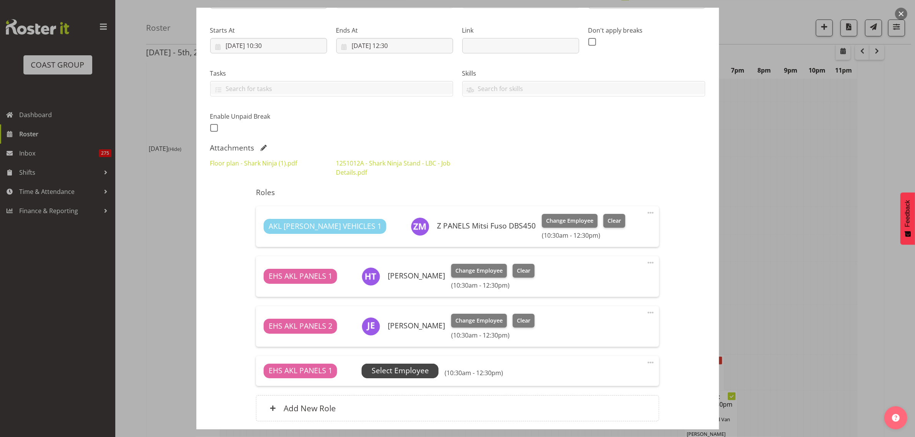
click at [411, 370] on span "Select Employee" at bounding box center [400, 370] width 57 height 11
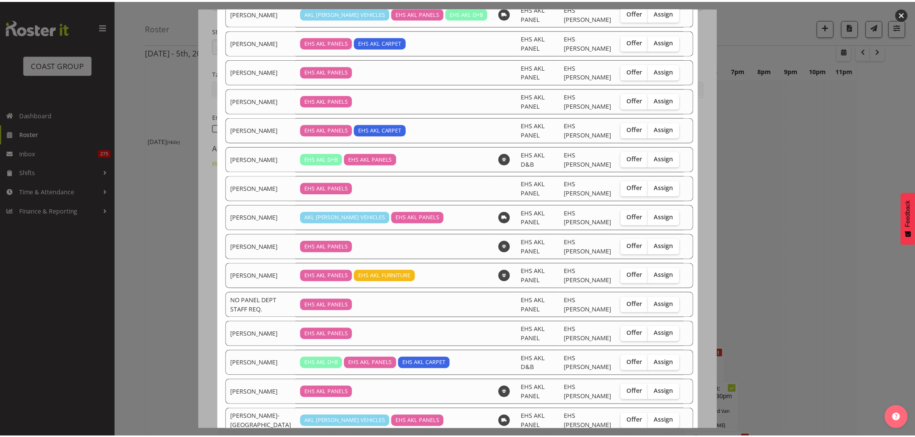
scroll to position [174, 0]
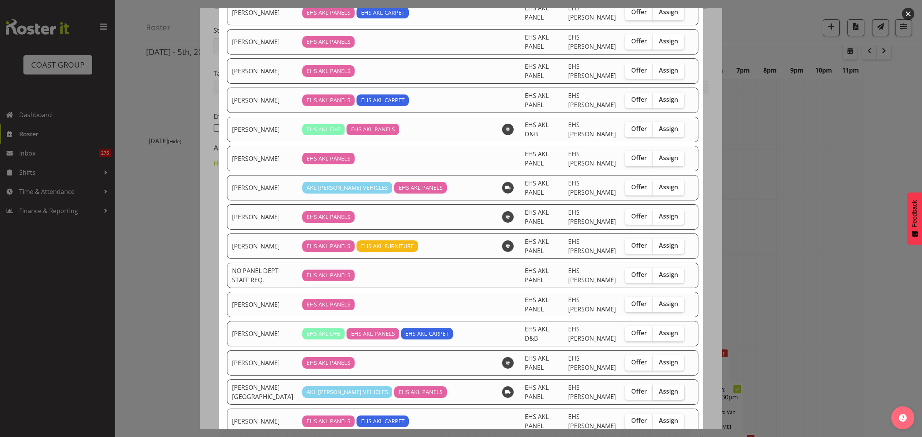
click at [663, 388] on span "Assign" at bounding box center [668, 392] width 19 height 8
click at [658, 389] on input "Assign" at bounding box center [655, 391] width 5 height 5
checkbox input "true"
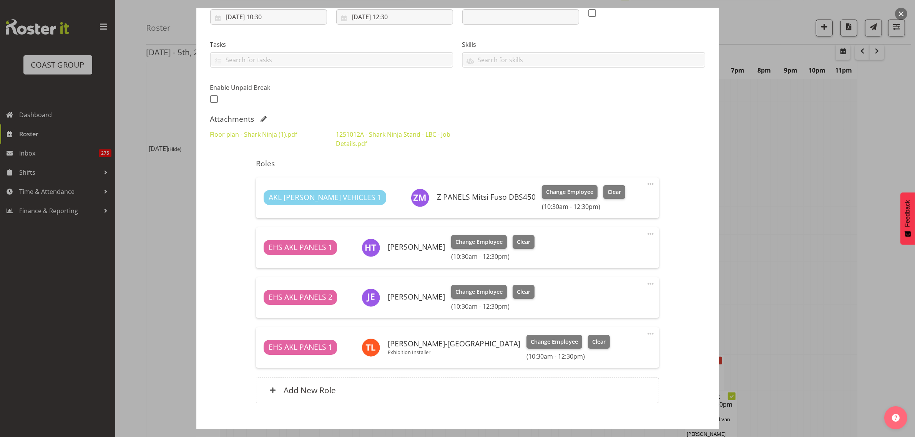
scroll to position [180, 0]
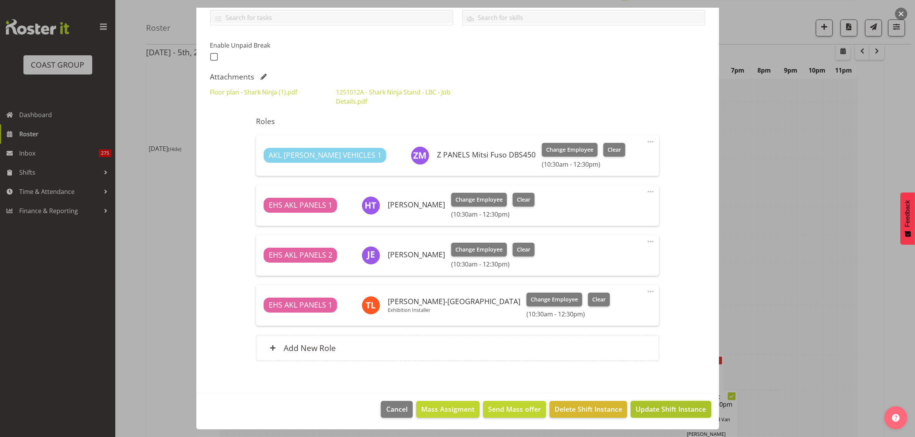
click at [654, 409] on span "Update Shift Instance" at bounding box center [671, 409] width 70 height 10
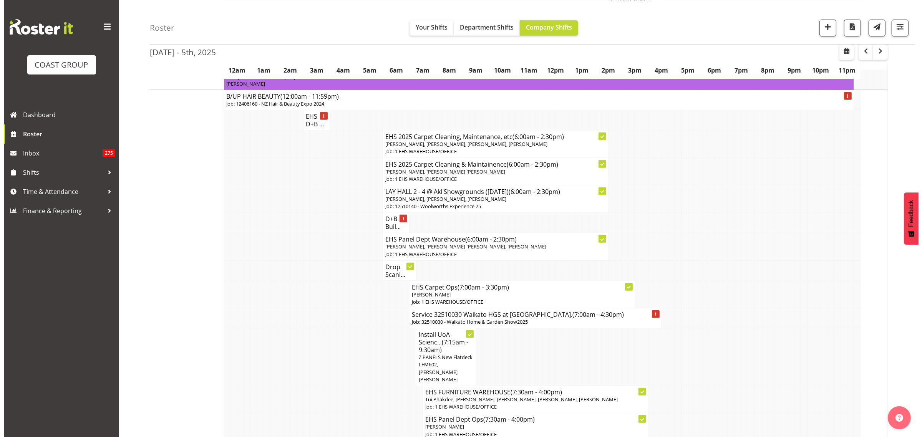
scroll to position [576, 0]
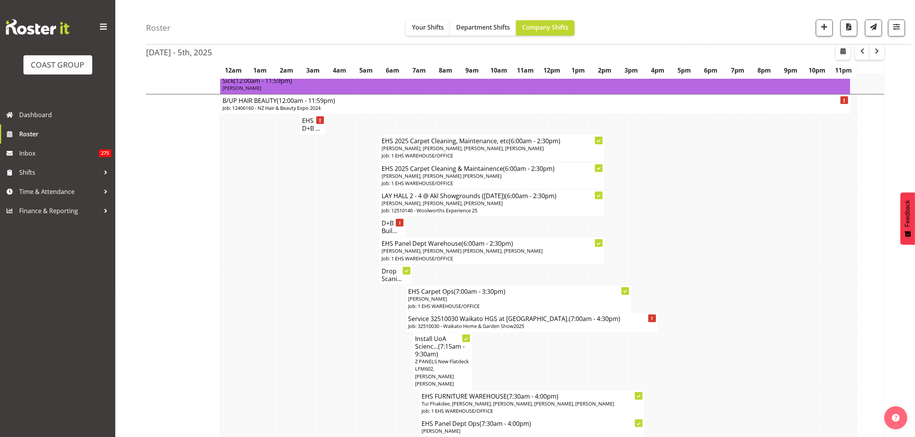
click at [529, 323] on h4 "Service 32510030 Waikato HGS at [GEOGRAPHIC_DATA] (7:00am - 4:30pm)" at bounding box center [531, 319] width 247 height 8
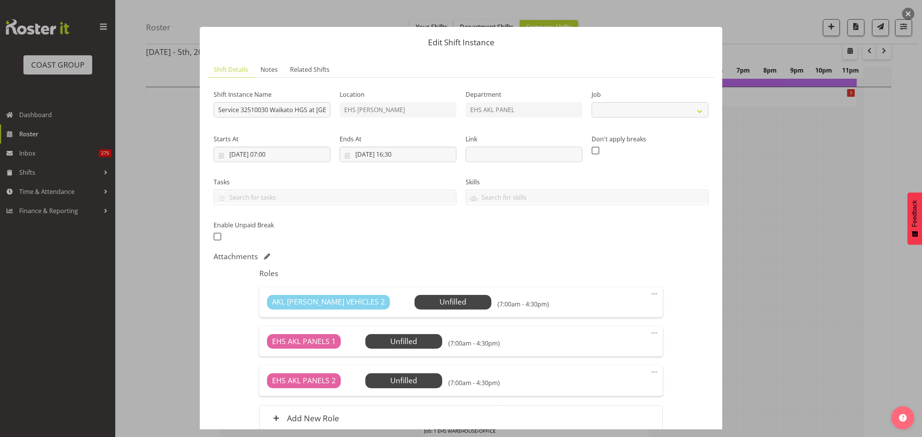
select select "9140"
click at [429, 303] on span "Select Employee" at bounding box center [452, 302] width 57 height 11
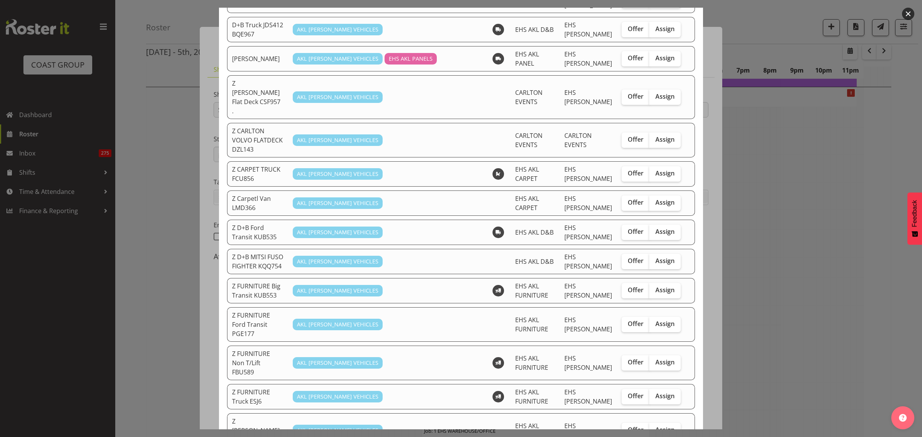
scroll to position [192, 0]
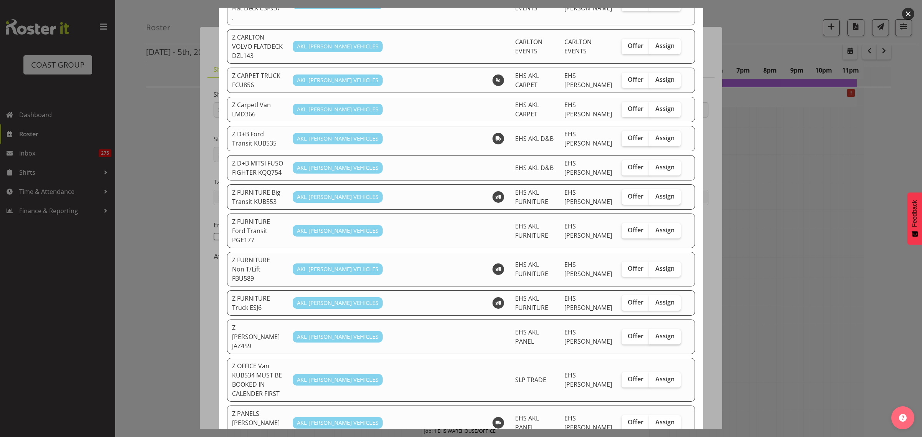
click at [656, 332] on span "Assign" at bounding box center [665, 336] width 19 height 8
click at [654, 334] on input "Assign" at bounding box center [651, 336] width 5 height 5
checkbox input "true"
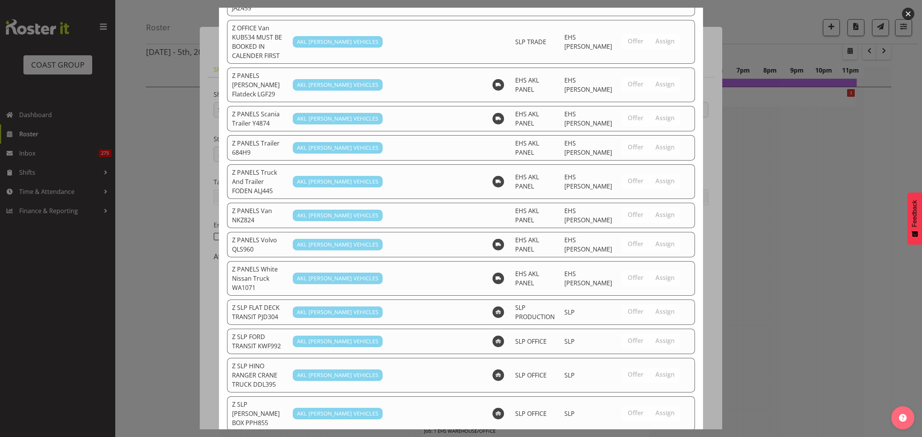
scroll to position [560, 0]
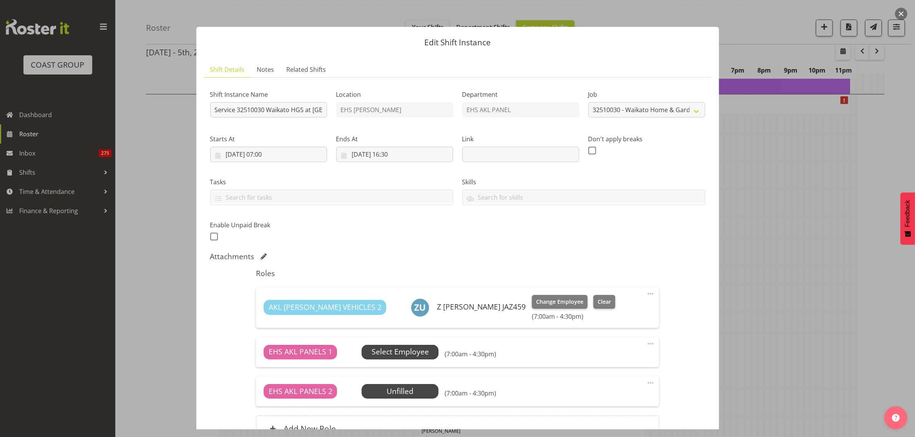
click at [419, 349] on span "Select Employee" at bounding box center [400, 352] width 57 height 11
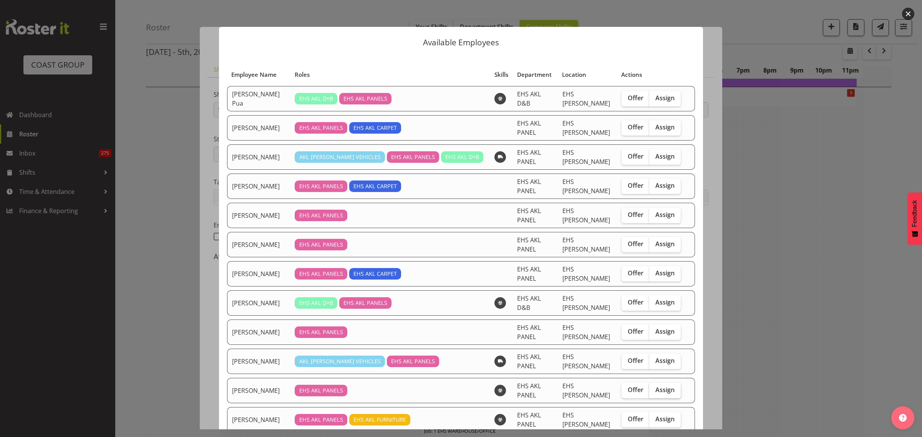
click at [656, 386] on span "Assign" at bounding box center [665, 390] width 19 height 8
click at [652, 388] on input "Assign" at bounding box center [651, 390] width 5 height 5
checkbox input "true"
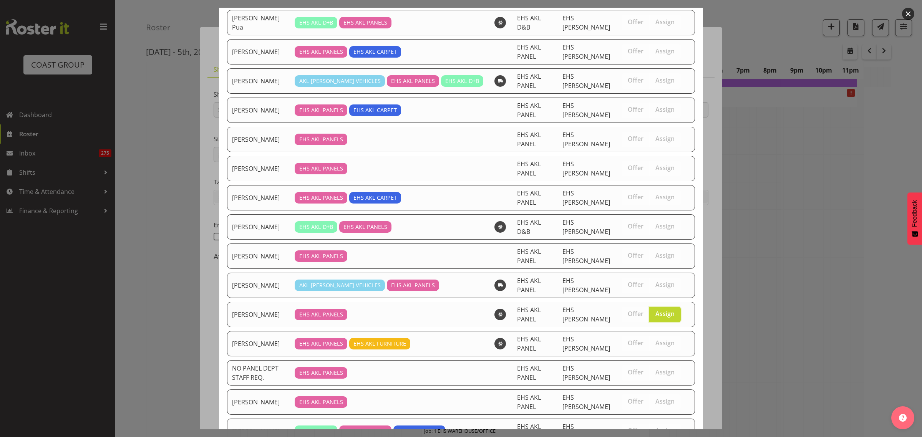
scroll to position [121, 0]
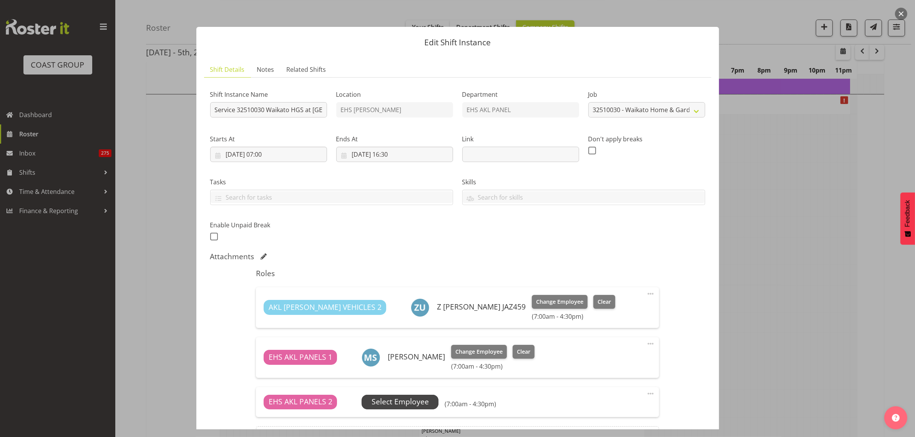
click at [418, 402] on span "Select Employee" at bounding box center [400, 402] width 57 height 11
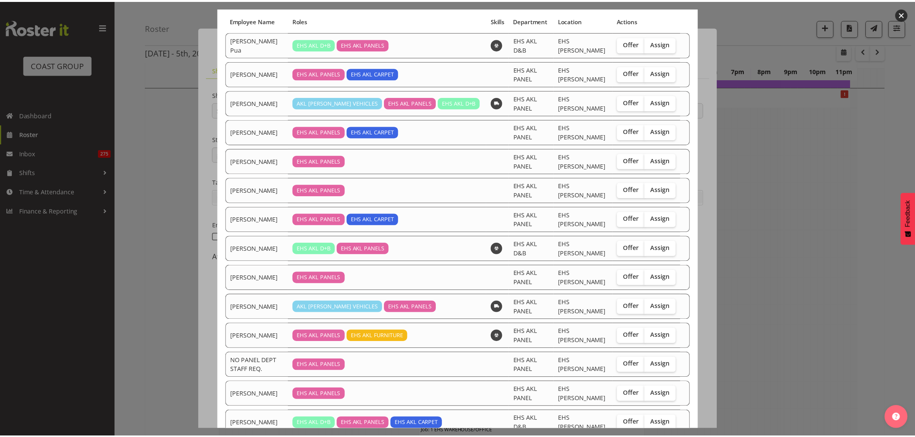
scroll to position [95, 0]
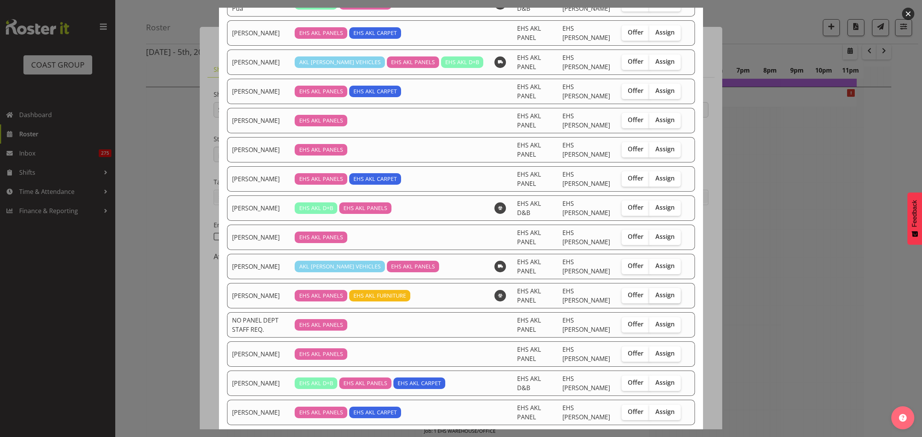
click at [658, 291] on span "Assign" at bounding box center [665, 295] width 19 height 8
click at [654, 293] on input "Assign" at bounding box center [651, 295] width 5 height 5
checkbox input "true"
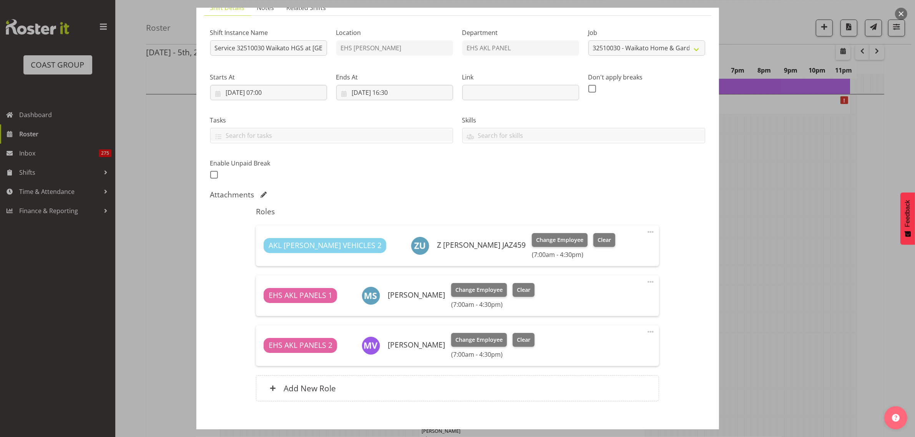
scroll to position [102, 0]
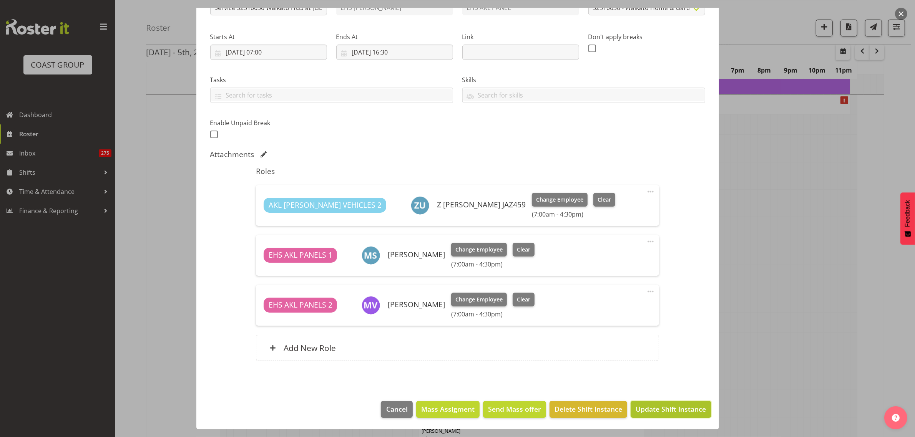
click at [647, 412] on span "Update Shift Instance" at bounding box center [671, 409] width 70 height 10
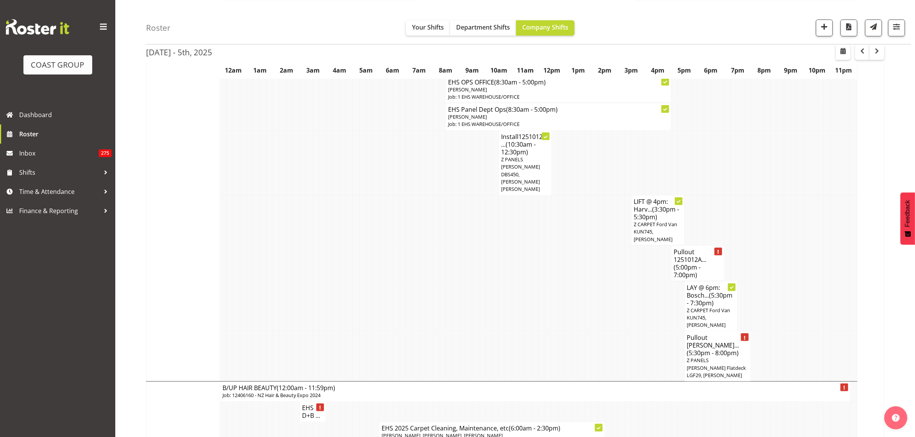
scroll to position [1057, 0]
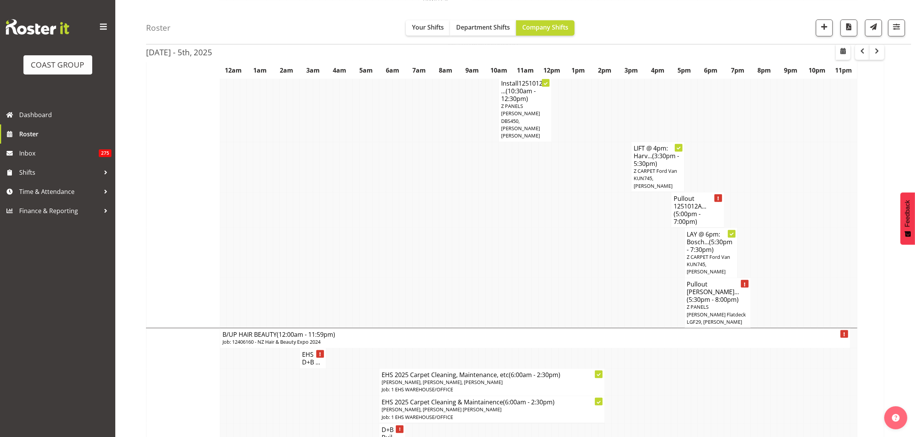
click at [700, 212] on h4 "Pullout 1251012A... (5:00pm - 7:00pm)" at bounding box center [698, 210] width 48 height 31
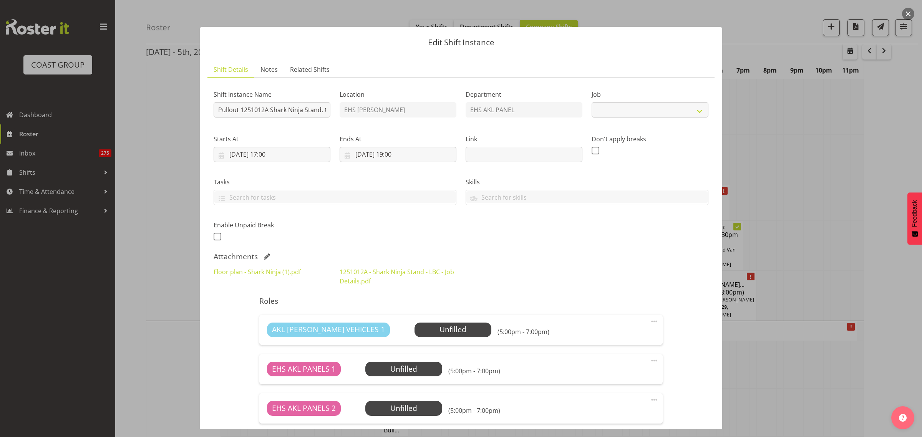
select select "10715"
click at [910, 12] on button "button" at bounding box center [908, 14] width 12 height 12
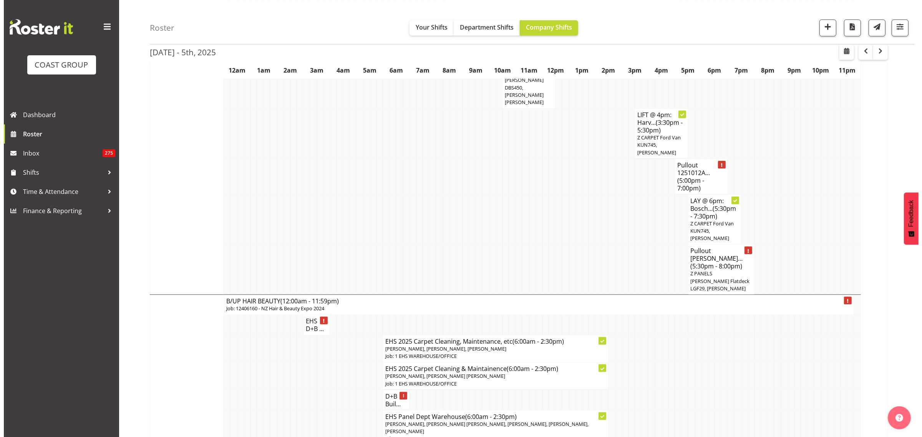
scroll to position [1105, 0]
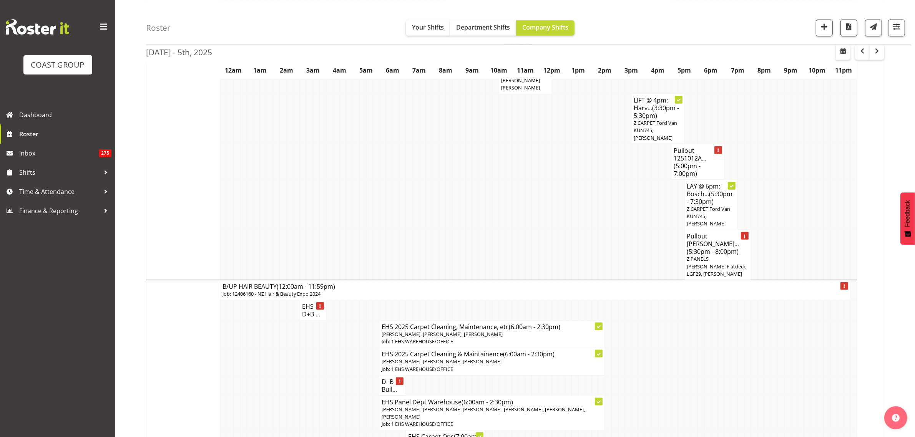
click at [705, 255] on span "(5:30pm - 8:00pm)" at bounding box center [713, 251] width 52 height 8
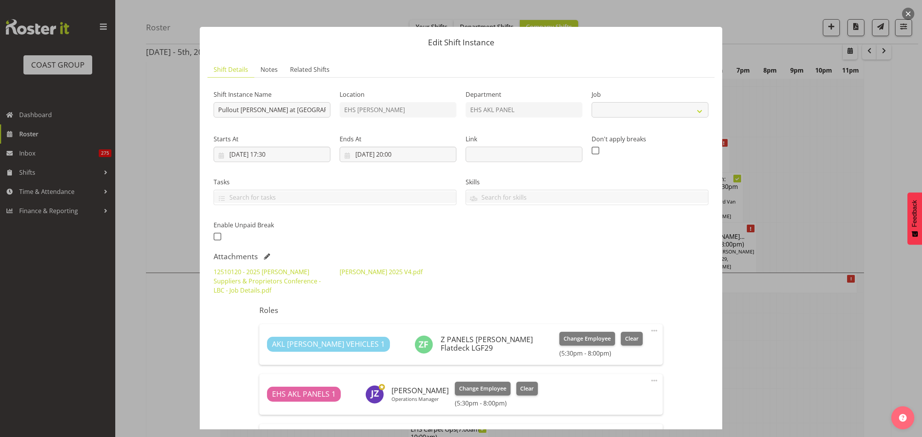
select select "9957"
click at [293, 111] on input "Pullout [PERSON_NAME] at [GEOGRAPHIC_DATA]. Out at 6pm,." at bounding box center [272, 109] width 117 height 15
